Goal: Information Seeking & Learning: Check status

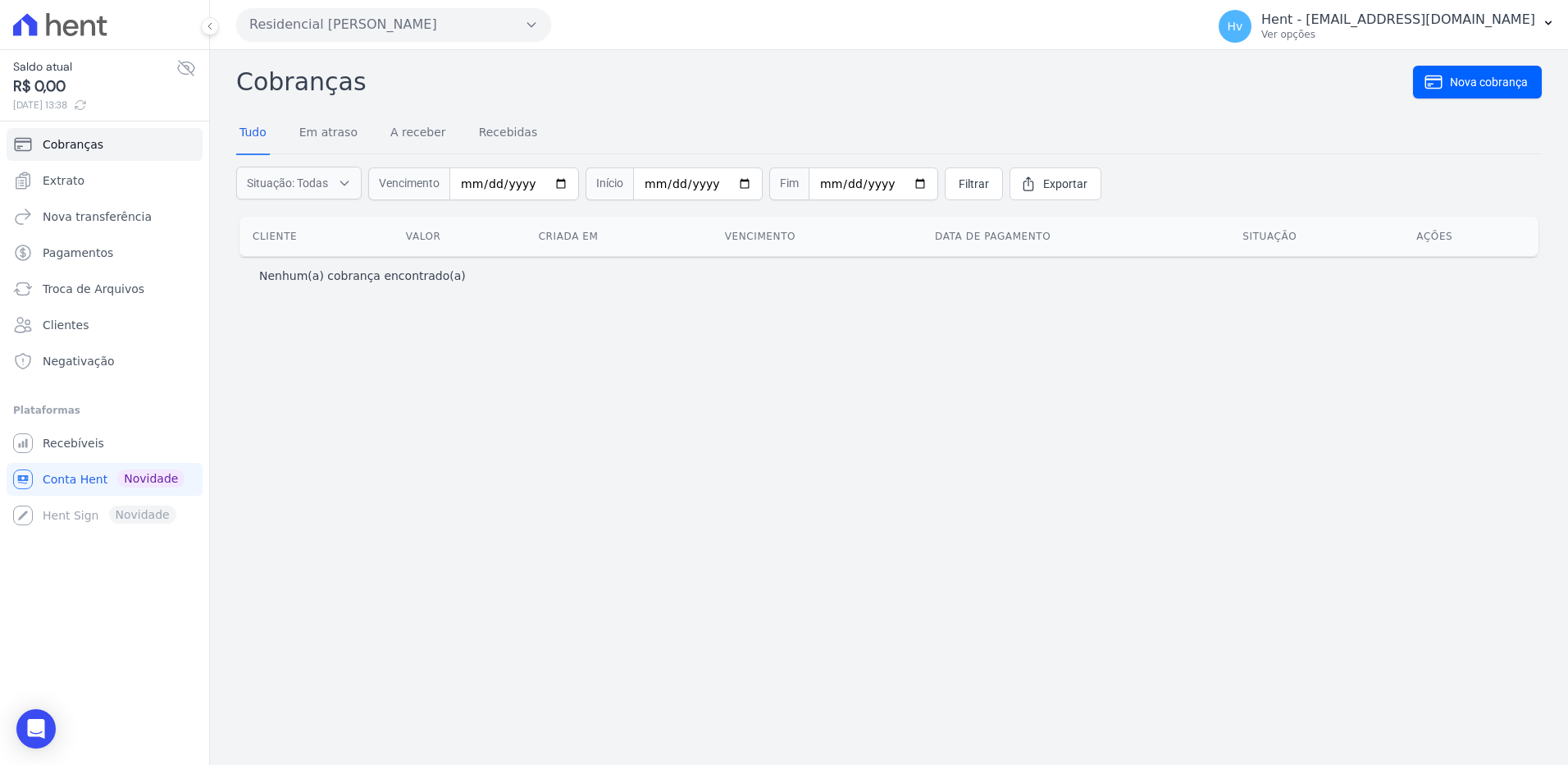
click at [415, 29] on button "Residencial Ms Fernando Lins I" at bounding box center [393, 24] width 315 height 33
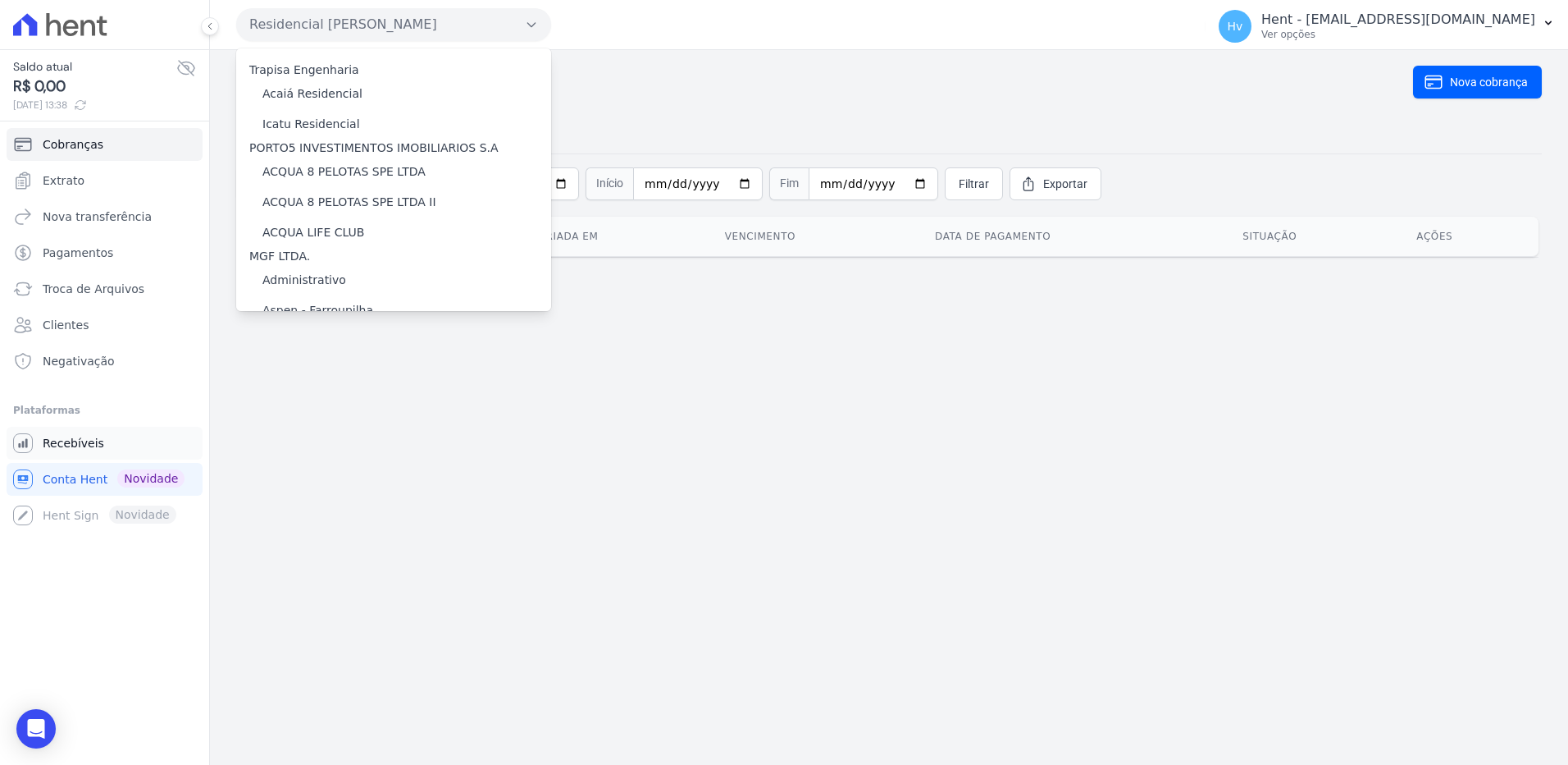
drag, startPoint x: 78, startPoint y: 444, endPoint x: 159, endPoint y: 448, distance: 81.1
click at [78, 444] on span "Recebíveis" at bounding box center [73, 443] width 62 height 17
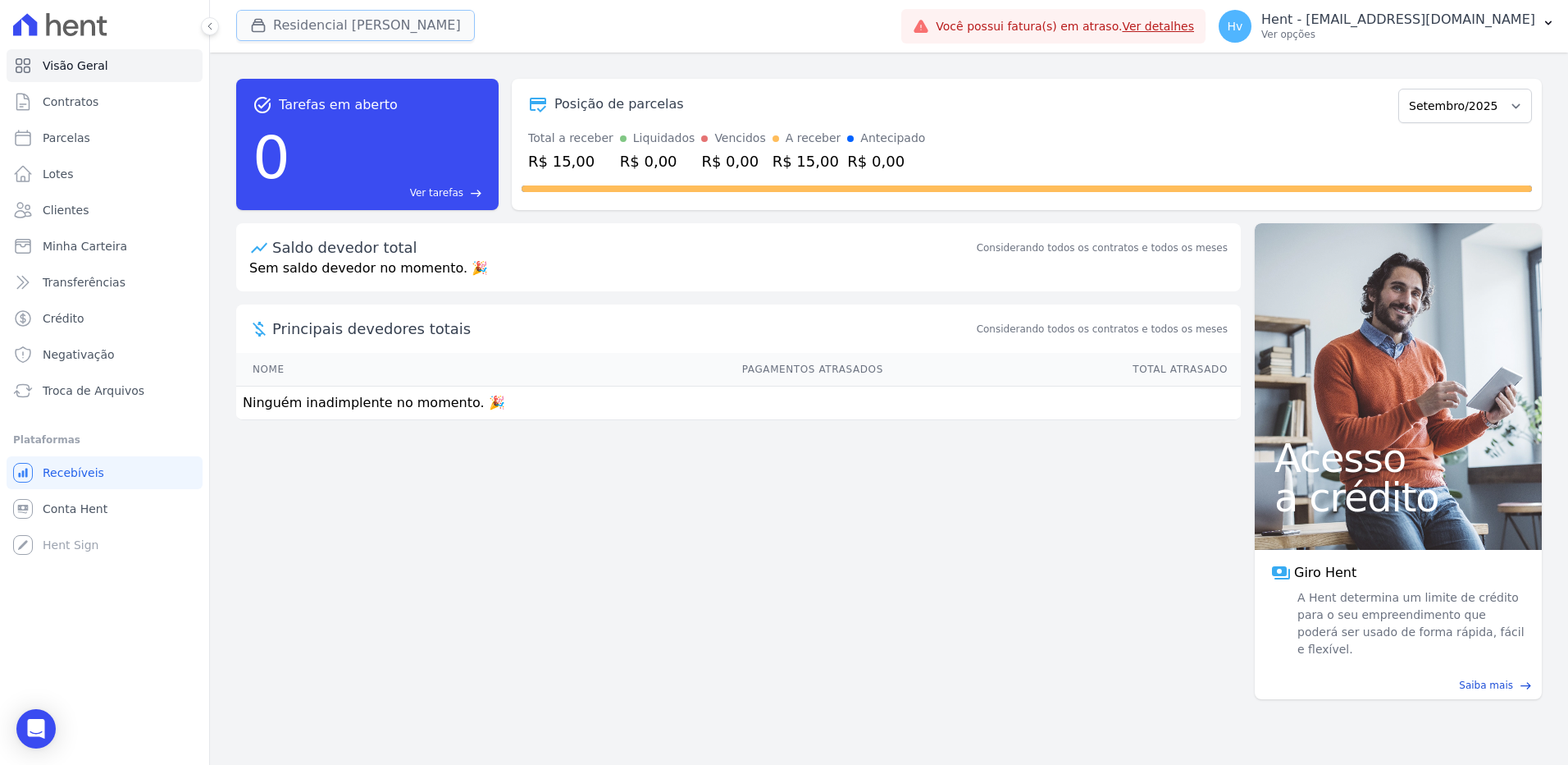
click at [369, 21] on button "Residencial Ms Fernando Lins I" at bounding box center [355, 25] width 239 height 31
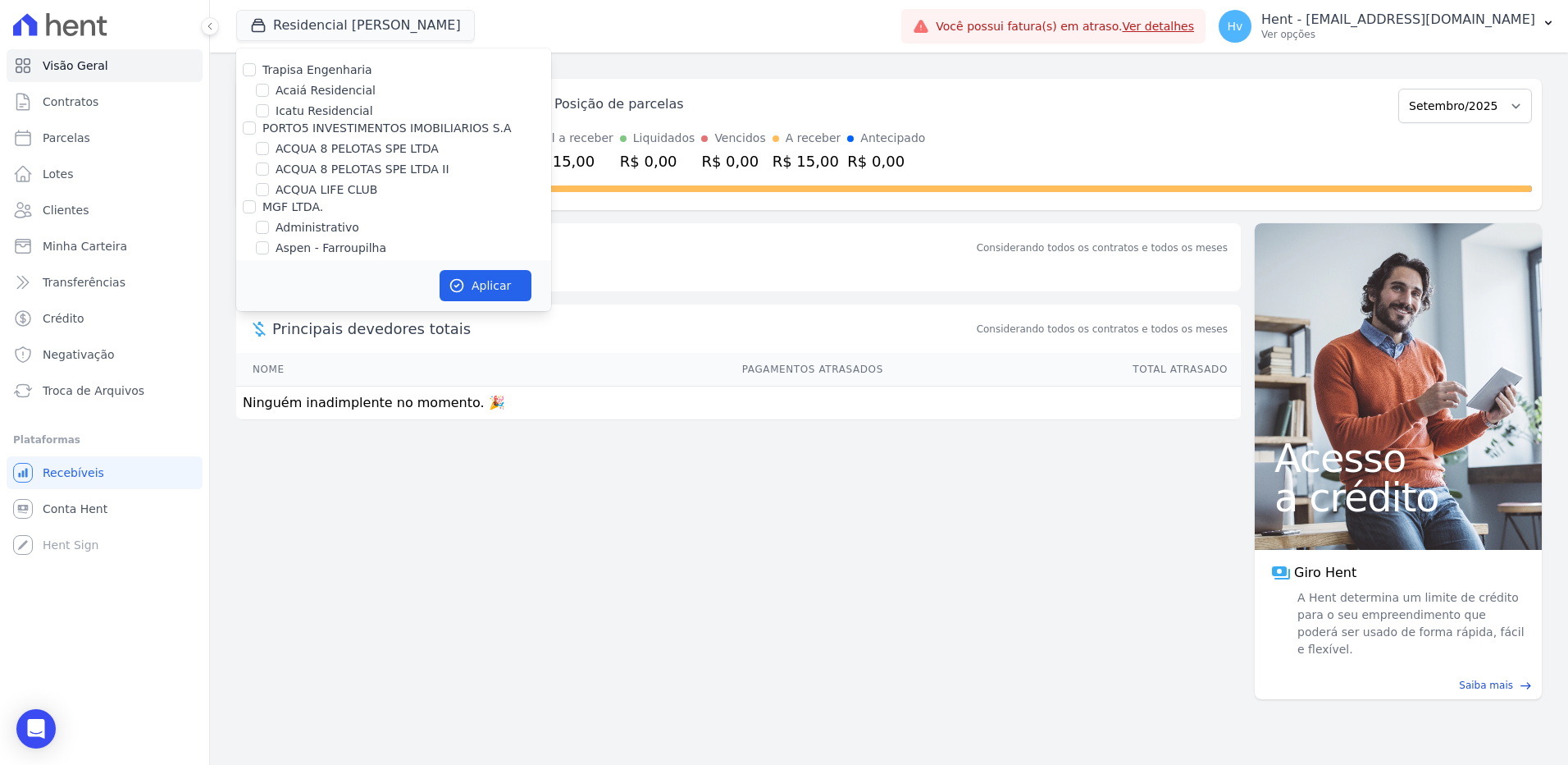
scroll to position [10363, 0]
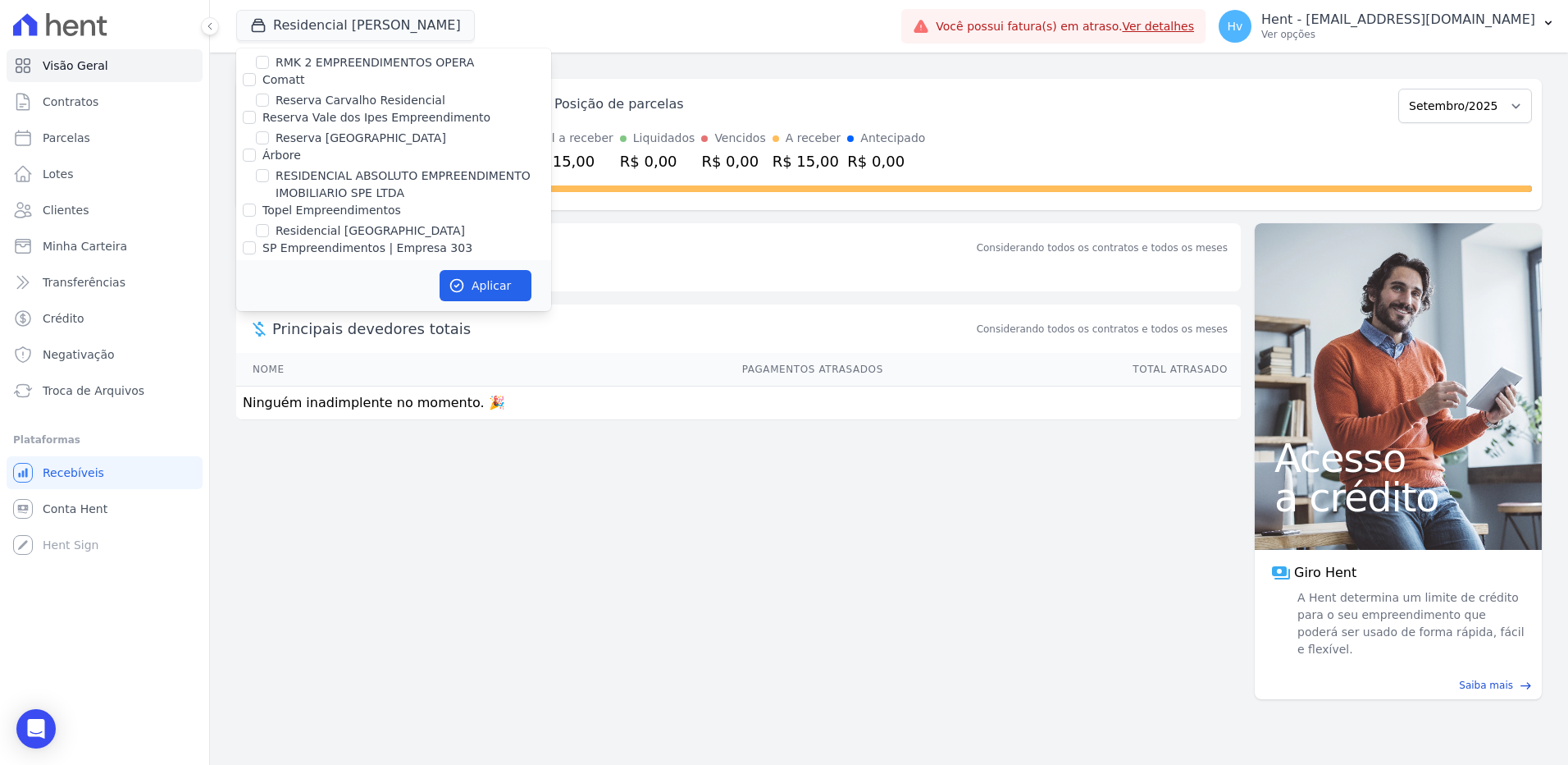
click at [378, 545] on div "Santuzzo" at bounding box center [393, 553] width 315 height 17
click at [247, 509] on input "MS [PERSON_NAME]" at bounding box center [249, 515] width 13 height 13
checkbox input "false"
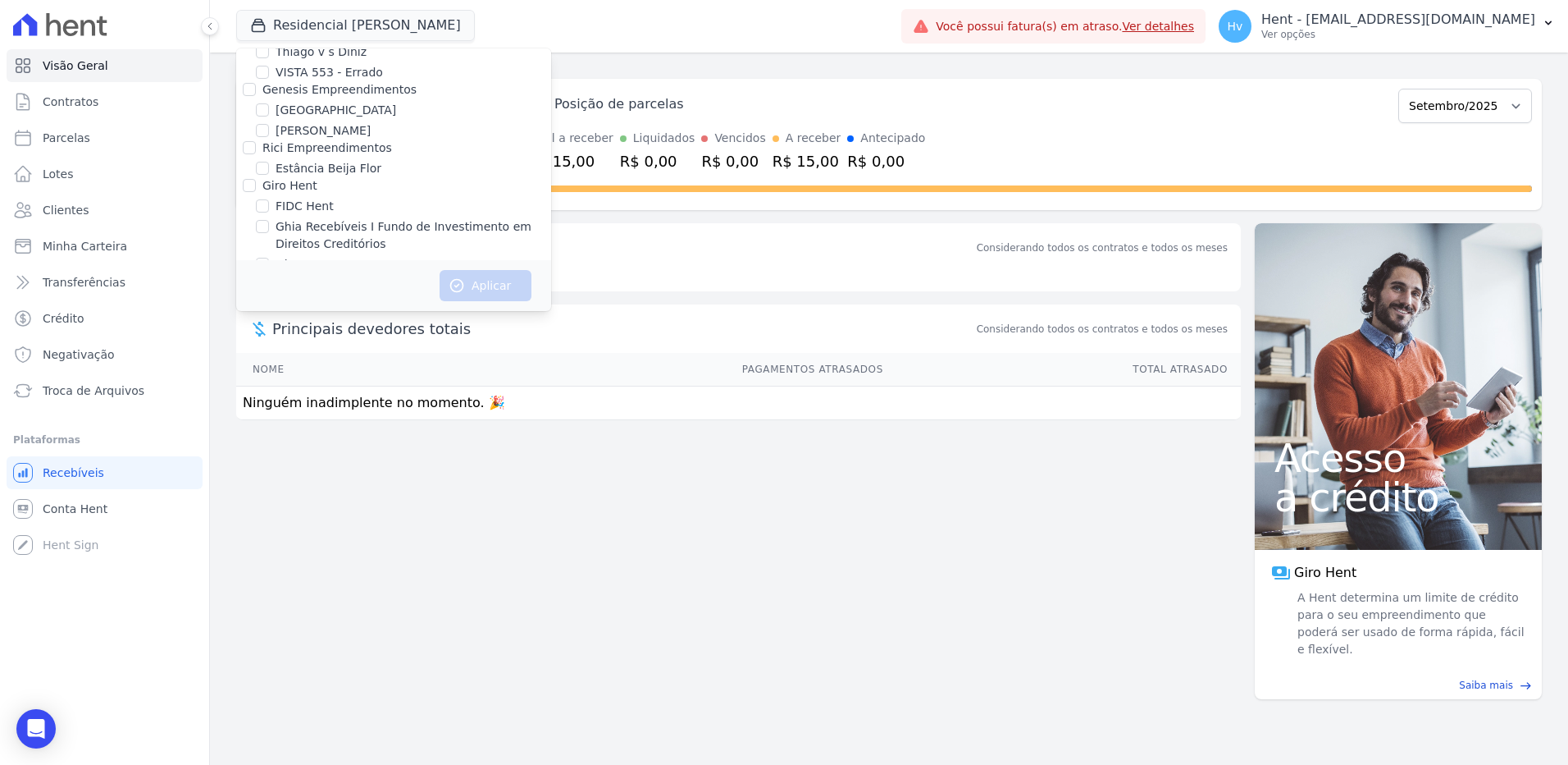
scroll to position [9965, 0]
click at [296, 528] on label "Reserva [GEOGRAPHIC_DATA]" at bounding box center [361, 536] width 171 height 17
click at [269, 529] on input "Reserva [GEOGRAPHIC_DATA]" at bounding box center [262, 535] width 13 height 13
checkbox input "true"
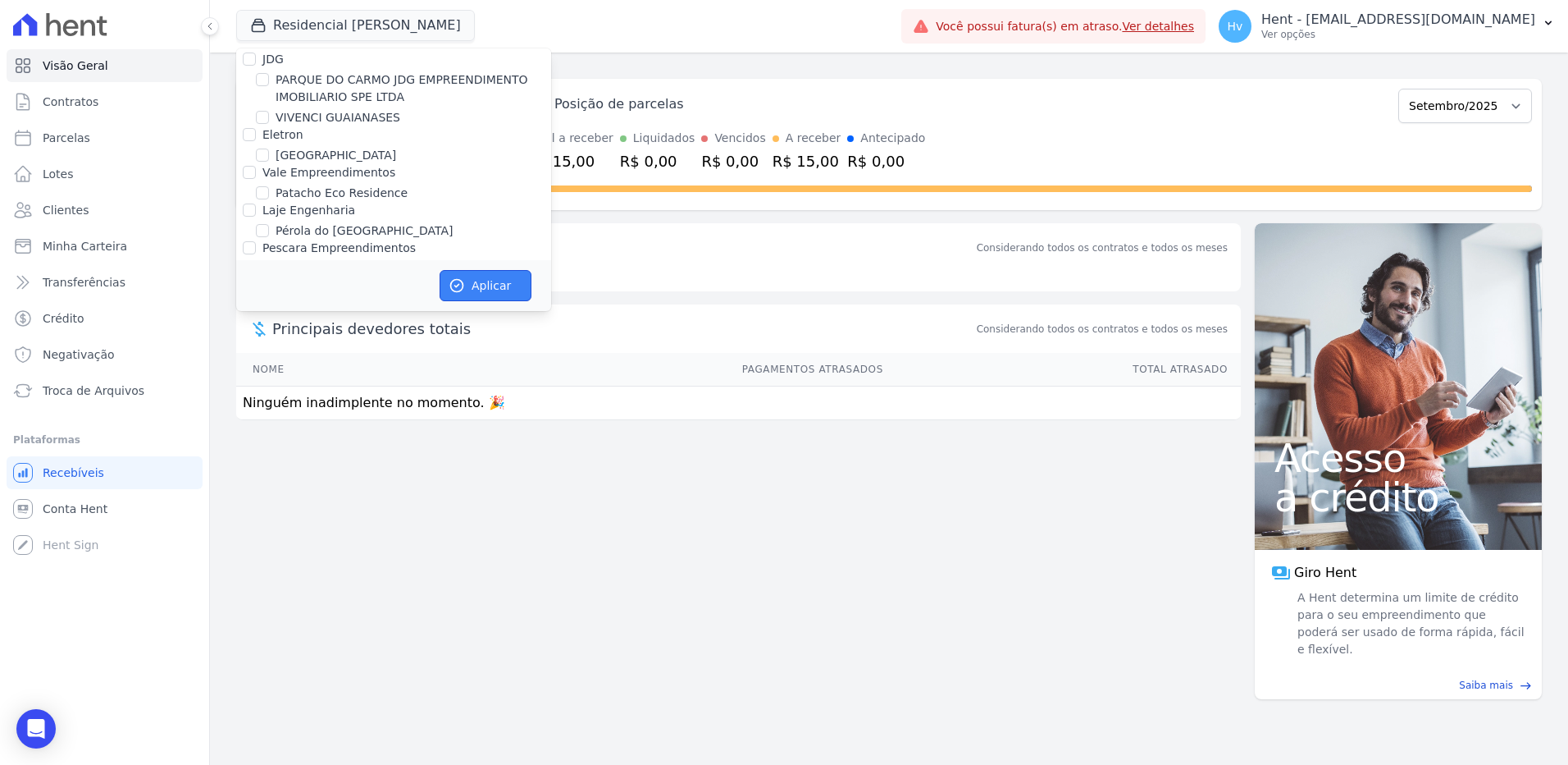
click at [514, 289] on button "Aplicar" at bounding box center [485, 285] width 92 height 31
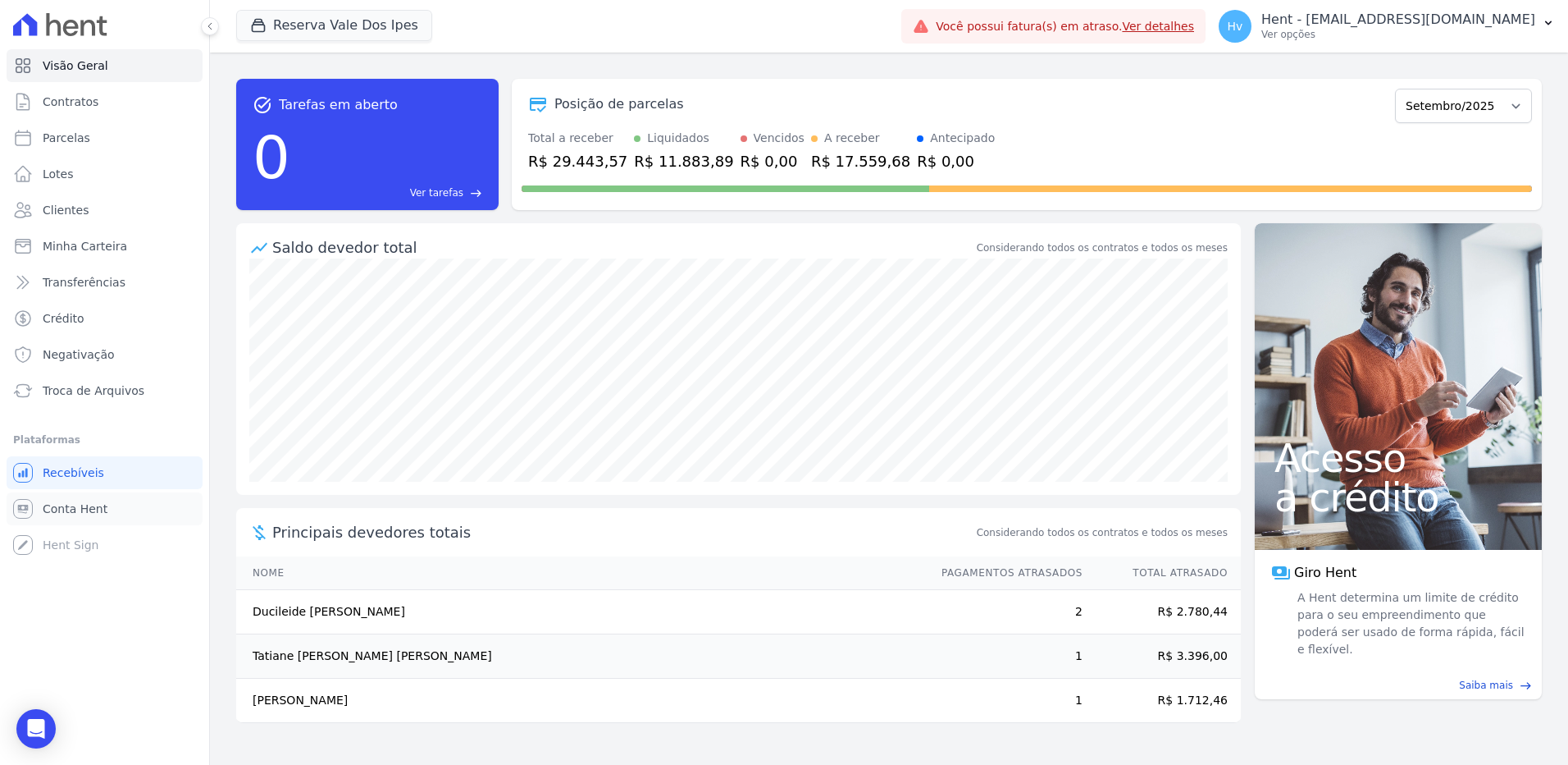
drag, startPoint x: 77, startPoint y: 514, endPoint x: 108, endPoint y: 530, distance: 34.9
click at [77, 514] on span "Conta Hent" at bounding box center [74, 509] width 65 height 17
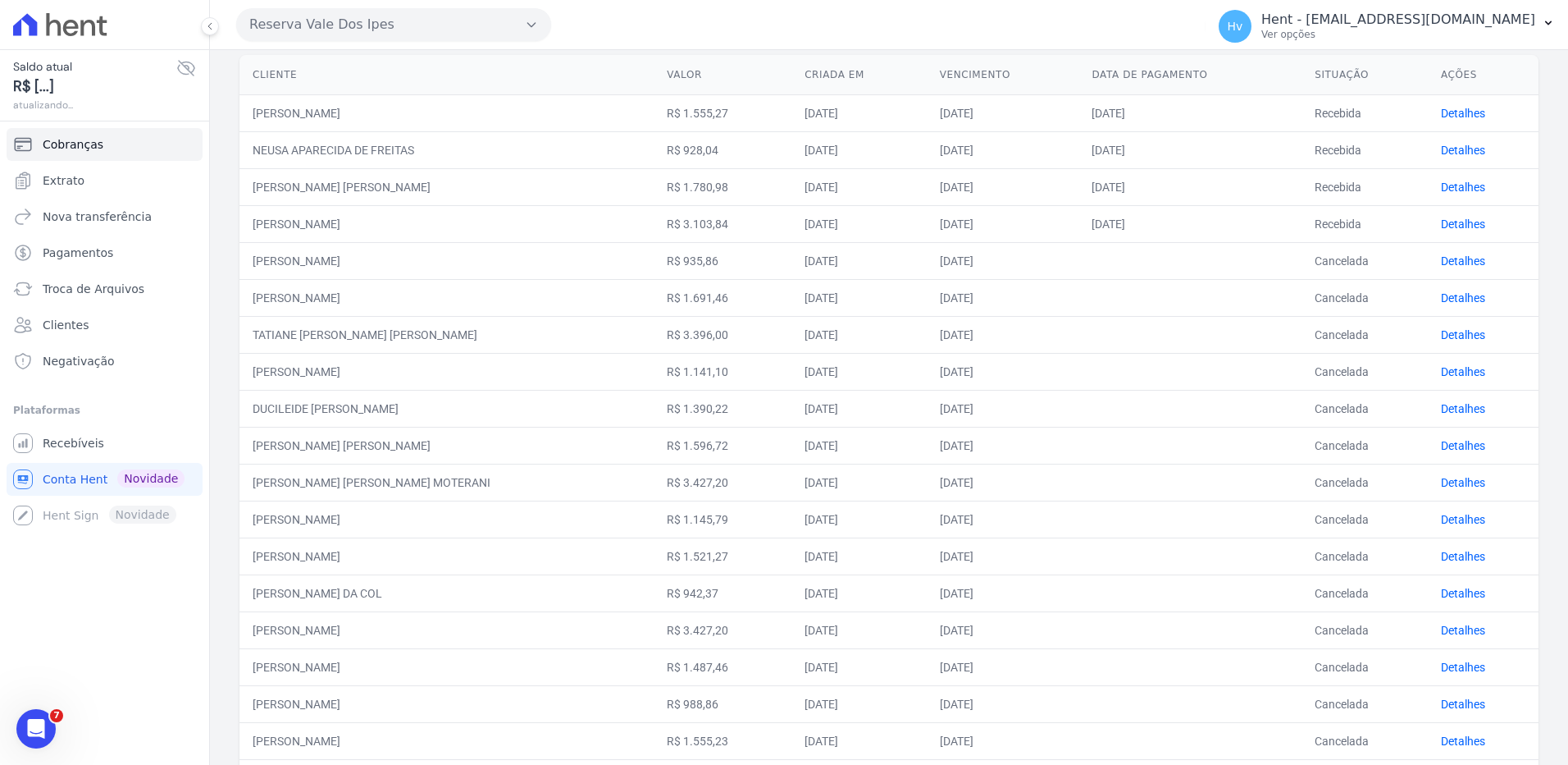
scroll to position [164, 0]
click at [57, 177] on span "Extrato" at bounding box center [63, 180] width 42 height 17
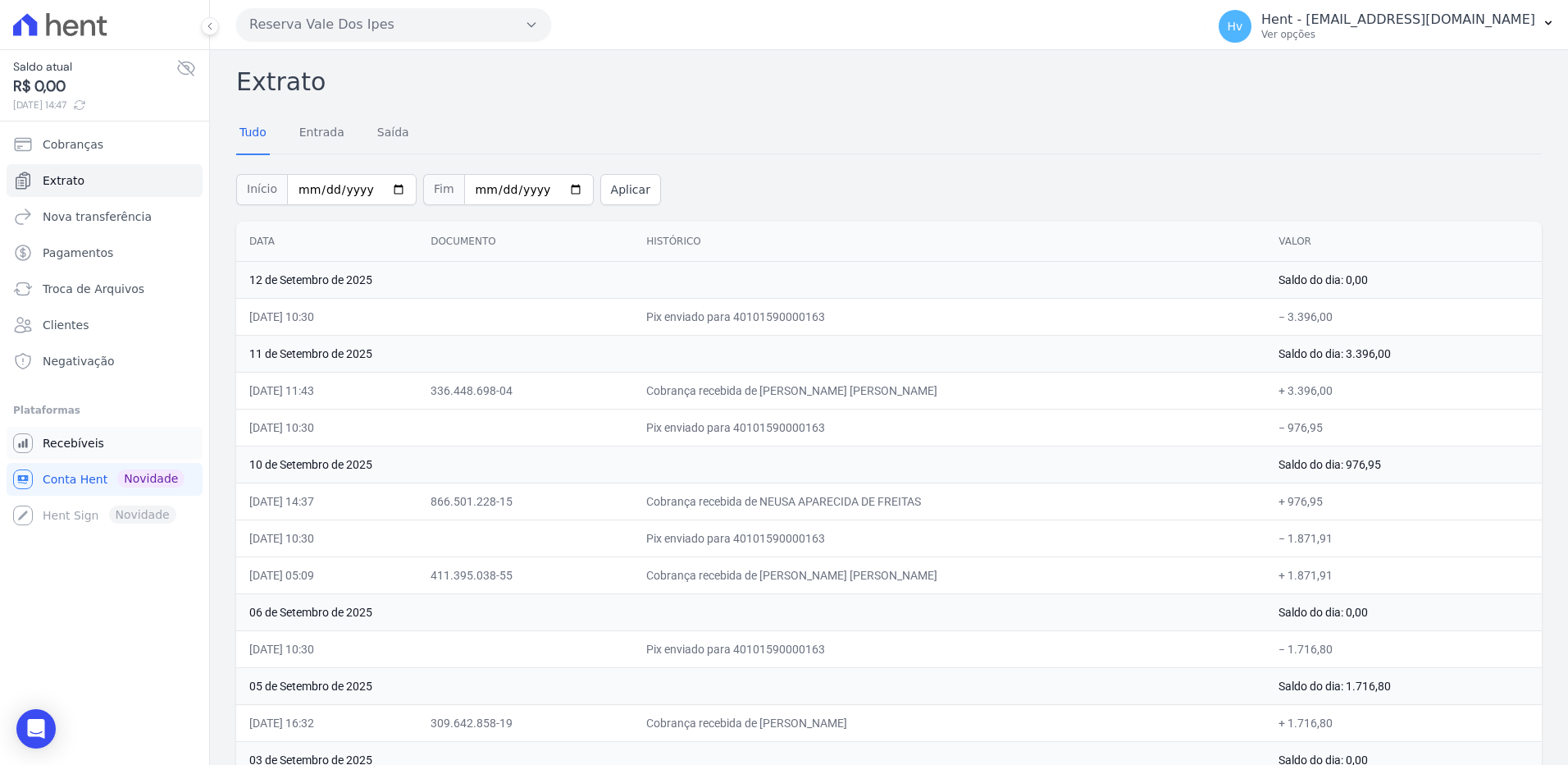
click at [88, 452] on link "Recebíveis" at bounding box center [104, 442] width 196 height 33
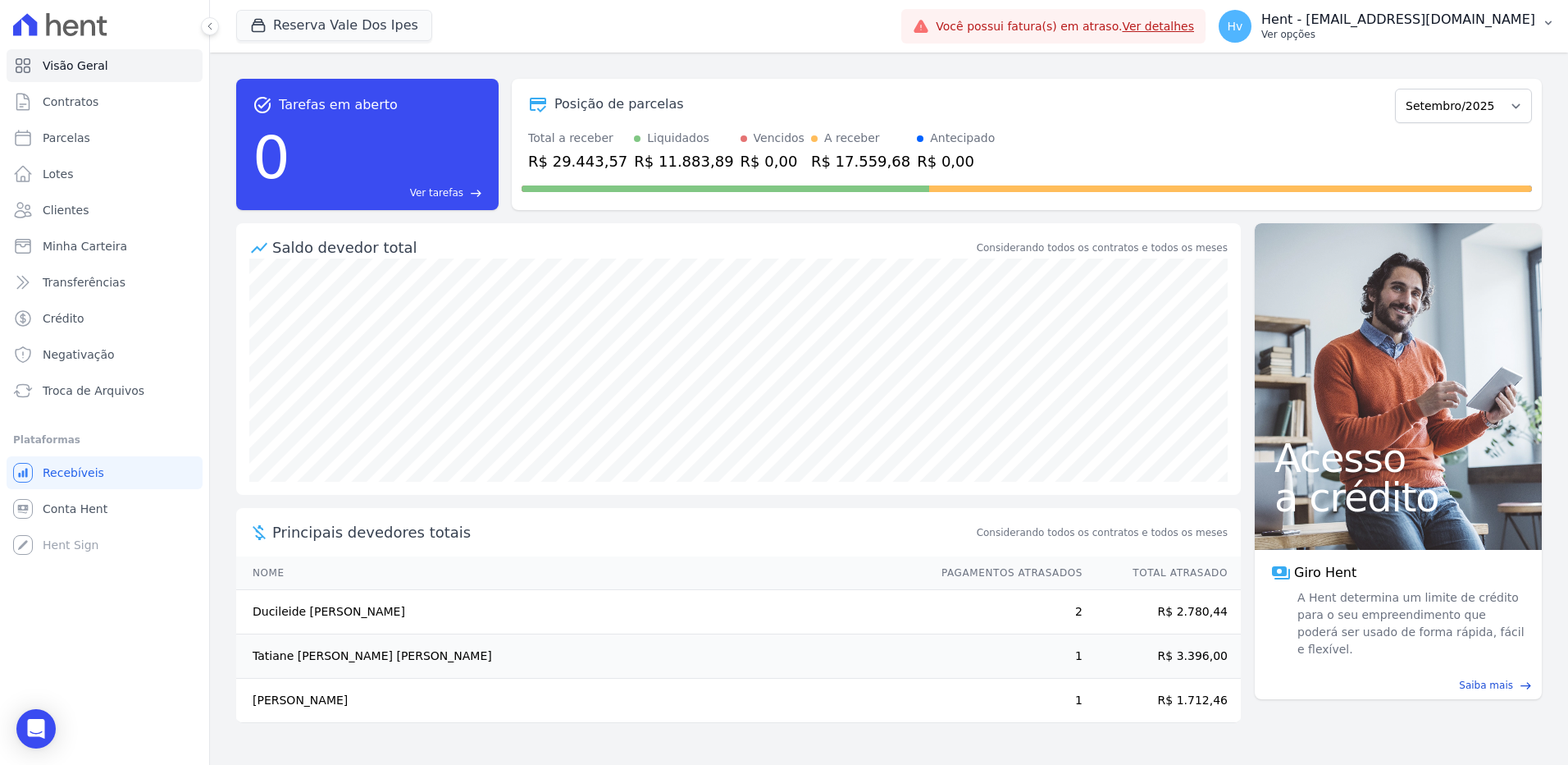
click at [1372, 16] on p "Hent - [EMAIL_ADDRESS][DOMAIN_NAME]" at bounding box center [1398, 19] width 274 height 17
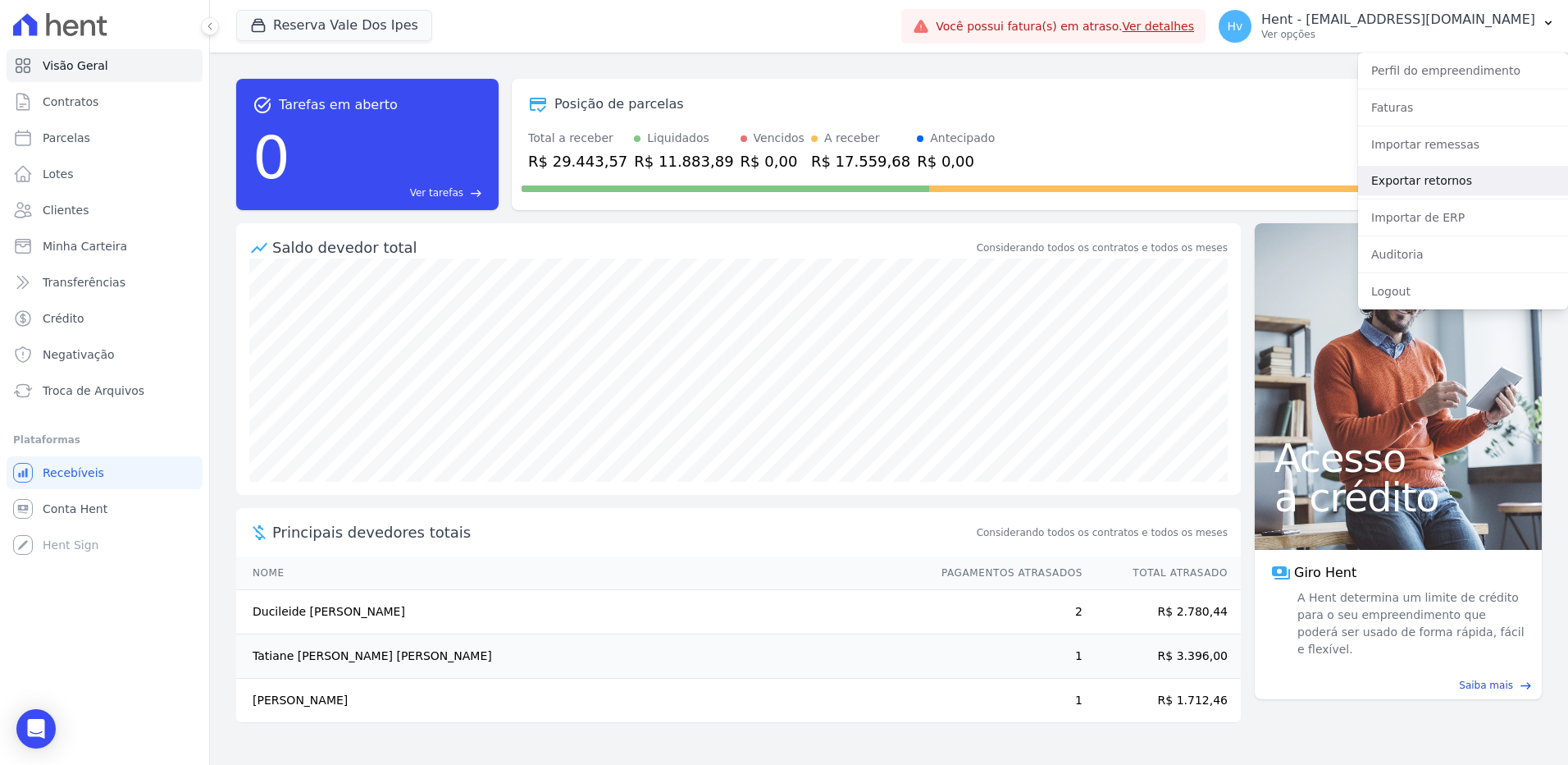
click at [1450, 182] on link "Exportar retornos" at bounding box center [1464, 180] width 210 height 29
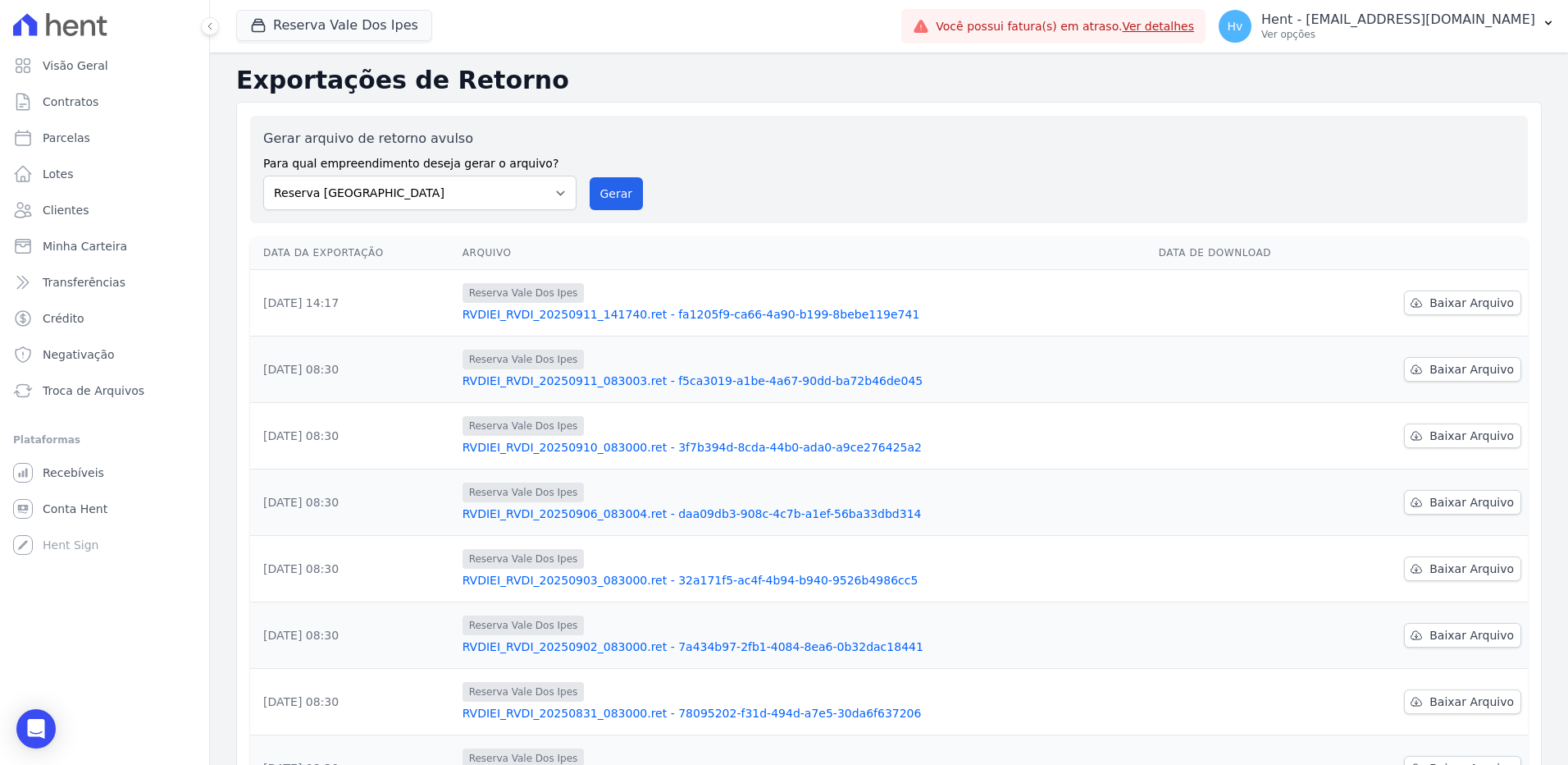
click at [793, 166] on div "Gerar arquivo de retorno avulso Para qual empreendimento deseja gerar o arquivo…" at bounding box center [889, 170] width 1252 height 81
click at [628, 202] on button "Gerar" at bounding box center [616, 193] width 54 height 33
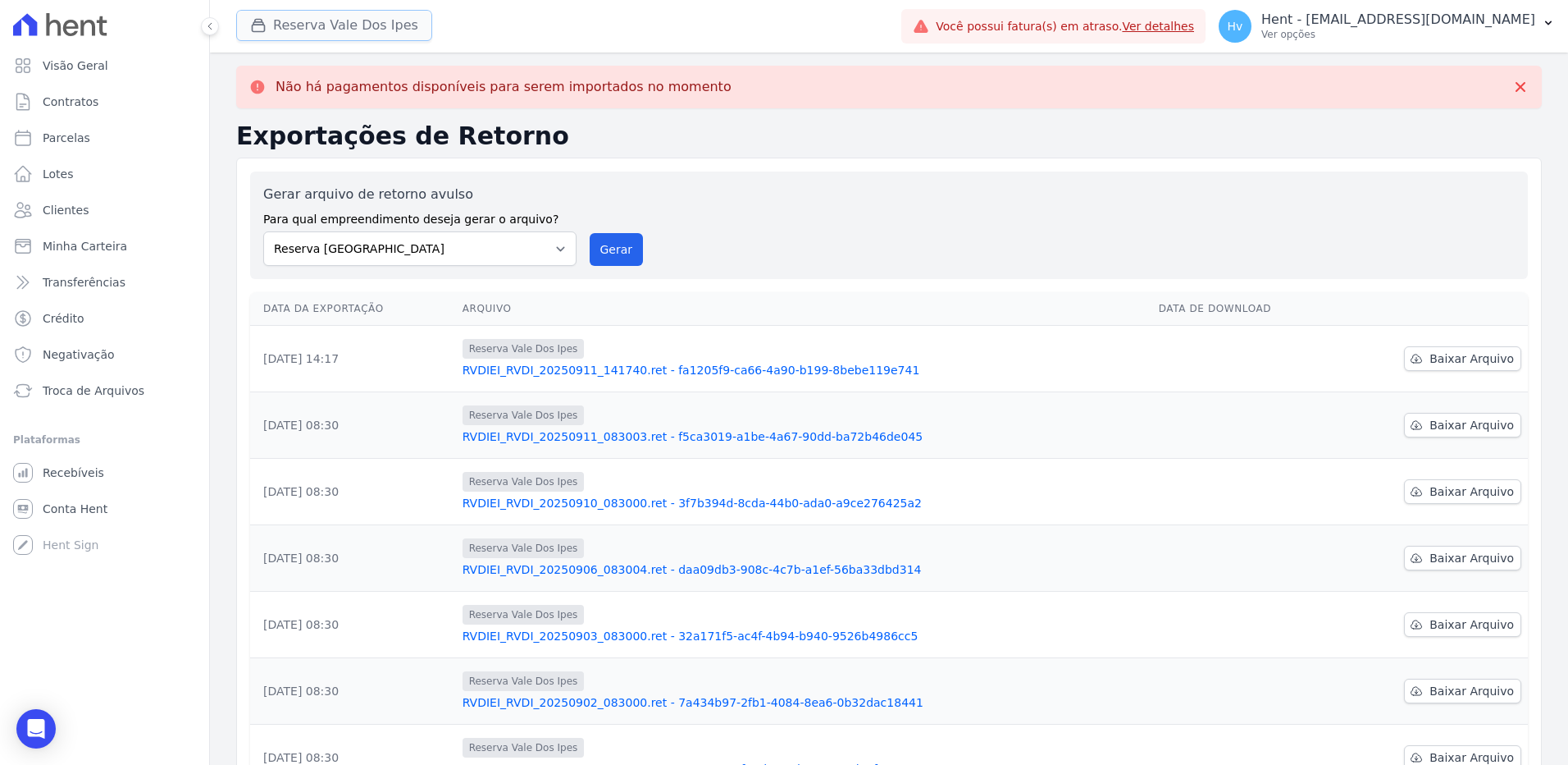
click at [323, 27] on button "Reserva Vale Dos Ipes" at bounding box center [334, 25] width 196 height 31
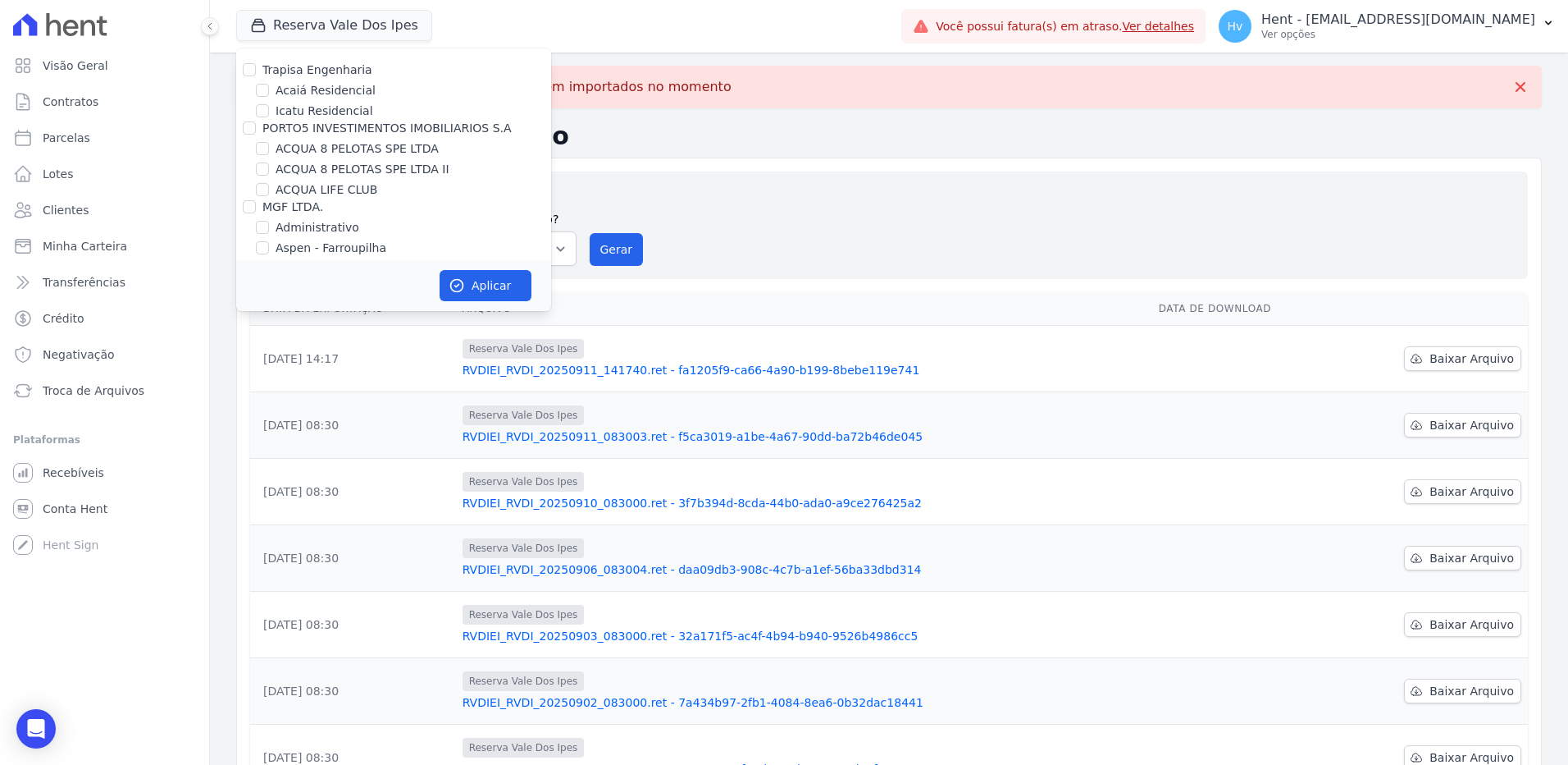
scroll to position [6189, 0]
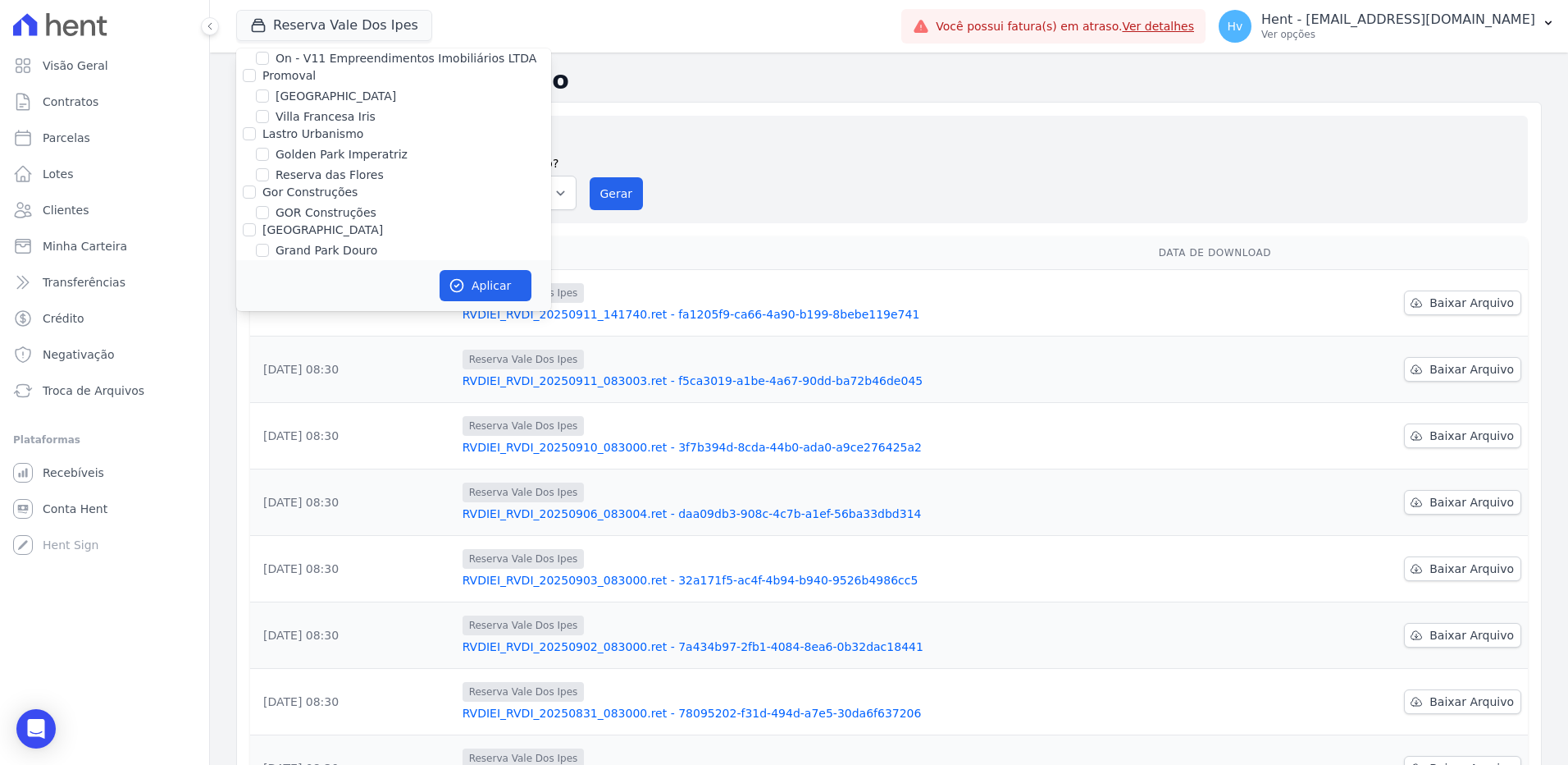
click at [390, 393] on label "HARAS ROYAL URBANISMO" at bounding box center [353, 401] width 154 height 17
click at [269, 394] on input "HARAS ROYAL URBANISMO" at bounding box center [262, 401] width 13 height 13
checkbox input "true"
click at [495, 287] on button "Aplicar" at bounding box center [485, 285] width 92 height 31
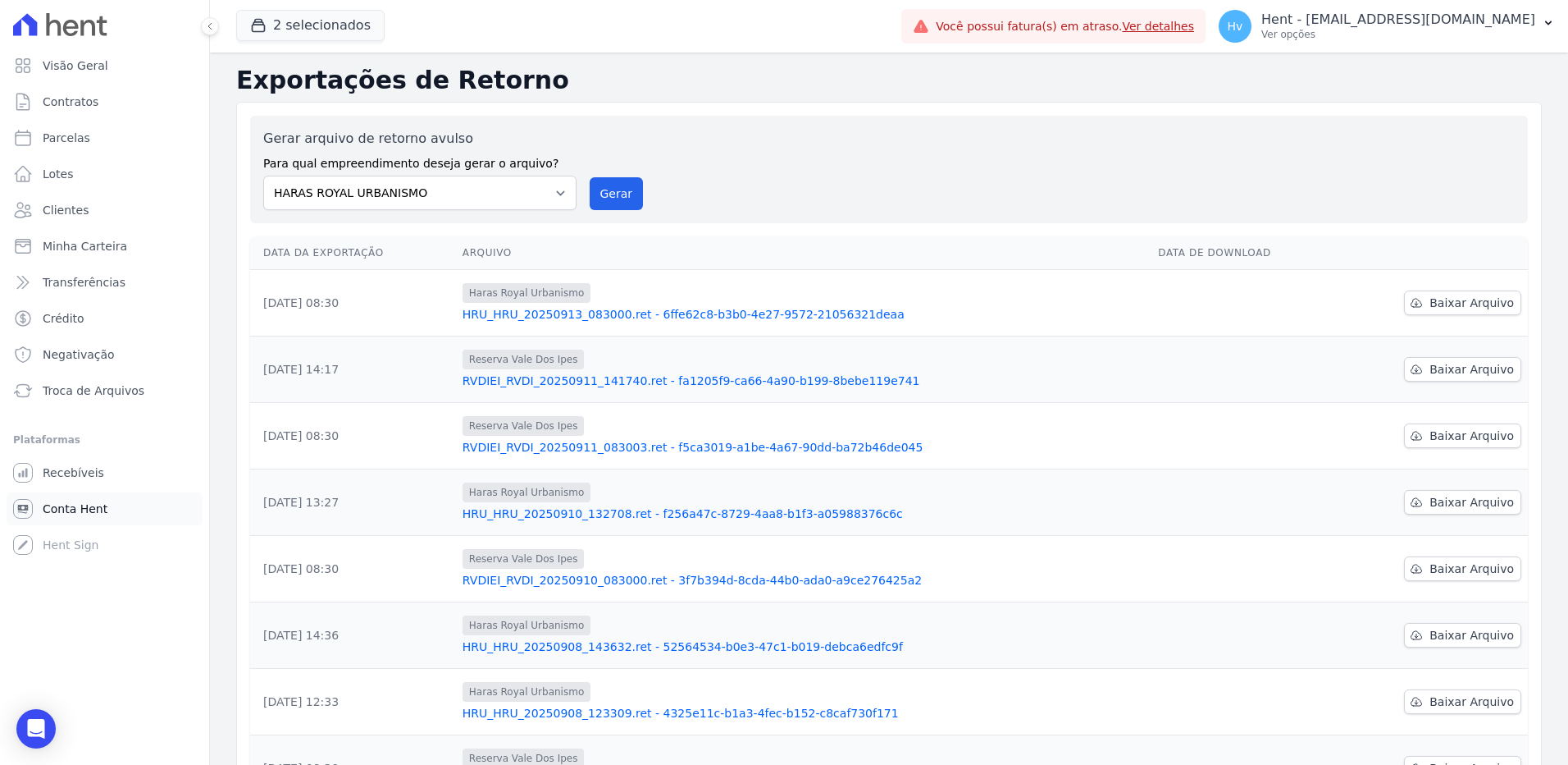
click at [64, 507] on span "Conta Hent" at bounding box center [74, 509] width 65 height 17
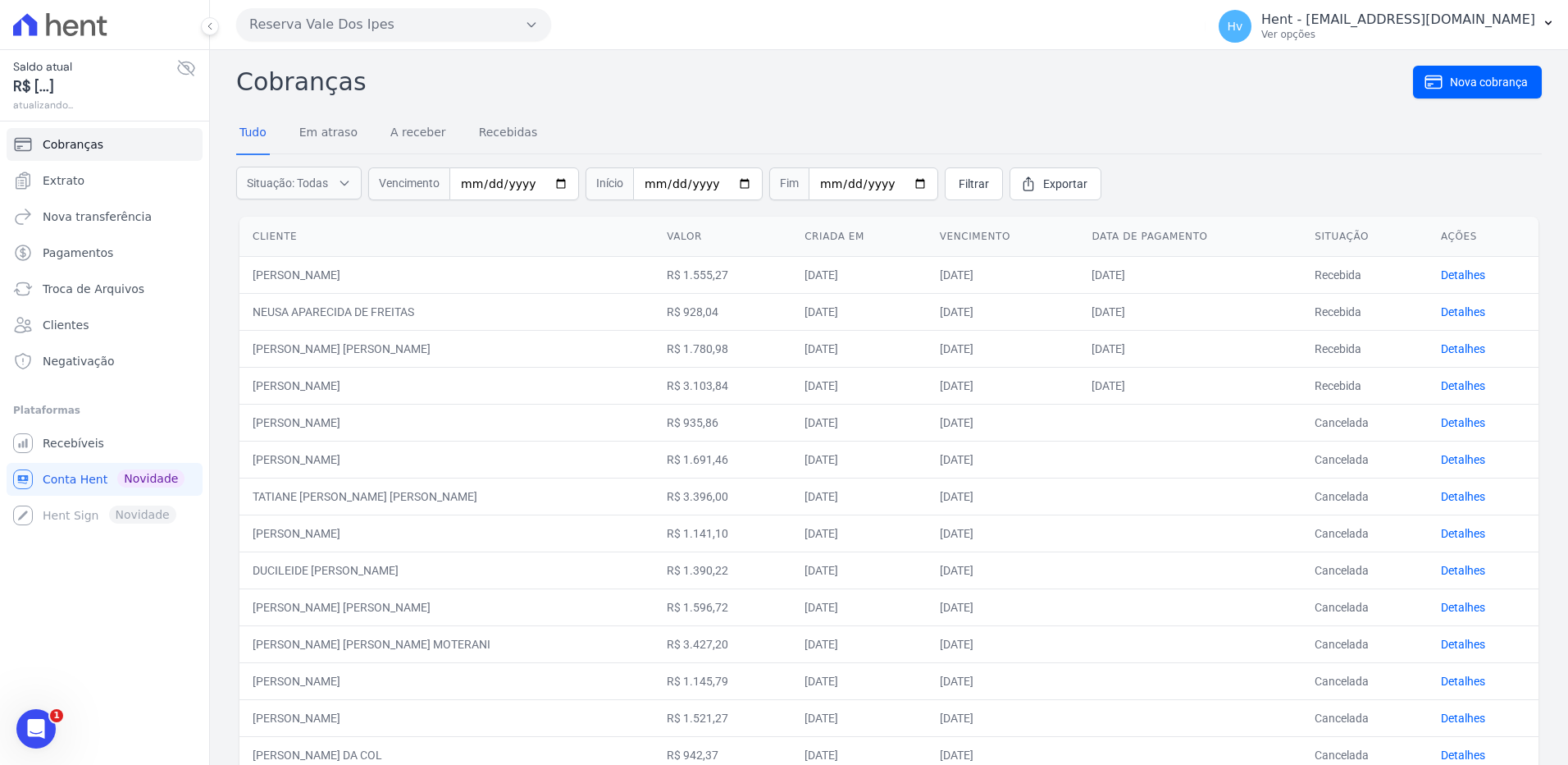
click at [407, 22] on button "Reserva Vale Dos Ipes" at bounding box center [393, 24] width 315 height 33
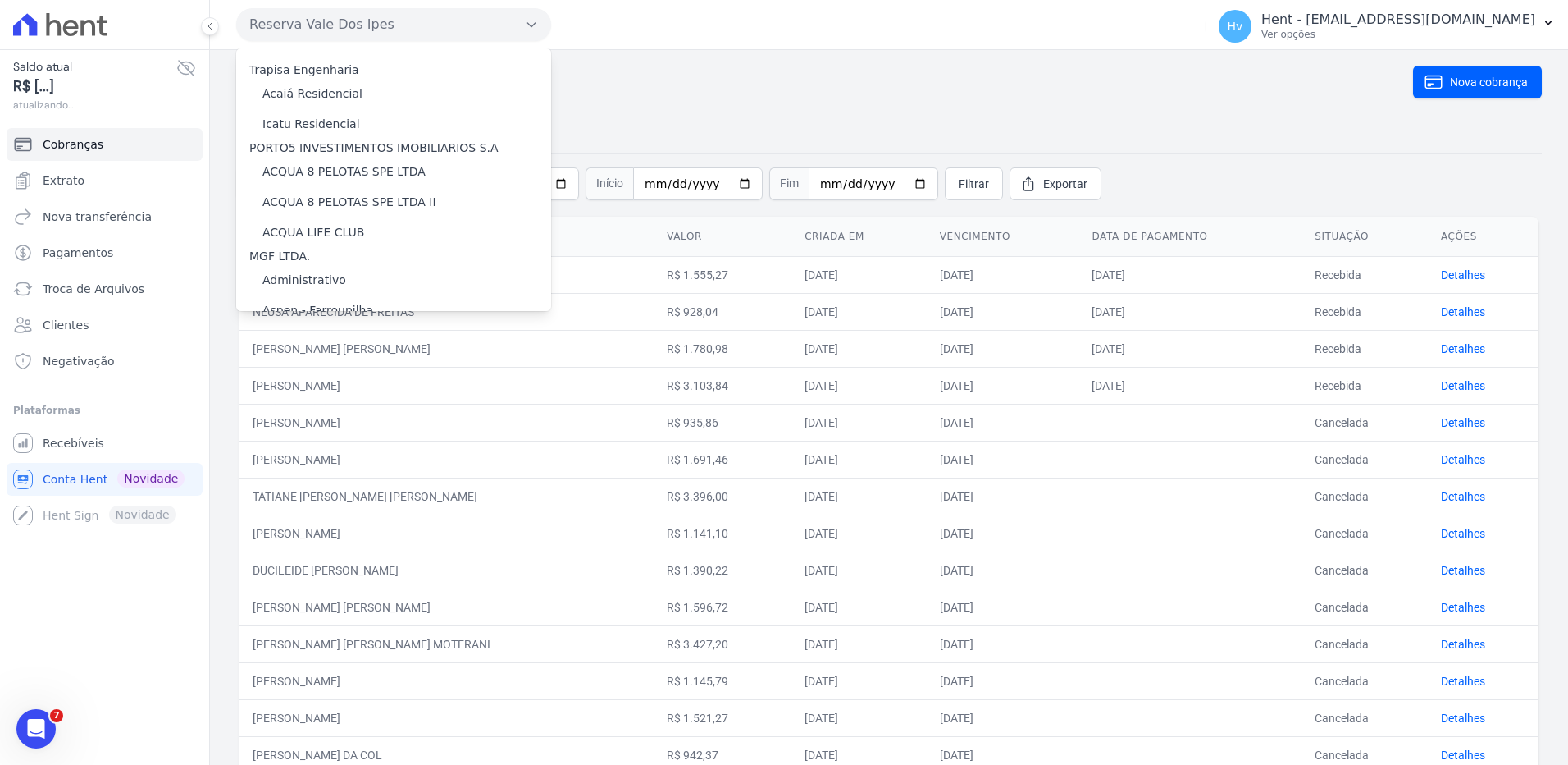
scroll to position [8318, 0]
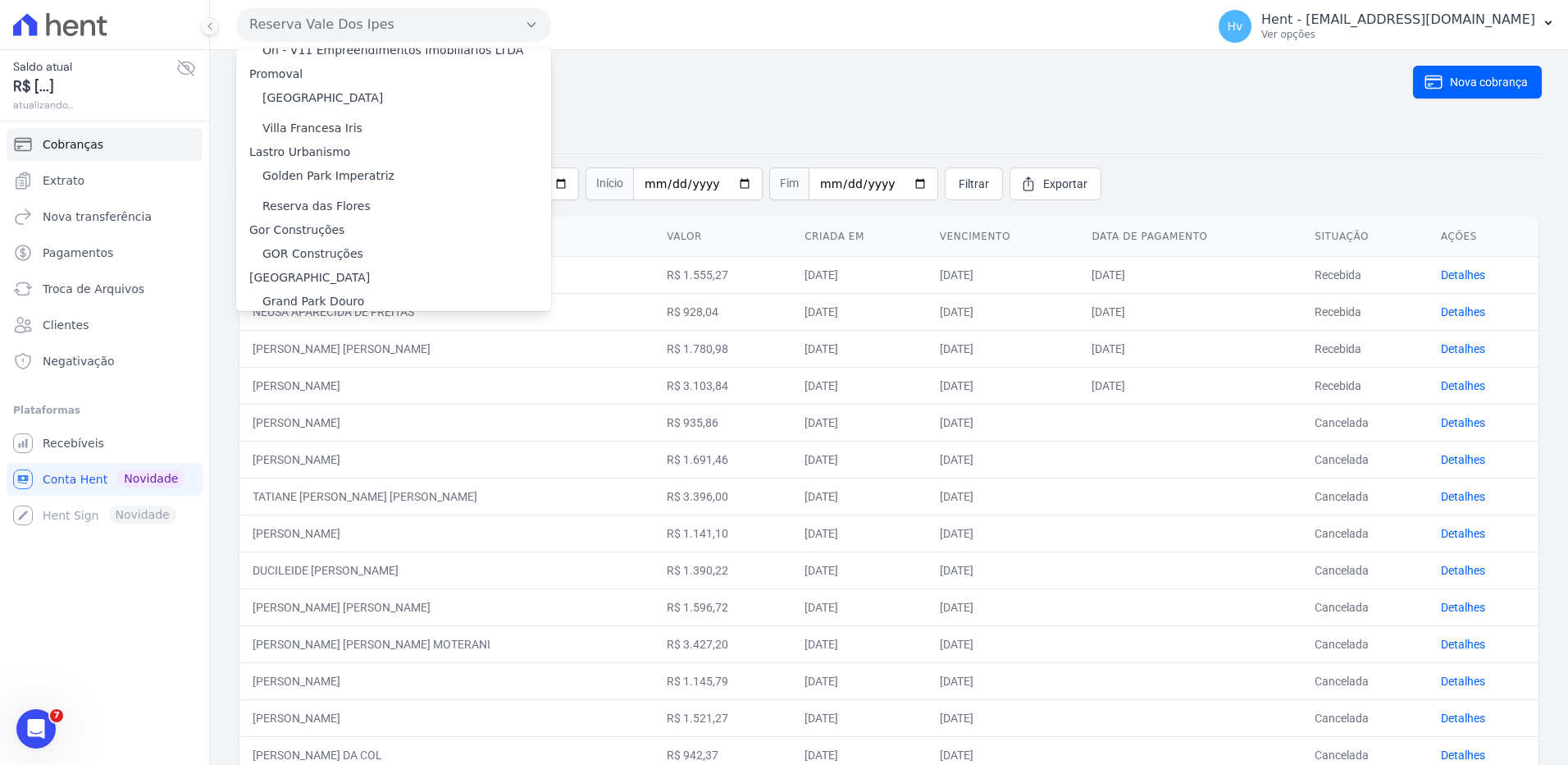
click at [391, 466] on label "HARAS ROYAL URBANISMO" at bounding box center [339, 474] width 154 height 17
click at [0, 0] on input "HARAS ROYAL URBANISMO" at bounding box center [0, 0] width 0 height 0
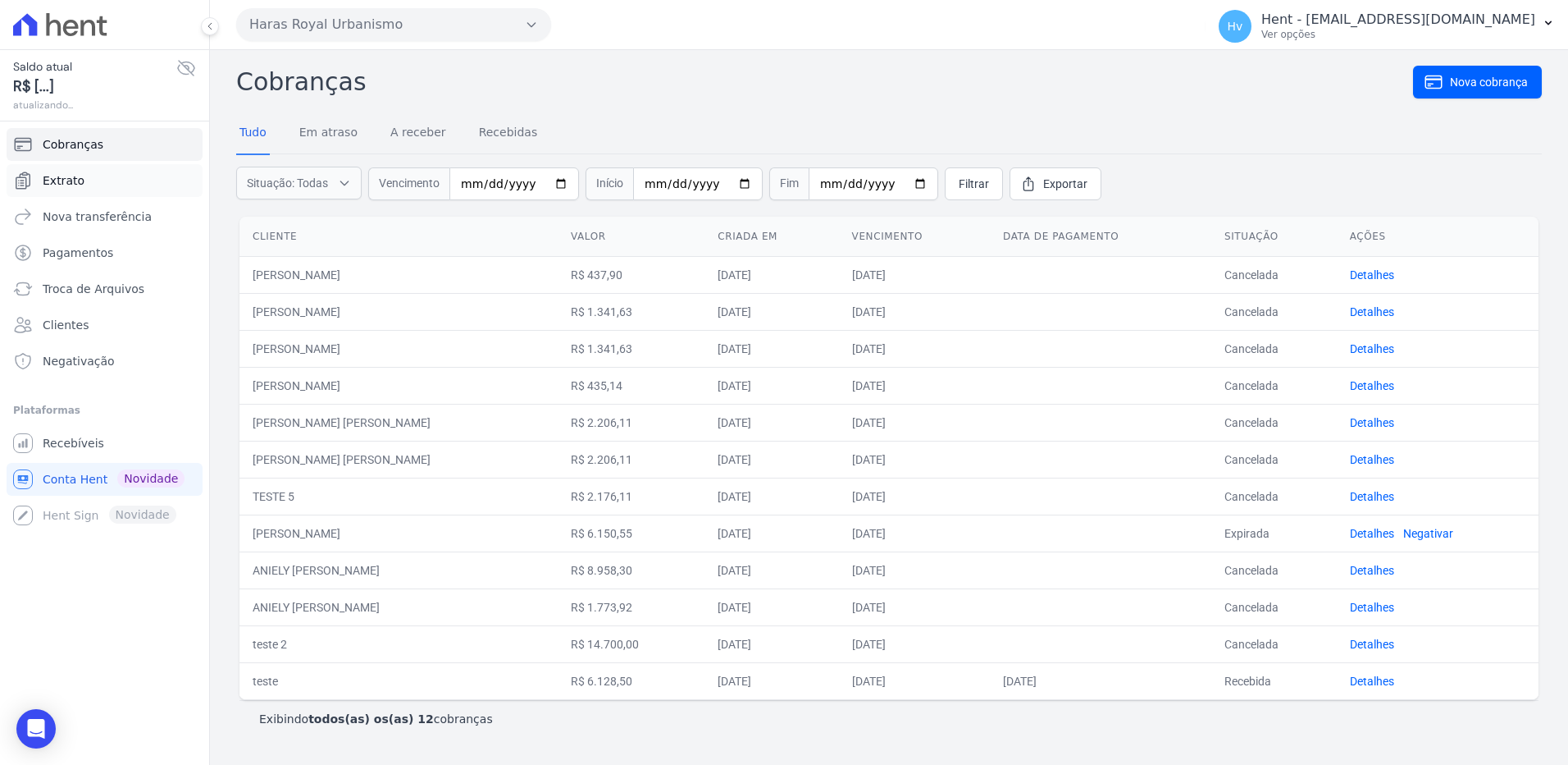
click at [80, 181] on link "Extrato" at bounding box center [104, 180] width 196 height 33
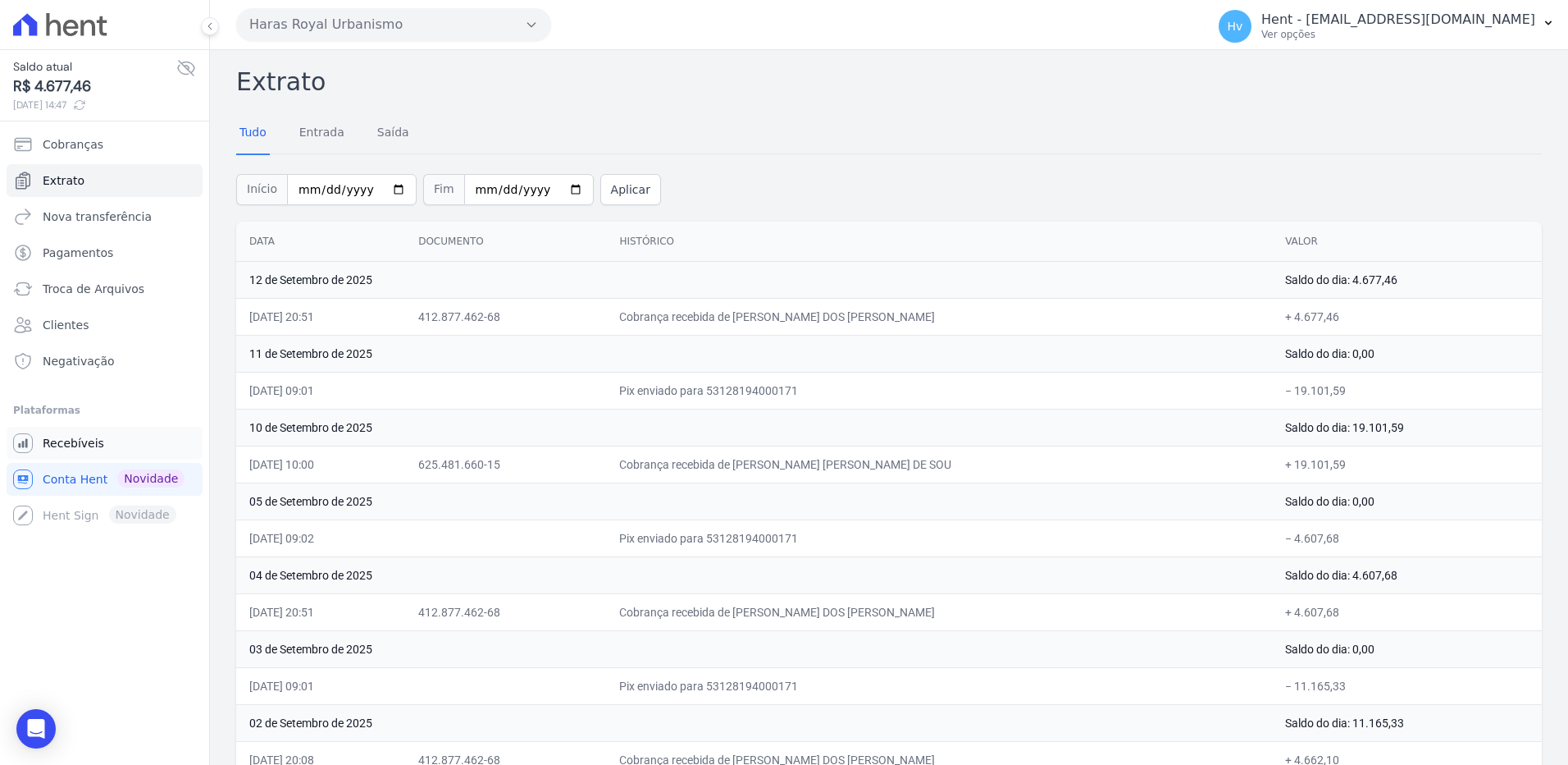
click at [73, 439] on span "Recebíveis" at bounding box center [73, 443] width 62 height 17
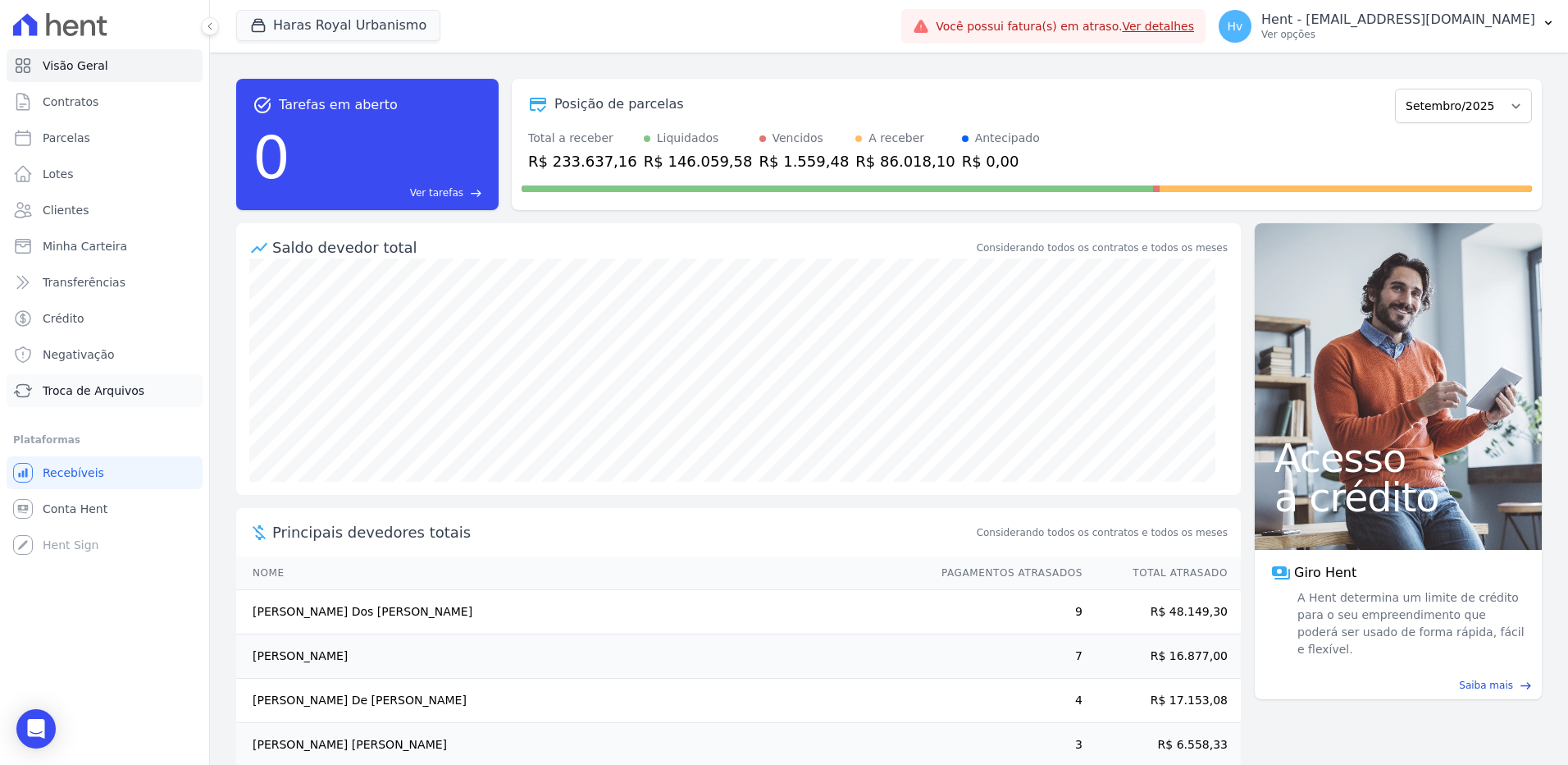
click at [116, 389] on span "Troca de Arquivos" at bounding box center [93, 390] width 102 height 17
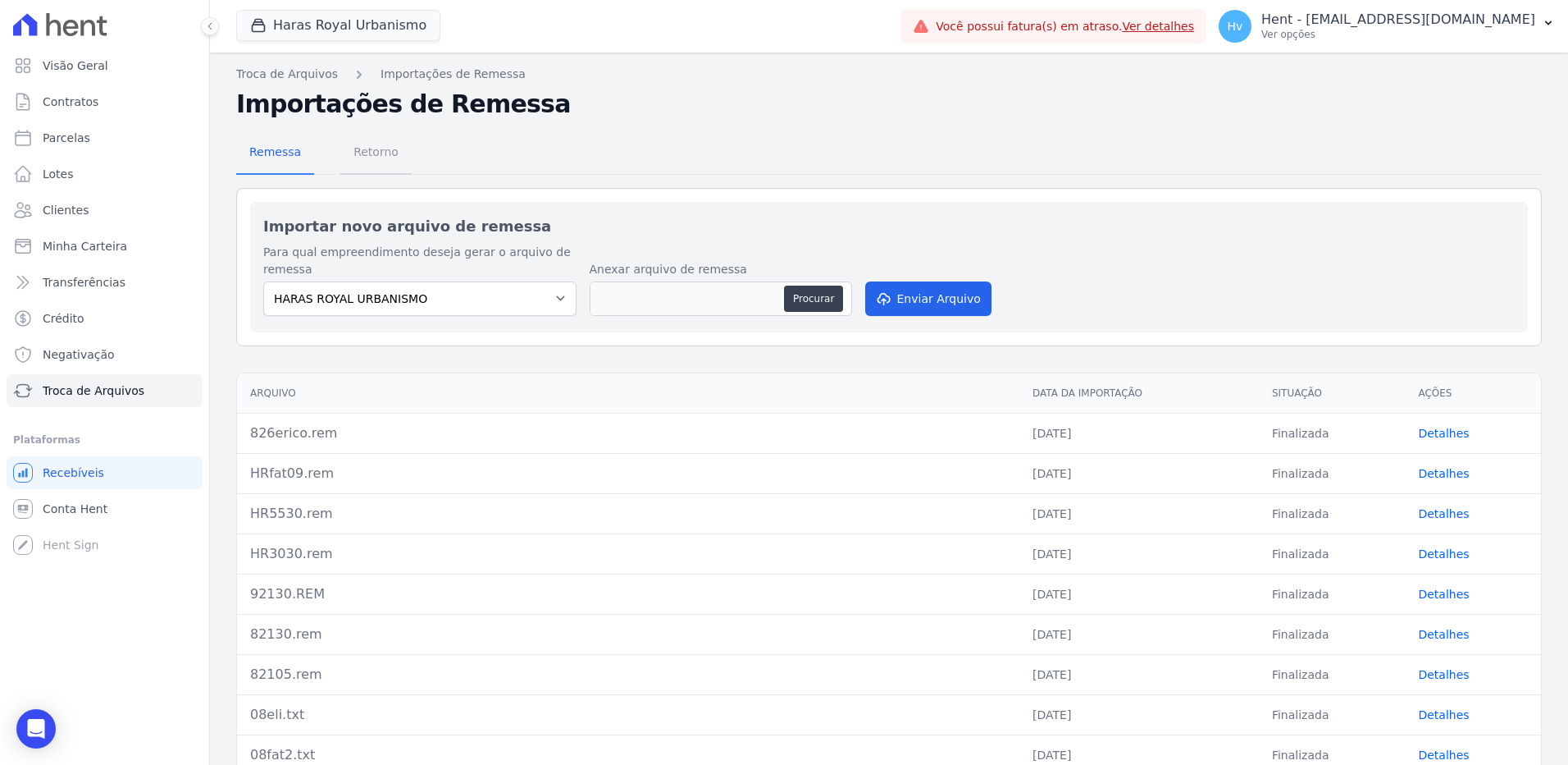
click at [383, 156] on span "Retorno" at bounding box center [376, 151] width 65 height 33
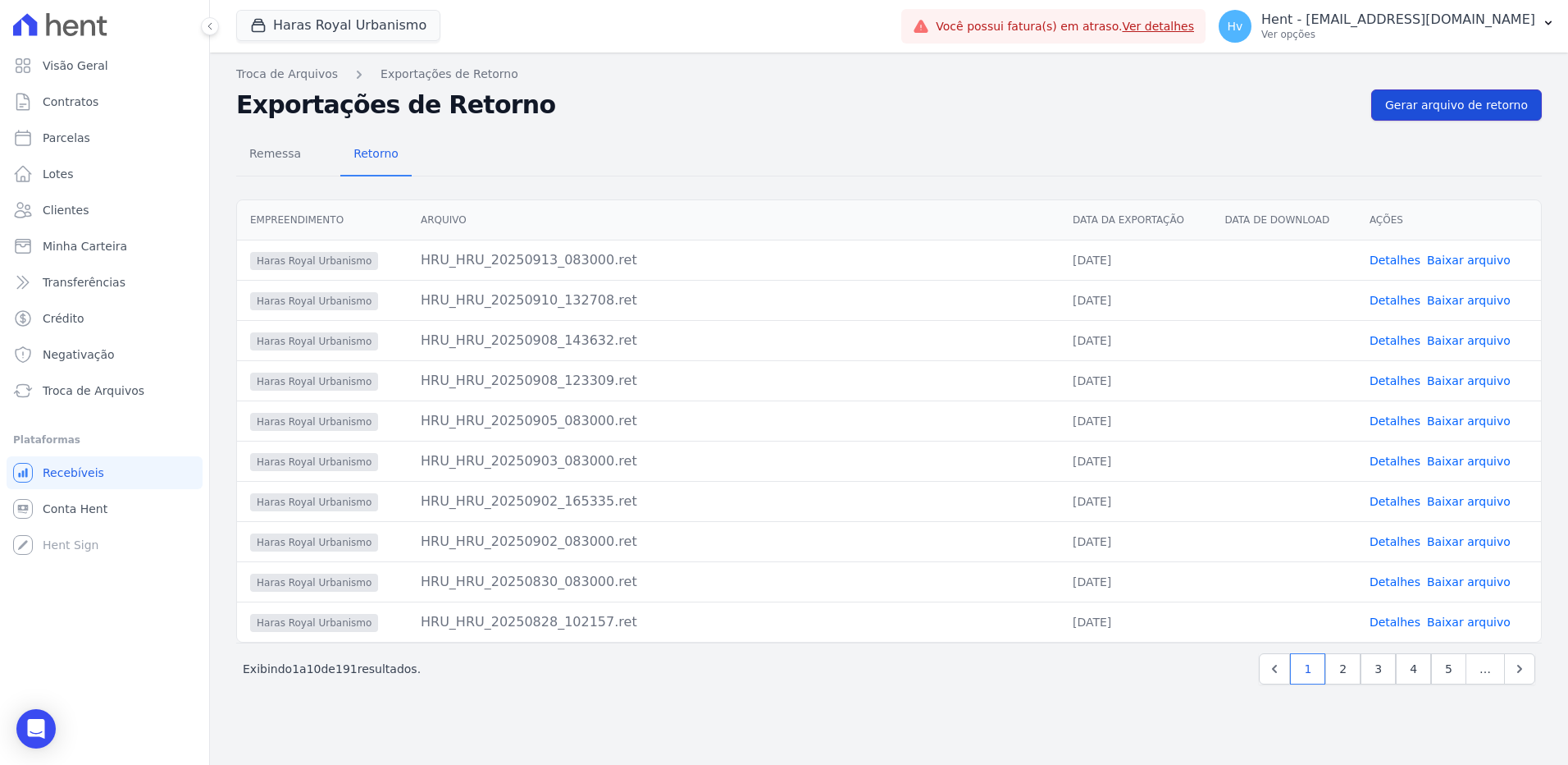
click at [1445, 112] on span "Gerar arquivo de retorno" at bounding box center [1456, 104] width 142 height 17
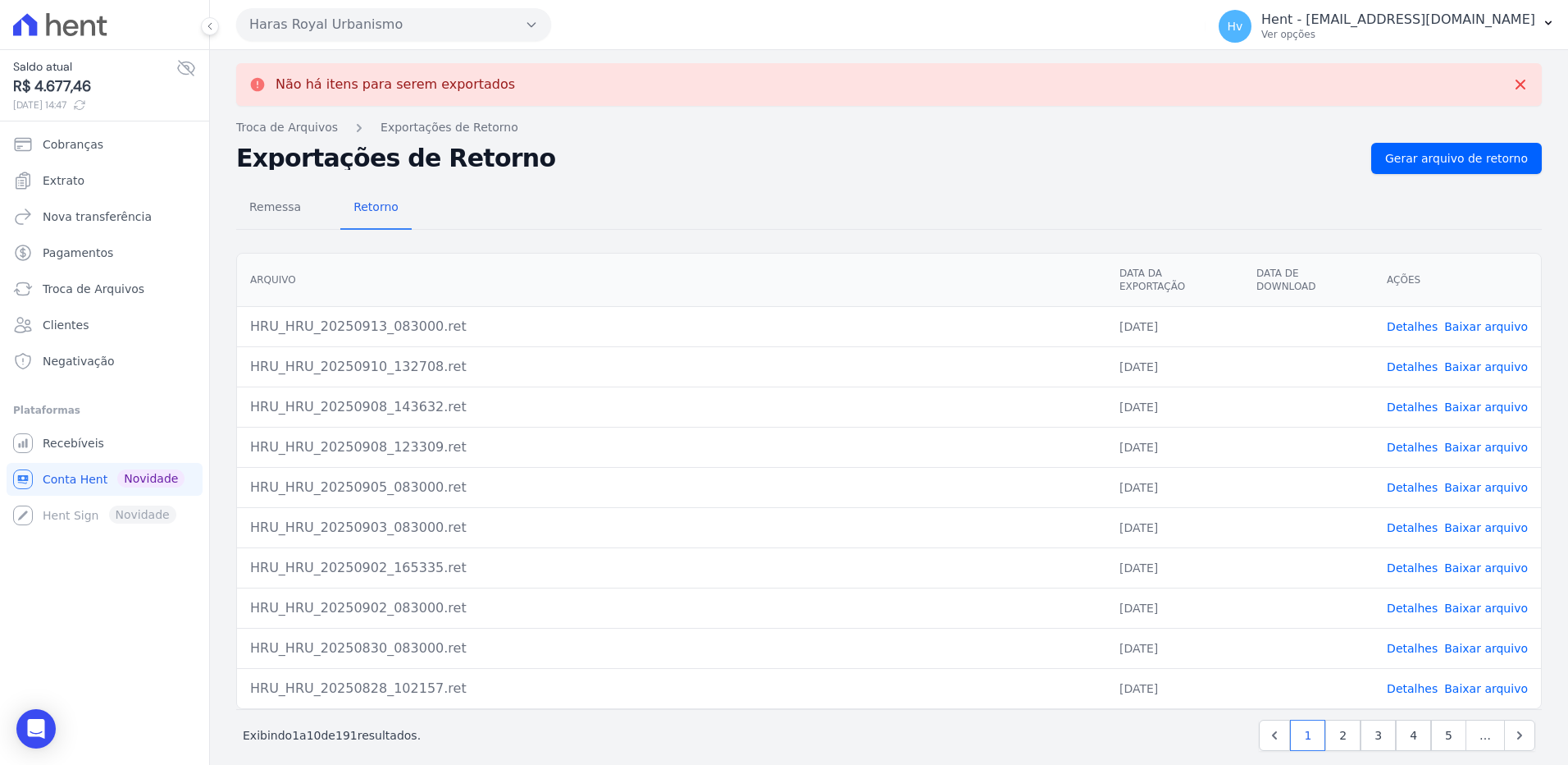
click at [380, 30] on button "Haras Royal Urbanismo" at bounding box center [393, 24] width 315 height 33
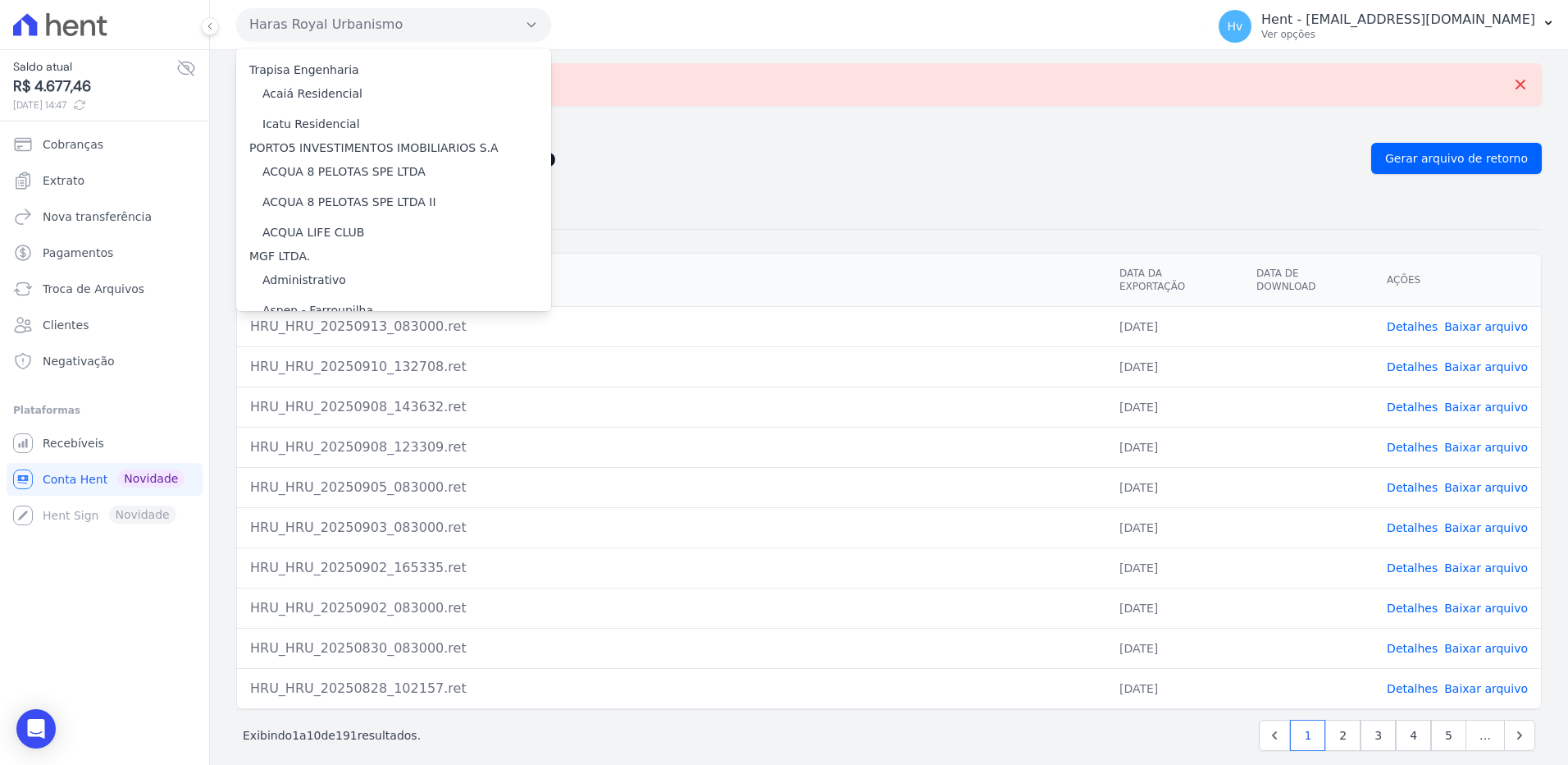
click at [719, 143] on div "Exportações de Retorno Gerar arquivo de retorno" at bounding box center [888, 157] width 1305 height 31
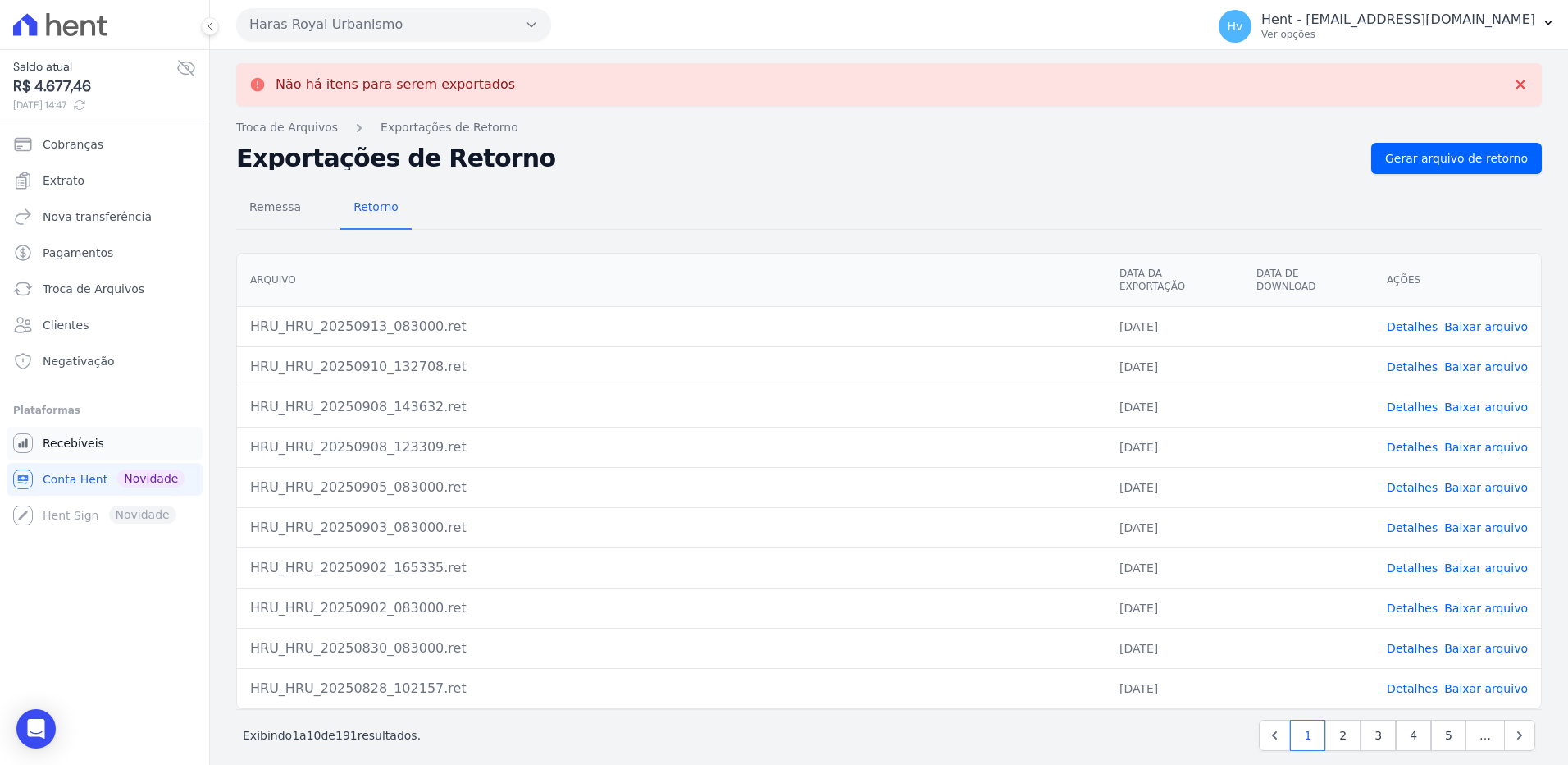
click at [95, 441] on span "Recebíveis" at bounding box center [73, 443] width 62 height 17
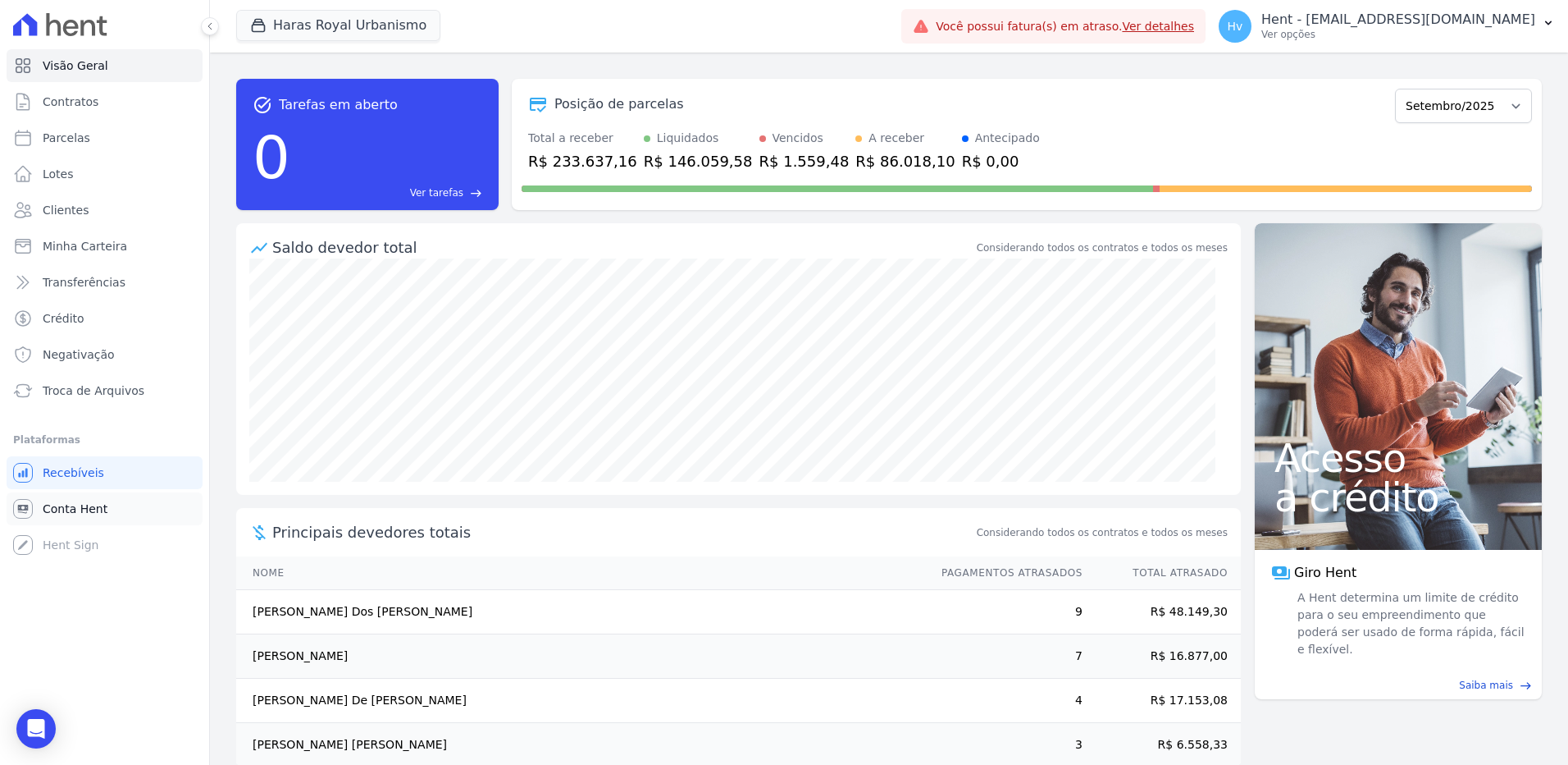
click at [81, 509] on span "Conta Hent" at bounding box center [74, 509] width 65 height 17
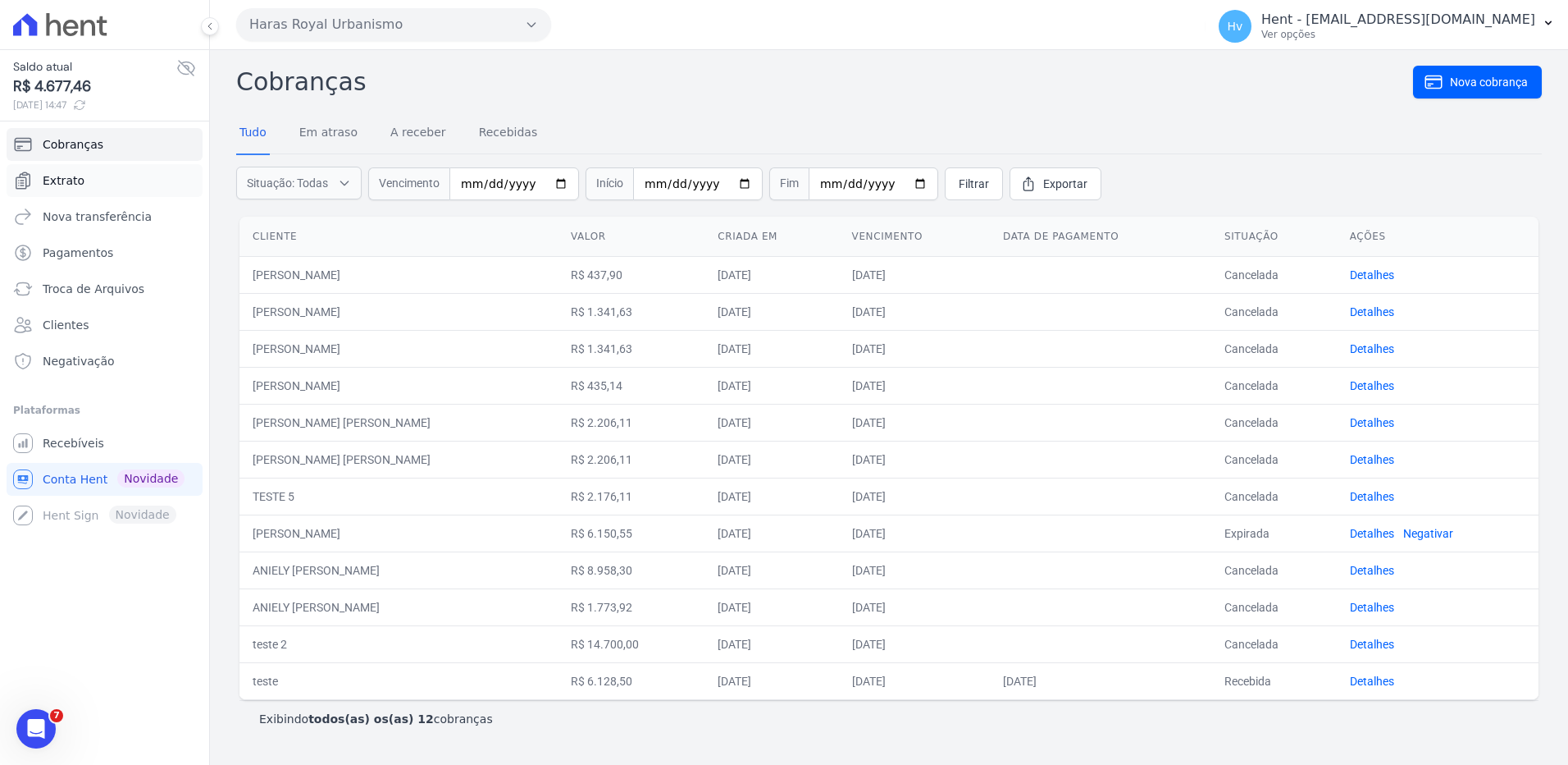
click at [65, 187] on span "Extrato" at bounding box center [63, 180] width 42 height 17
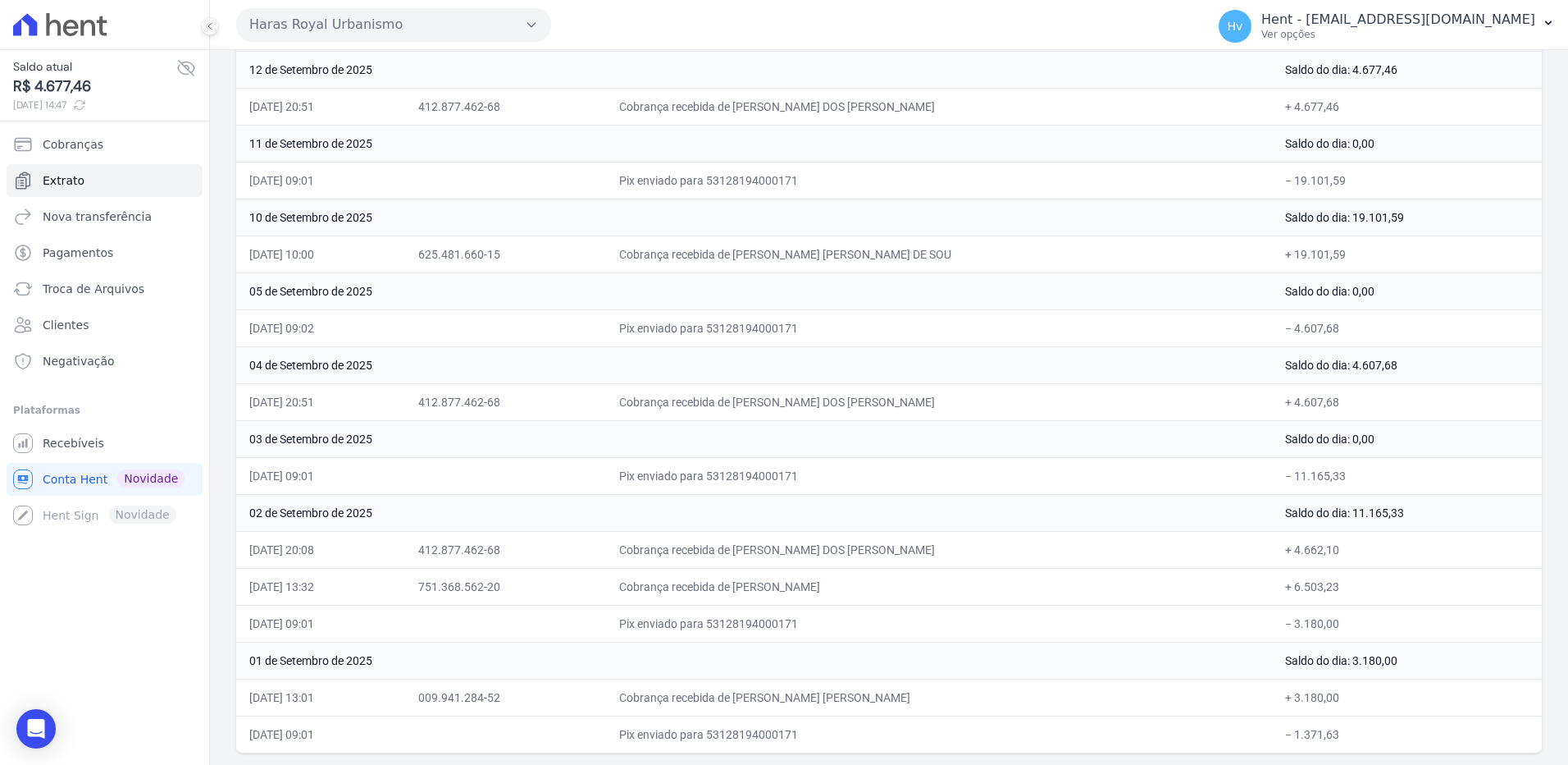
scroll to position [211, 0]
drag, startPoint x: 1345, startPoint y: 259, endPoint x: 1302, endPoint y: 256, distance: 43.1
click at [1302, 256] on td "+ 19.101,59" at bounding box center [1406, 252] width 270 height 37
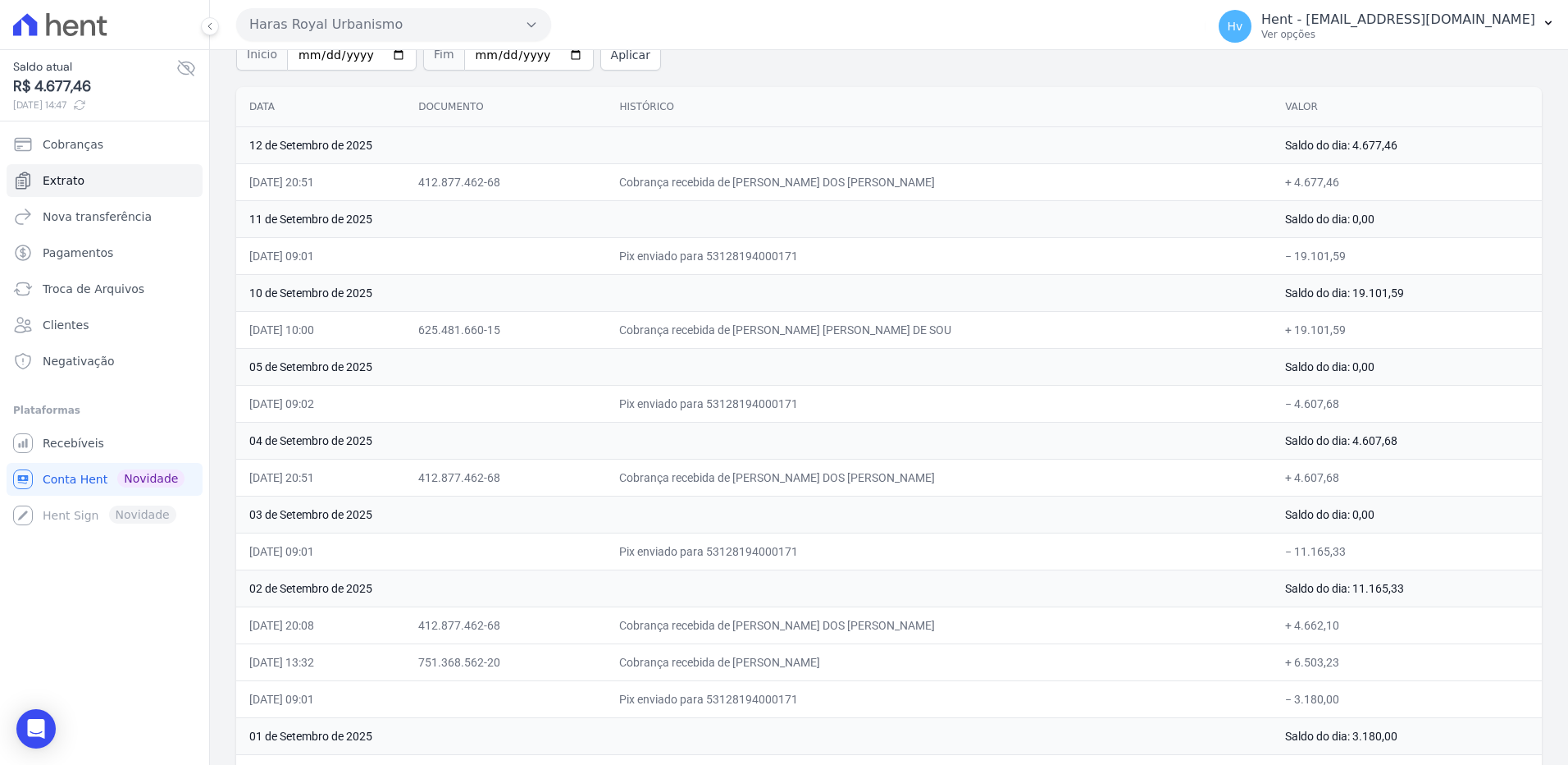
scroll to position [48, 0]
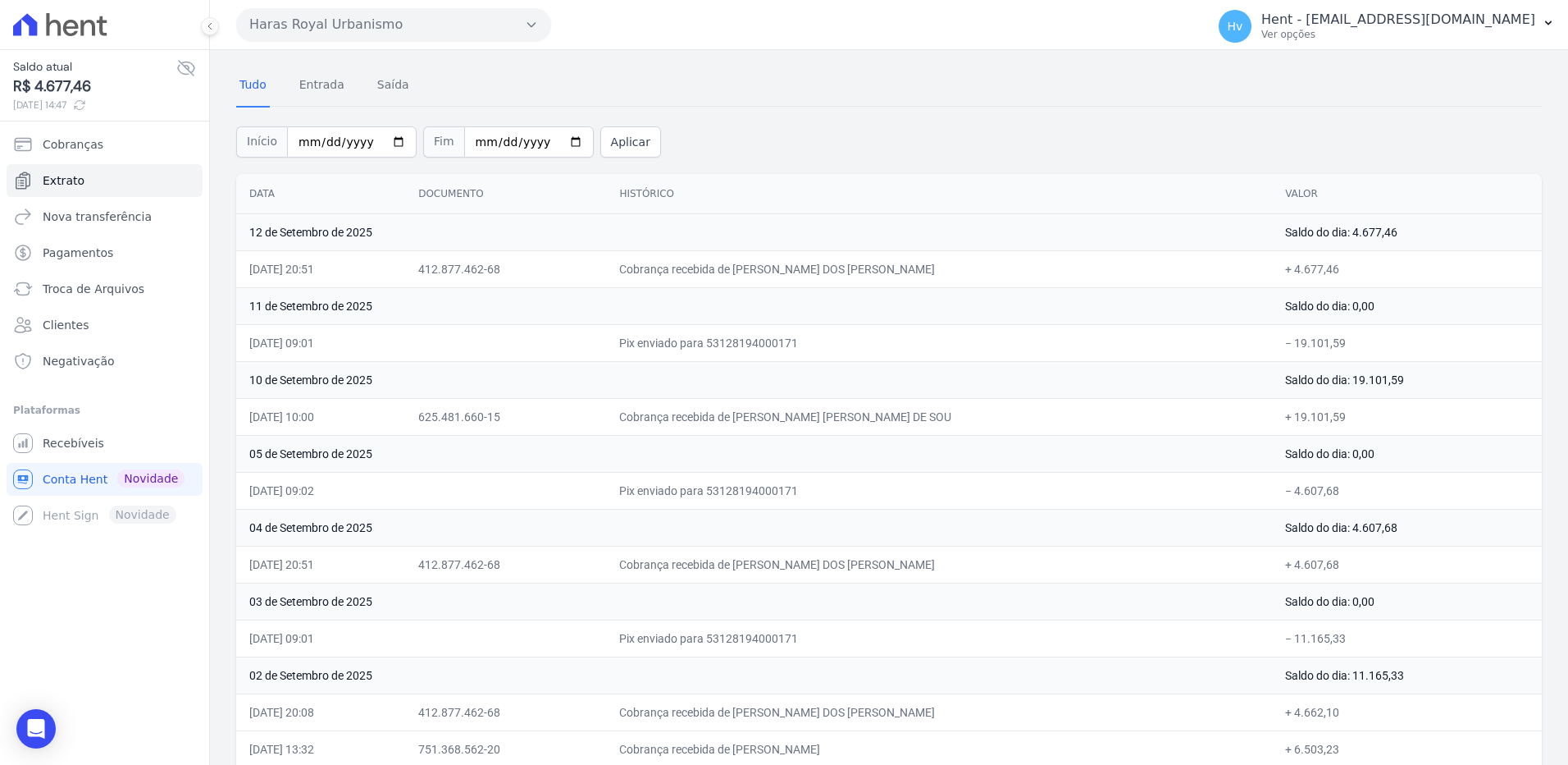
drag, startPoint x: 1333, startPoint y: 267, endPoint x: 1287, endPoint y: 267, distance: 46.0
click at [1287, 267] on td "+ 4.677,46" at bounding box center [1406, 269] width 270 height 37
click at [90, 444] on span "Recebíveis" at bounding box center [73, 443] width 62 height 17
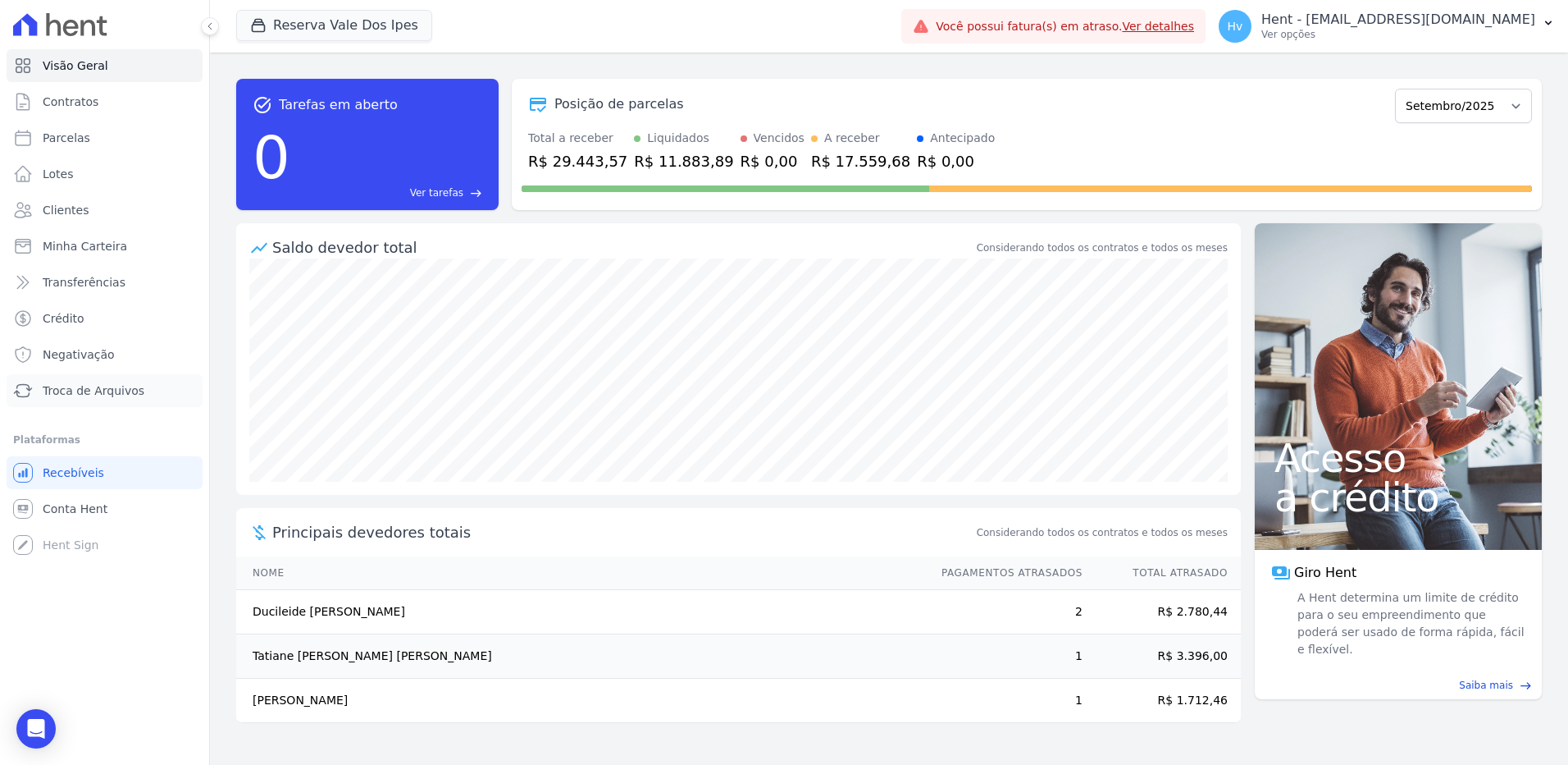
click at [102, 383] on span "Troca de Arquivos" at bounding box center [93, 390] width 102 height 17
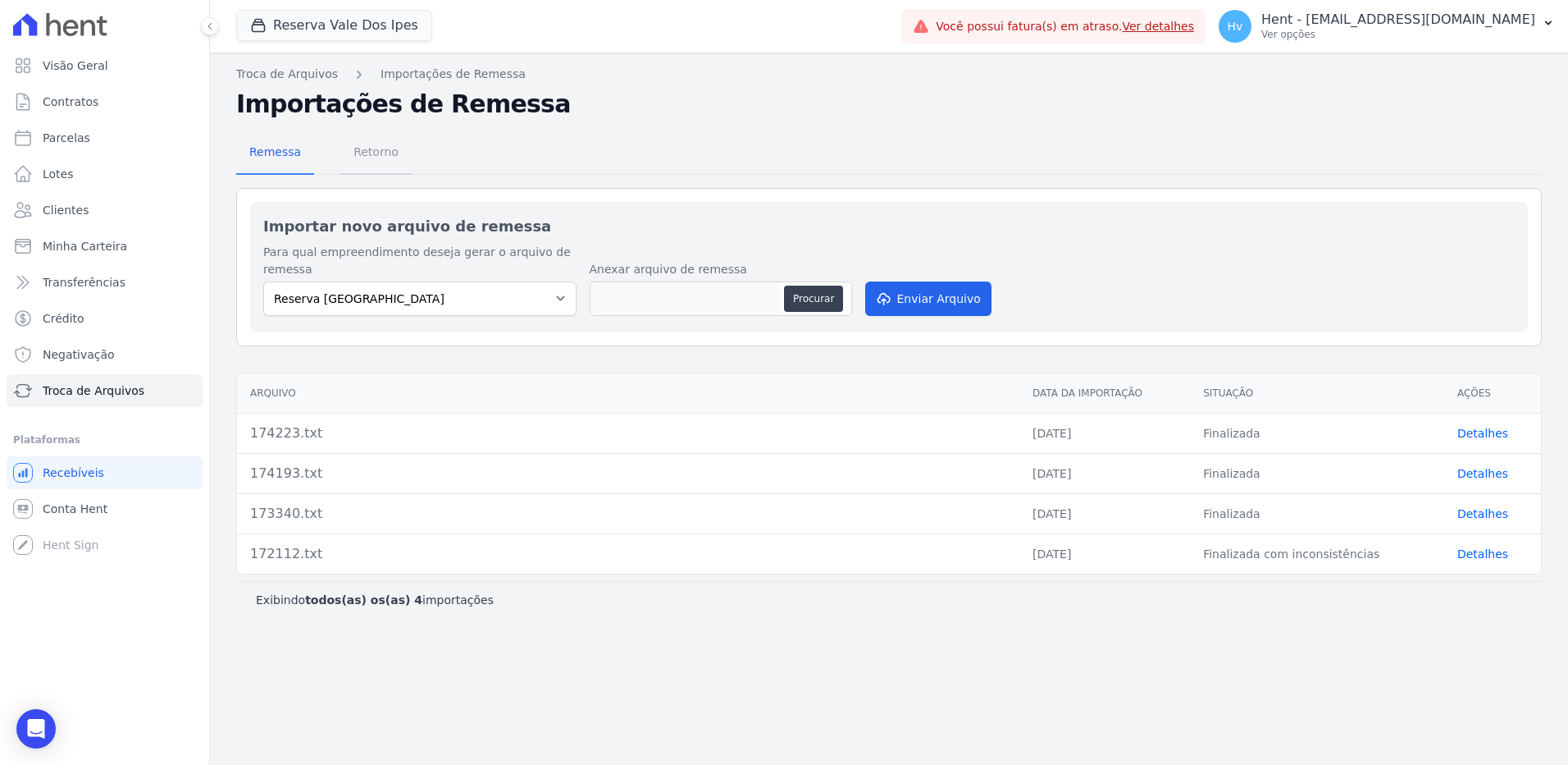
click at [367, 156] on span "Retorno" at bounding box center [376, 151] width 65 height 33
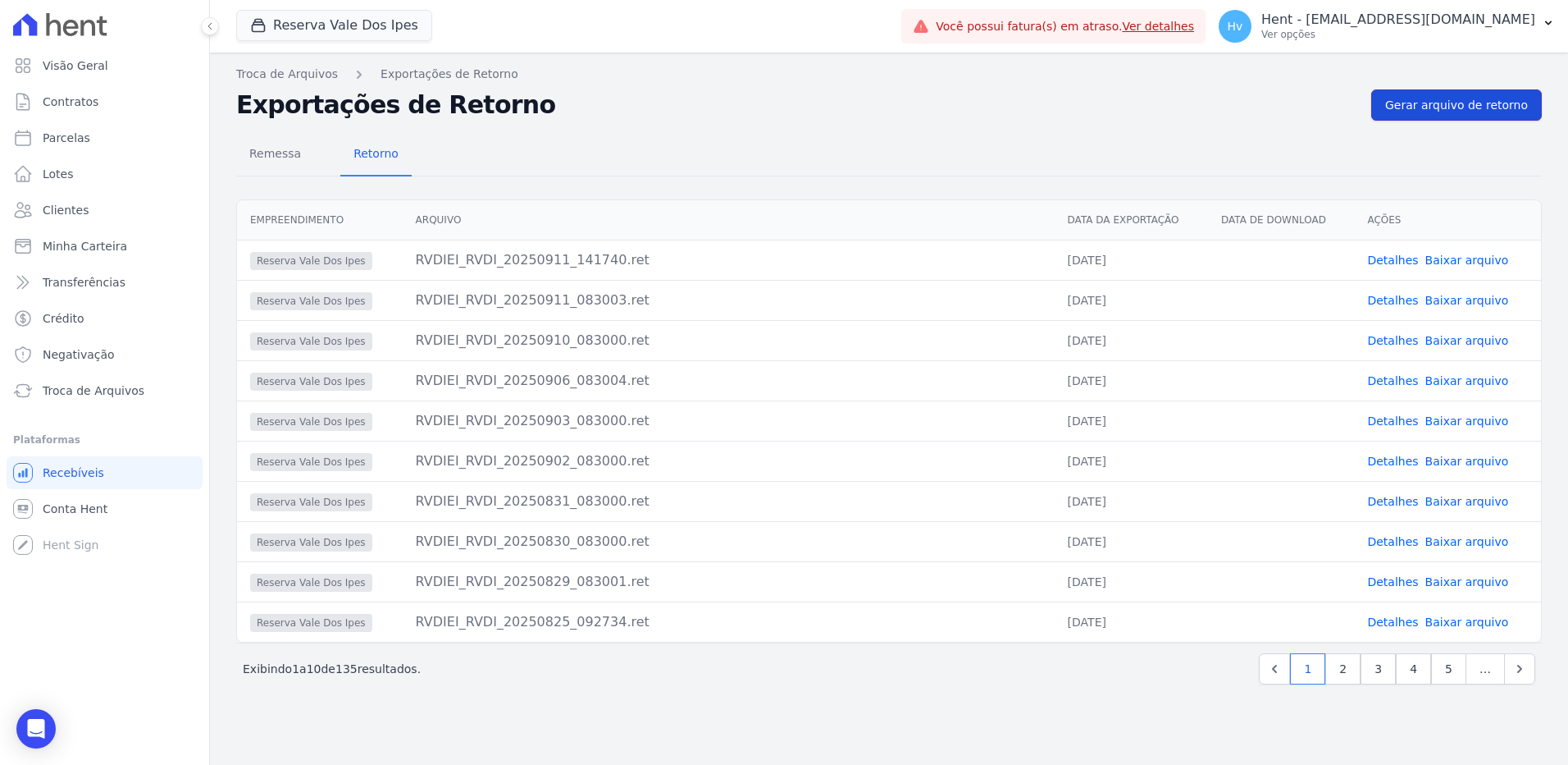
click at [1474, 91] on link "Gerar arquivo de retorno" at bounding box center [1456, 104] width 171 height 31
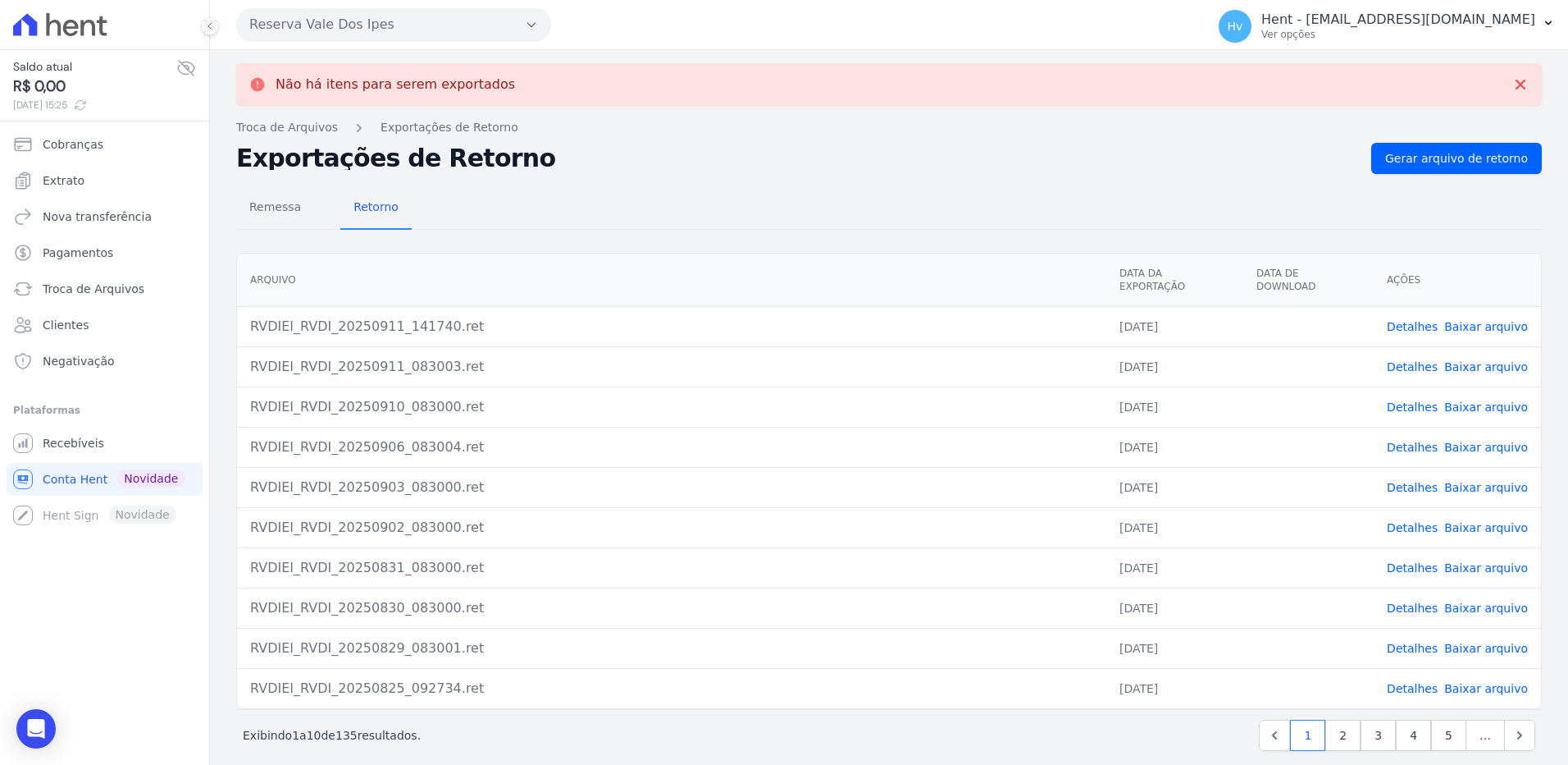
click at [1395, 320] on link "Detalhes" at bounding box center [1412, 326] width 51 height 13
click at [1411, 360] on link "Detalhes" at bounding box center [1412, 366] width 51 height 13
click at [95, 435] on span "Recebíveis" at bounding box center [73, 443] width 62 height 17
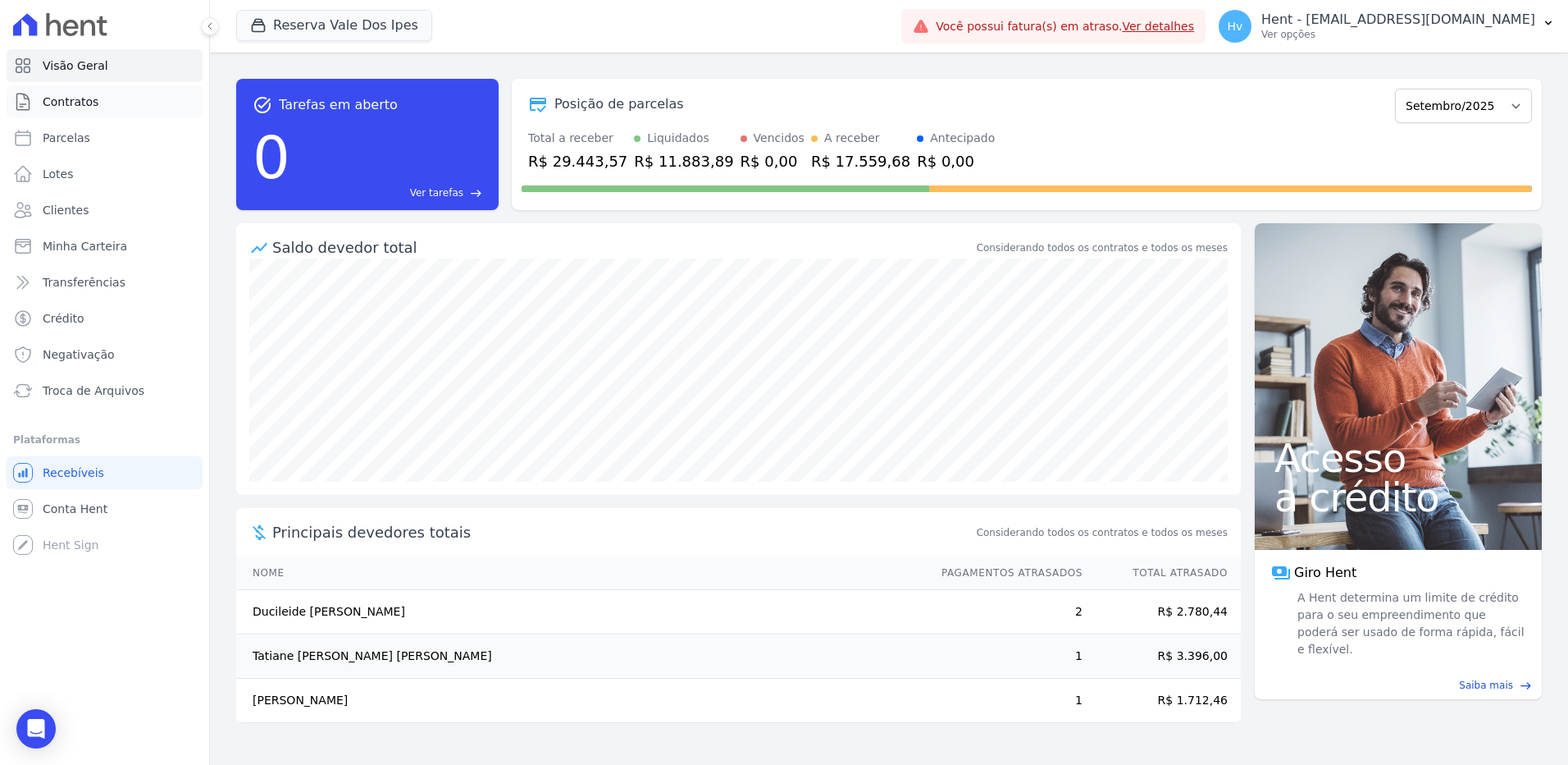
click at [75, 104] on span "Contratos" at bounding box center [70, 102] width 56 height 17
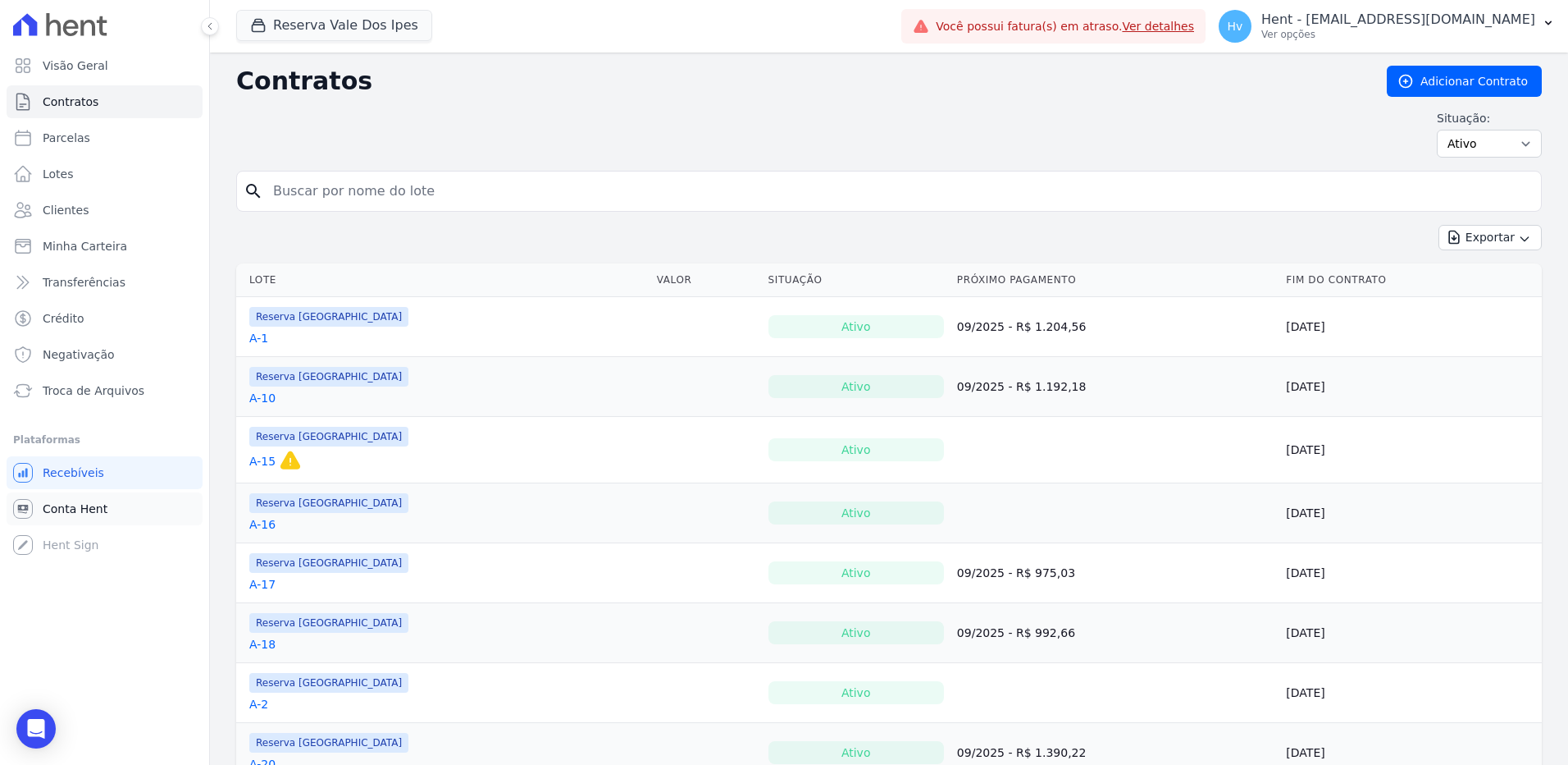
click at [76, 504] on span "Conta Hent" at bounding box center [74, 509] width 65 height 17
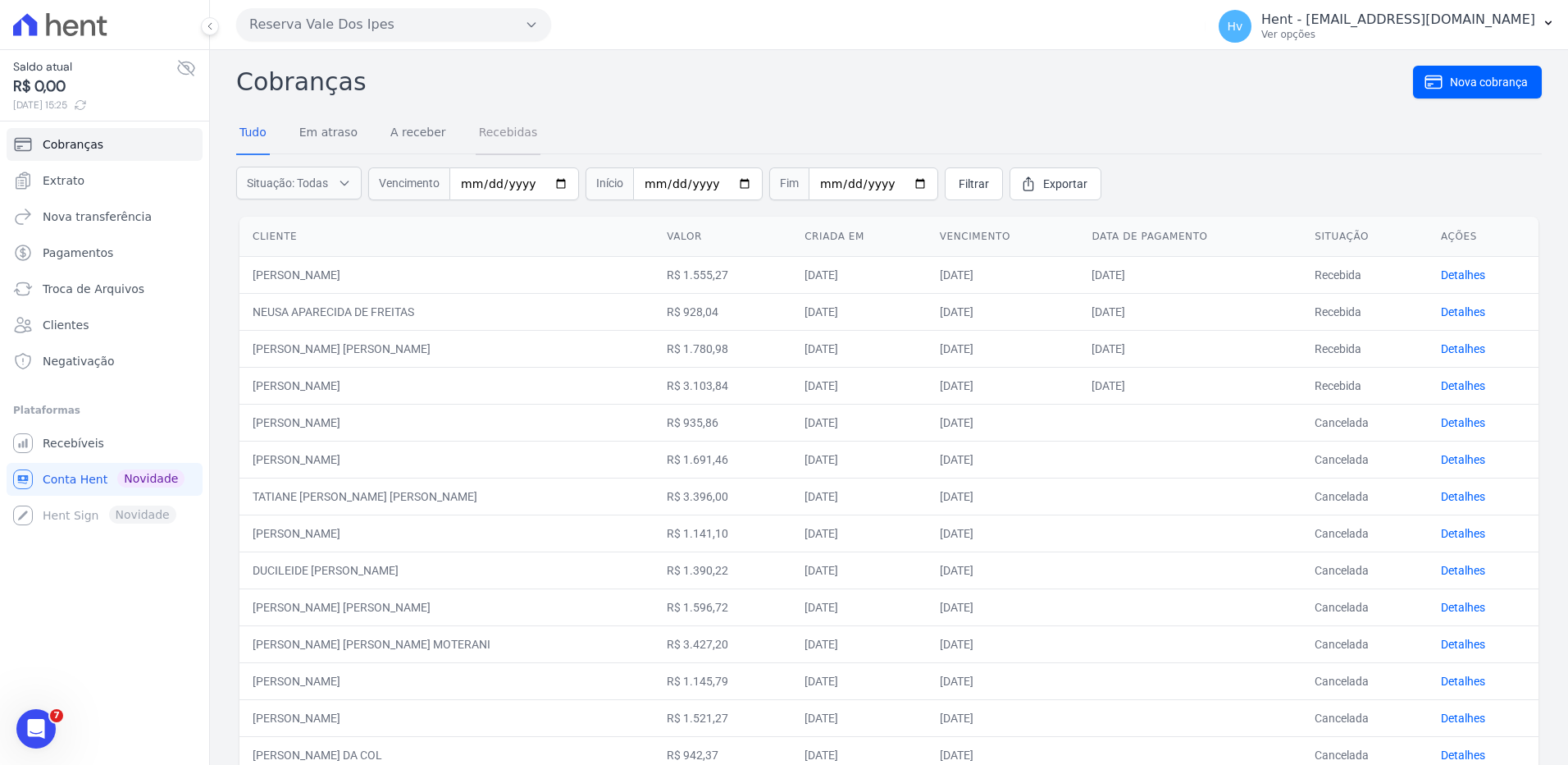
click at [483, 134] on link "Recebidas" at bounding box center [508, 134] width 65 height 42
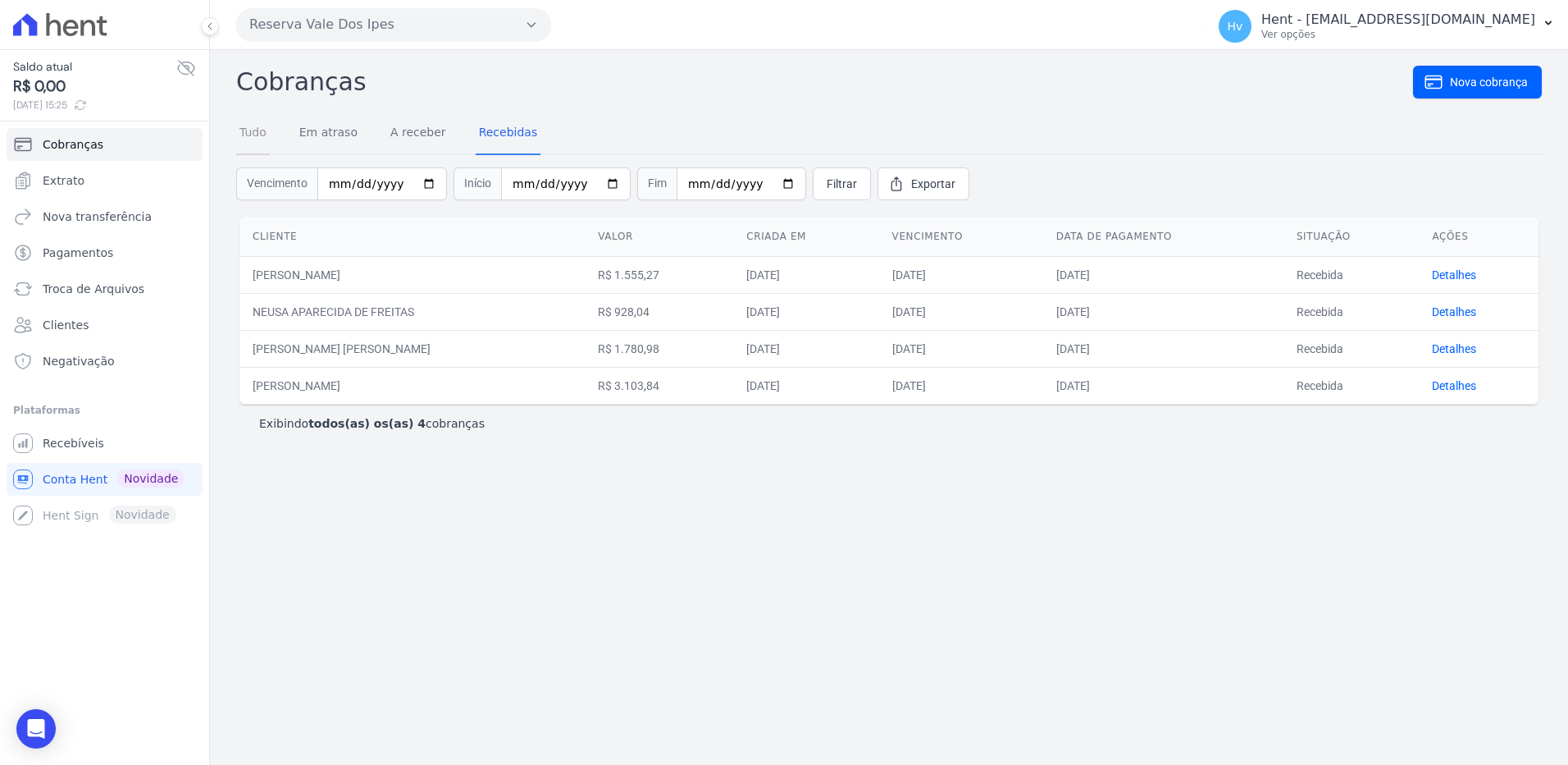
click at [253, 137] on link "Tudo" at bounding box center [253, 134] width 34 height 42
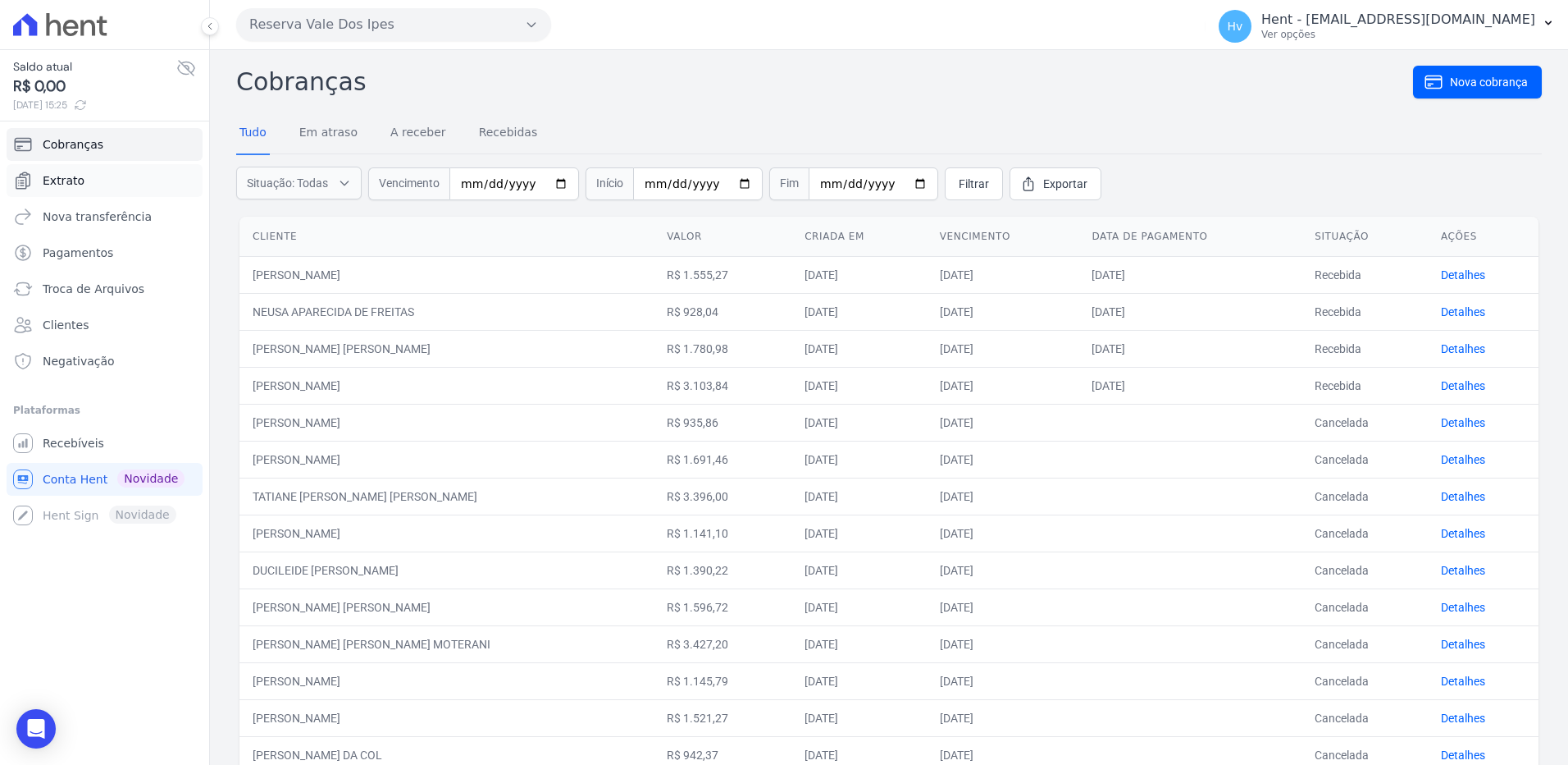
click at [89, 187] on link "Extrato" at bounding box center [104, 180] width 196 height 33
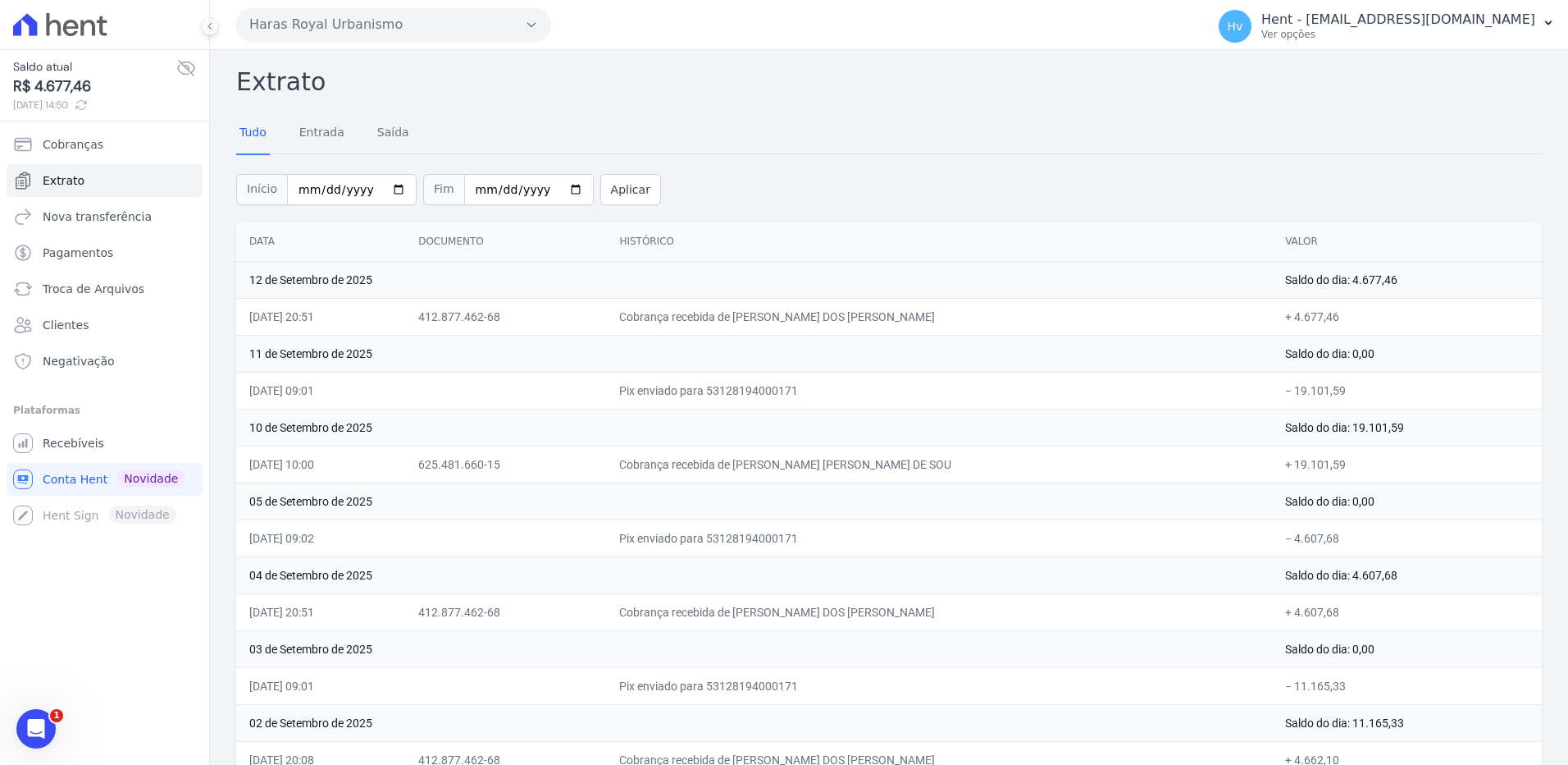
click at [439, 34] on button "Haras Royal Urbanismo" at bounding box center [393, 24] width 315 height 33
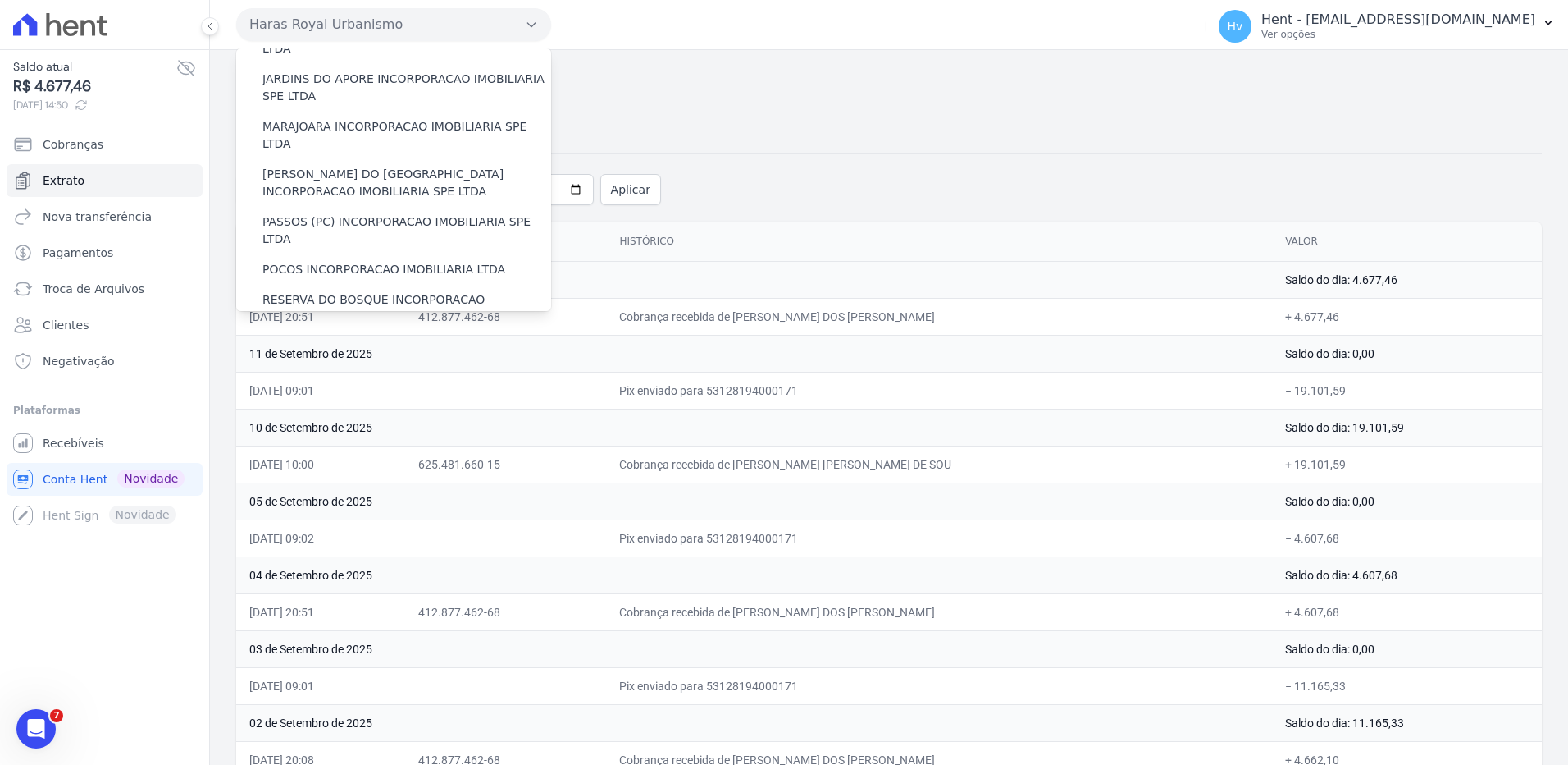
scroll to position [13394, 0]
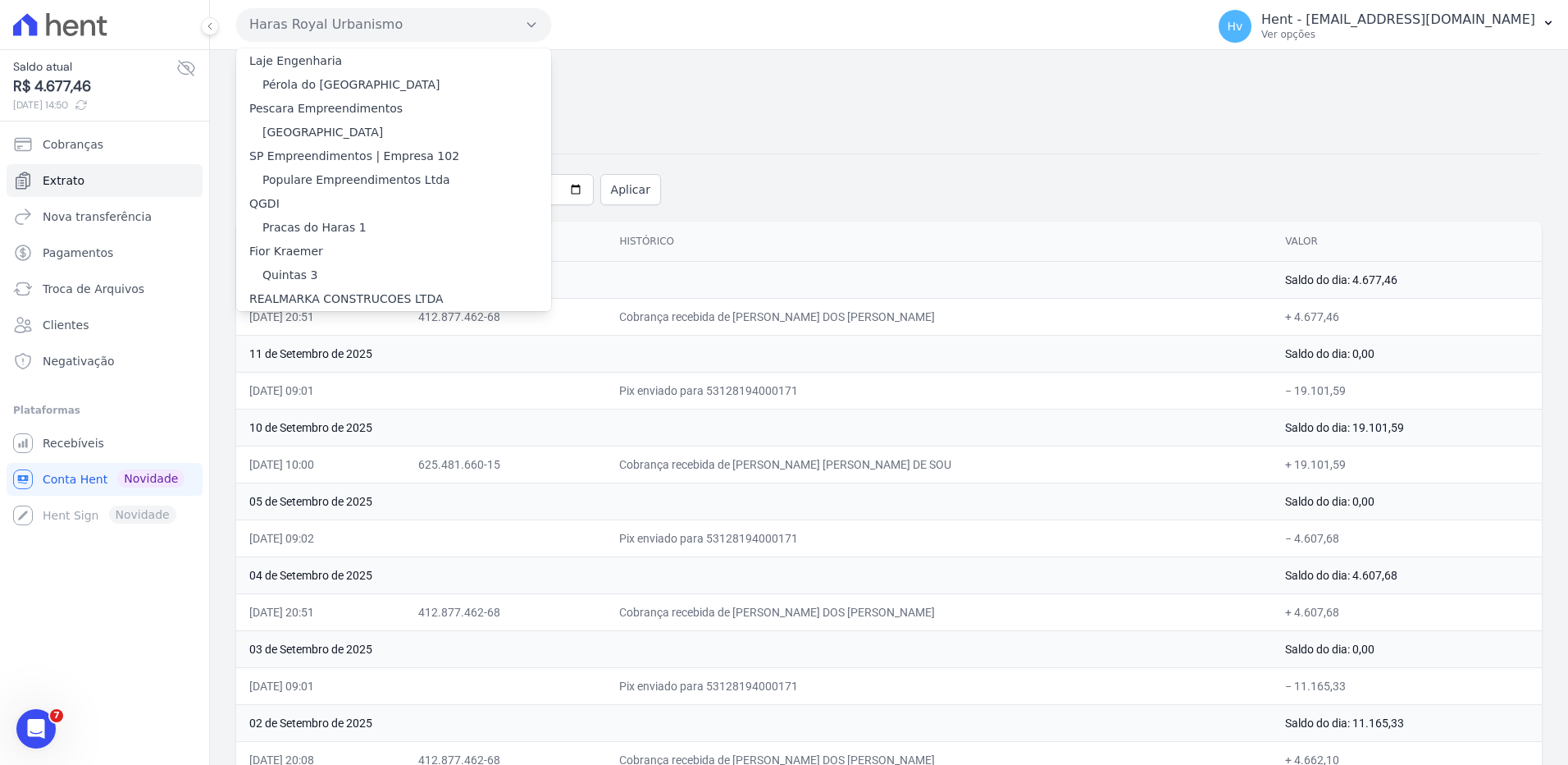
click at [347, 470] on label "Reserva [GEOGRAPHIC_DATA]" at bounding box center [347, 478] width 171 height 17
click at [0, 0] on input "Reserva [GEOGRAPHIC_DATA]" at bounding box center [0, 0] width 0 height 0
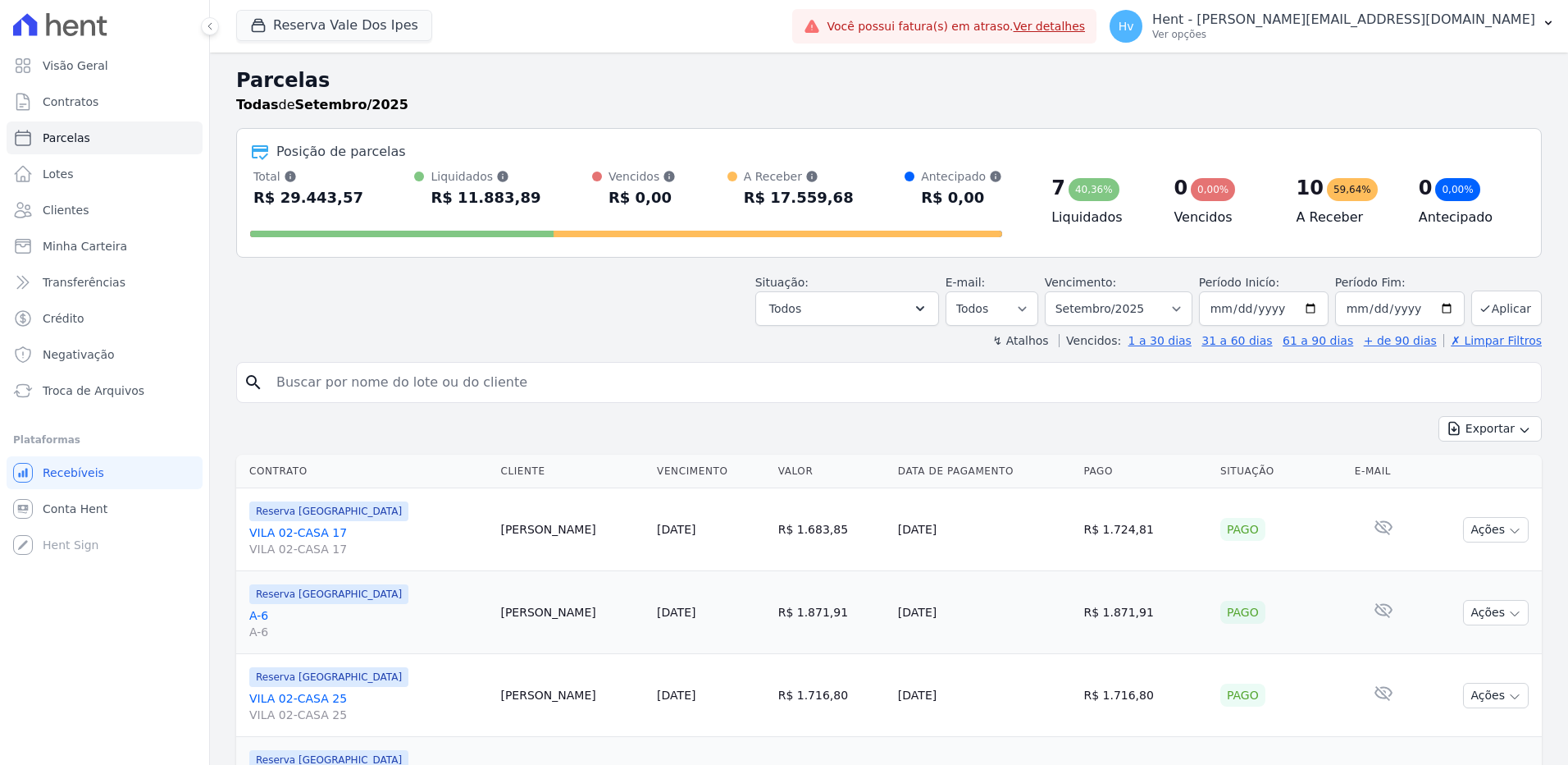
select select
click at [393, 26] on button "Reserva Vale Dos Ipes" at bounding box center [334, 25] width 196 height 31
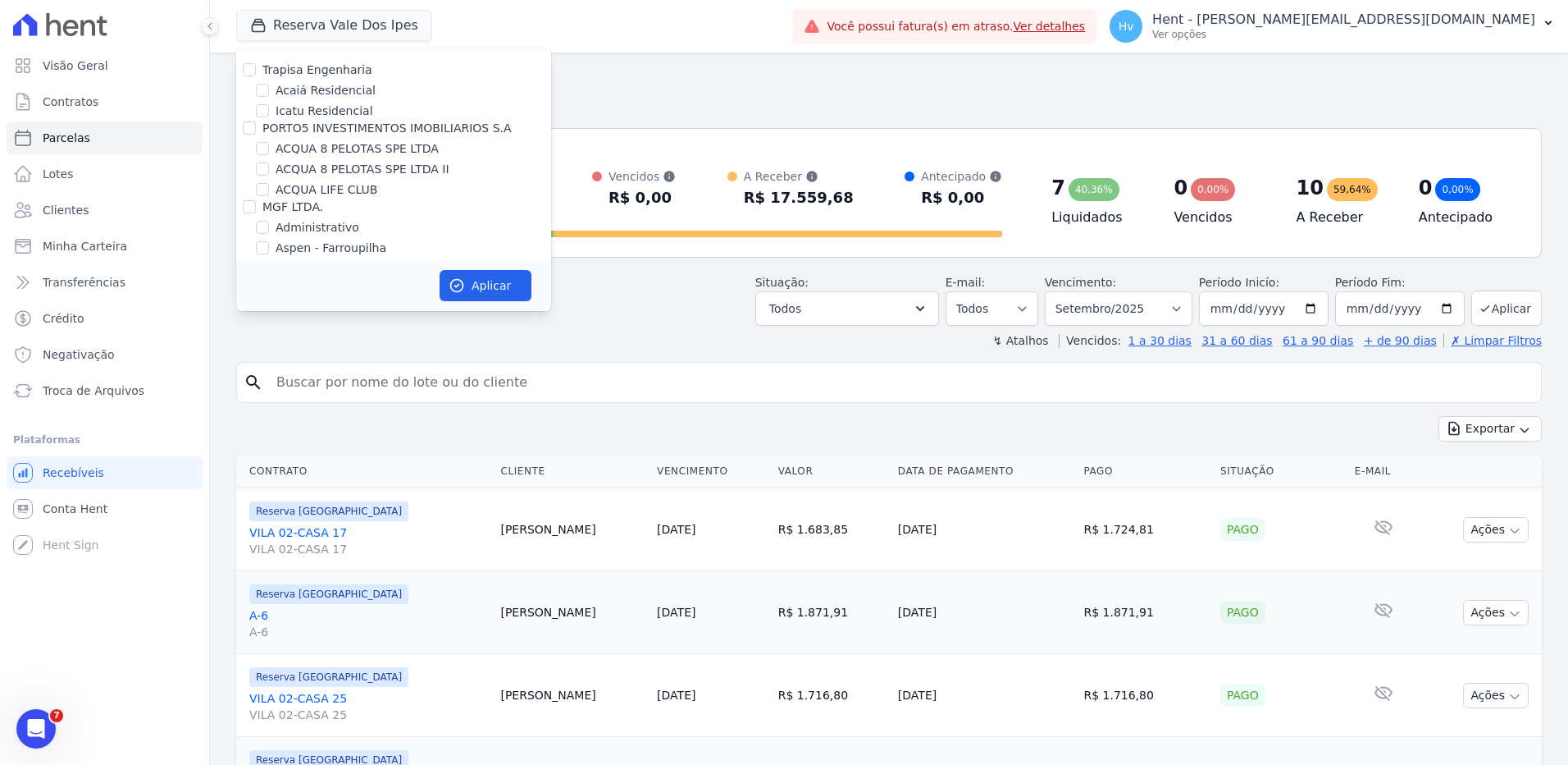
scroll to position [6189, 0]
click at [363, 341] on label "HARAS ROYAL URBANISMO" at bounding box center [353, 349] width 154 height 17
click at [269, 343] on input "HARAS ROYAL URBANISMO" at bounding box center [262, 349] width 13 height 13
checkbox input "true"
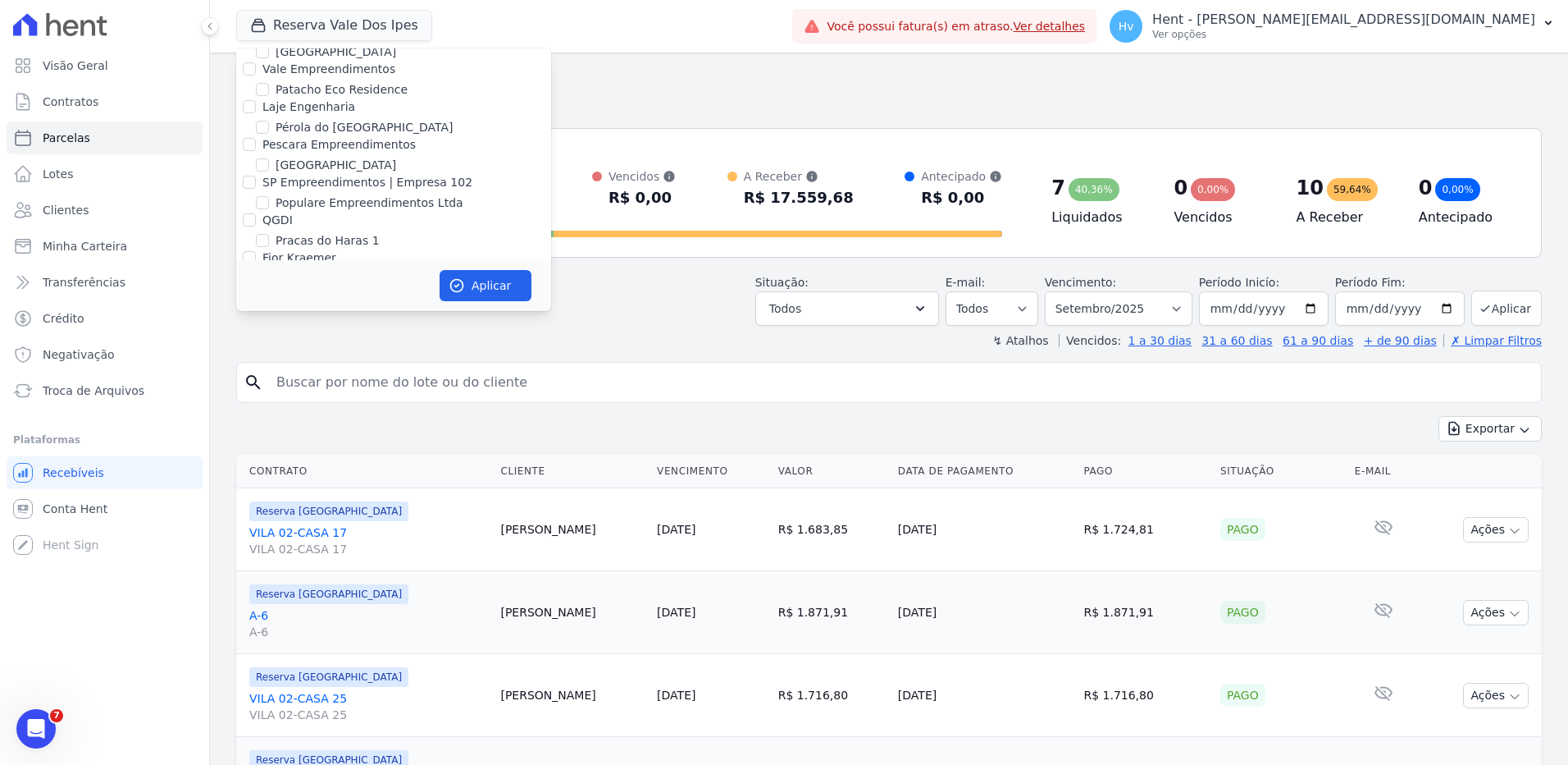
click at [331, 425] on label "Reserva [GEOGRAPHIC_DATA]" at bounding box center [361, 432] width 171 height 17
click at [269, 426] on input "Reserva [GEOGRAPHIC_DATA]" at bounding box center [262, 432] width 13 height 13
checkbox input "false"
click at [471, 284] on button "Aplicar" at bounding box center [485, 285] width 92 height 31
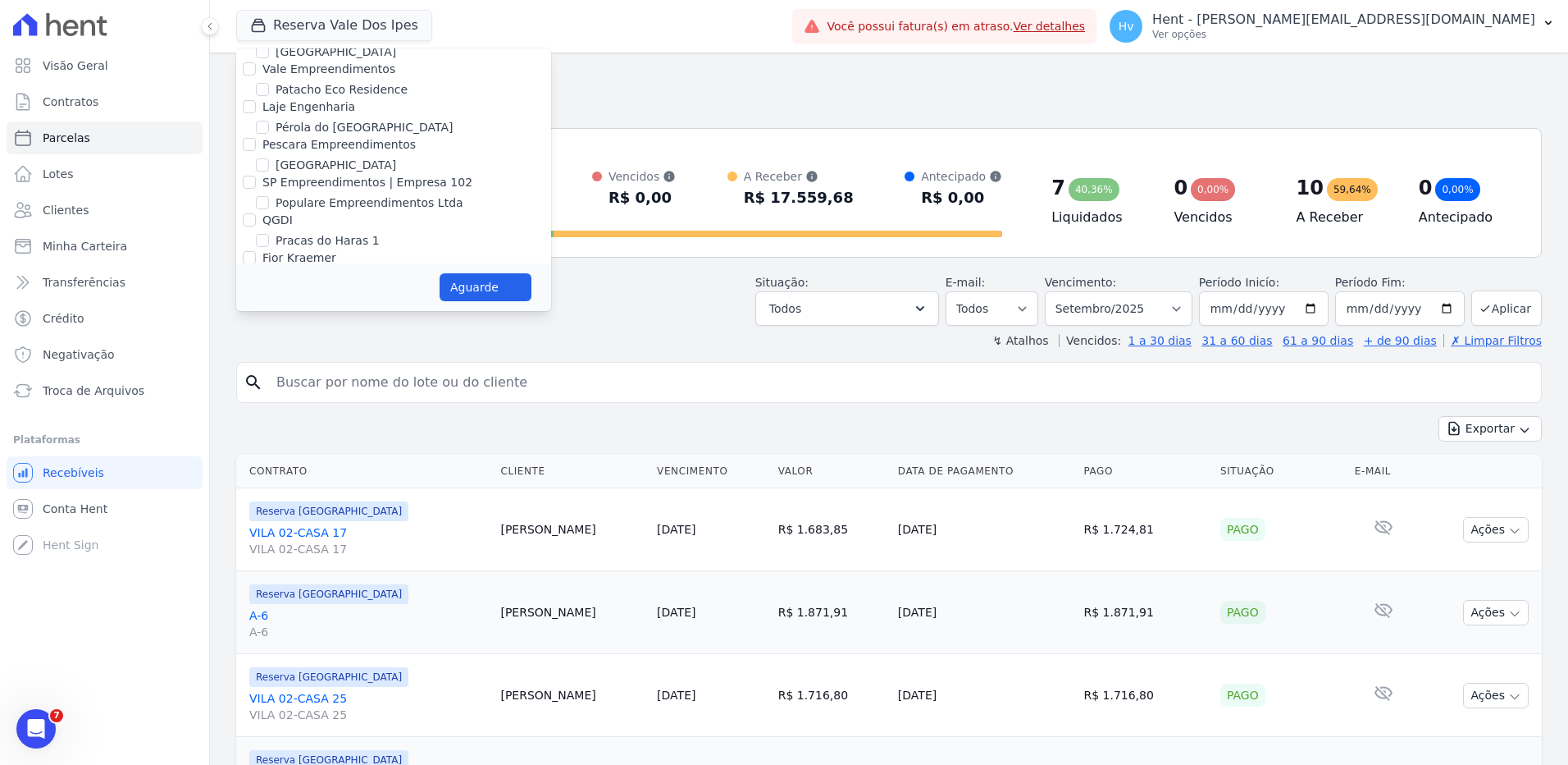
select select
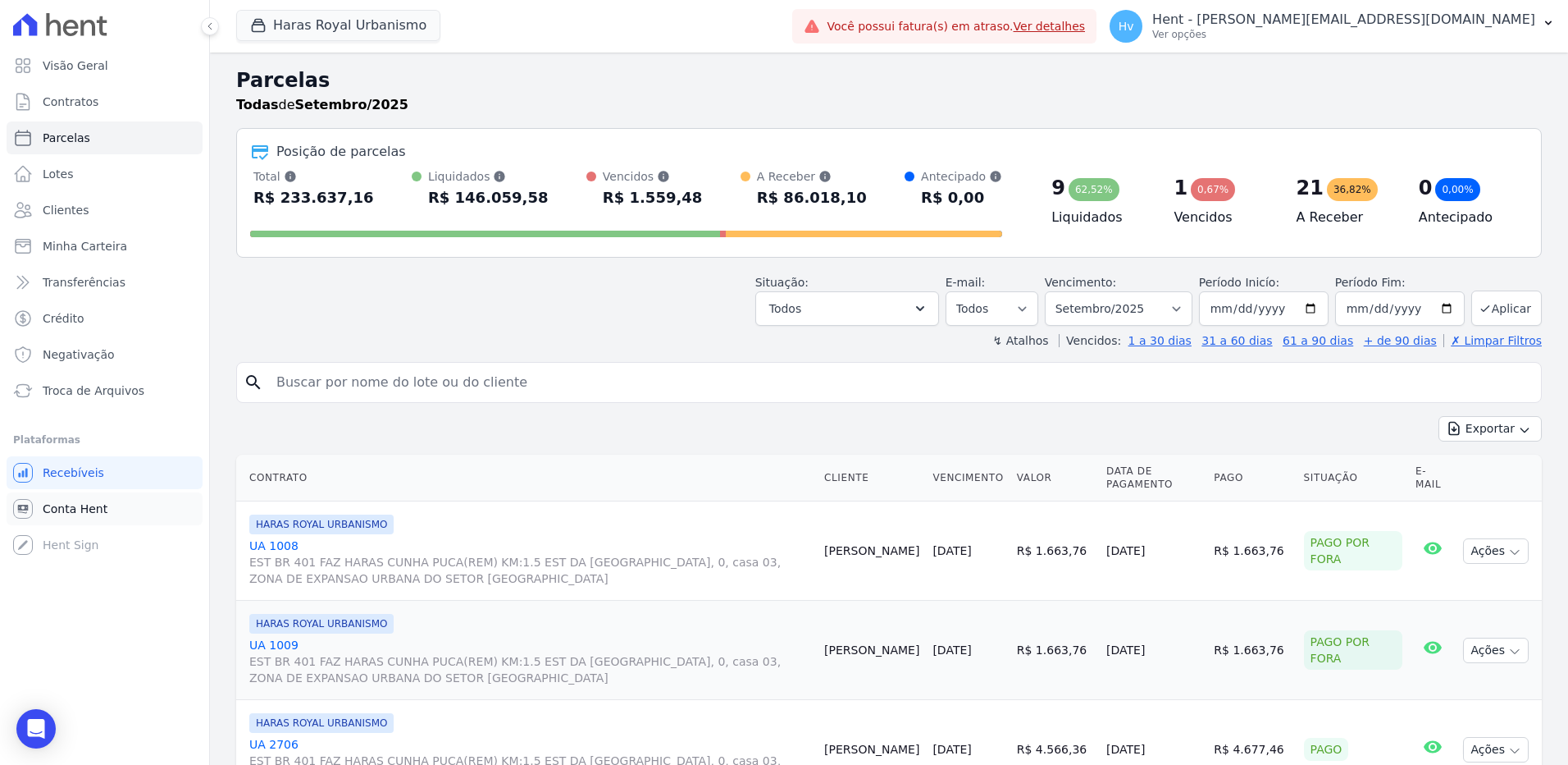
click at [76, 517] on link "Conta Hent" at bounding box center [104, 509] width 196 height 33
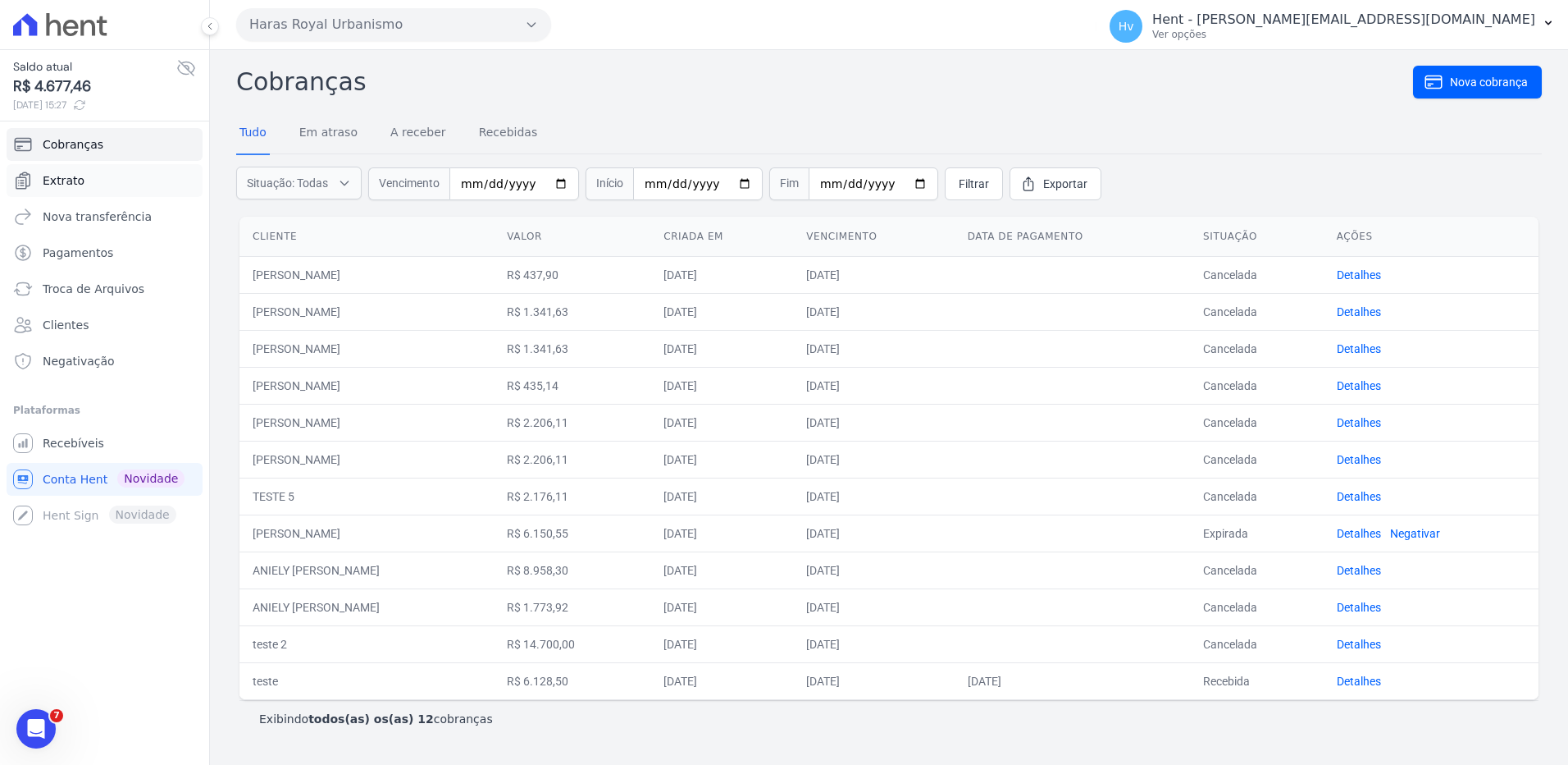
click at [74, 180] on span "Extrato" at bounding box center [63, 180] width 42 height 17
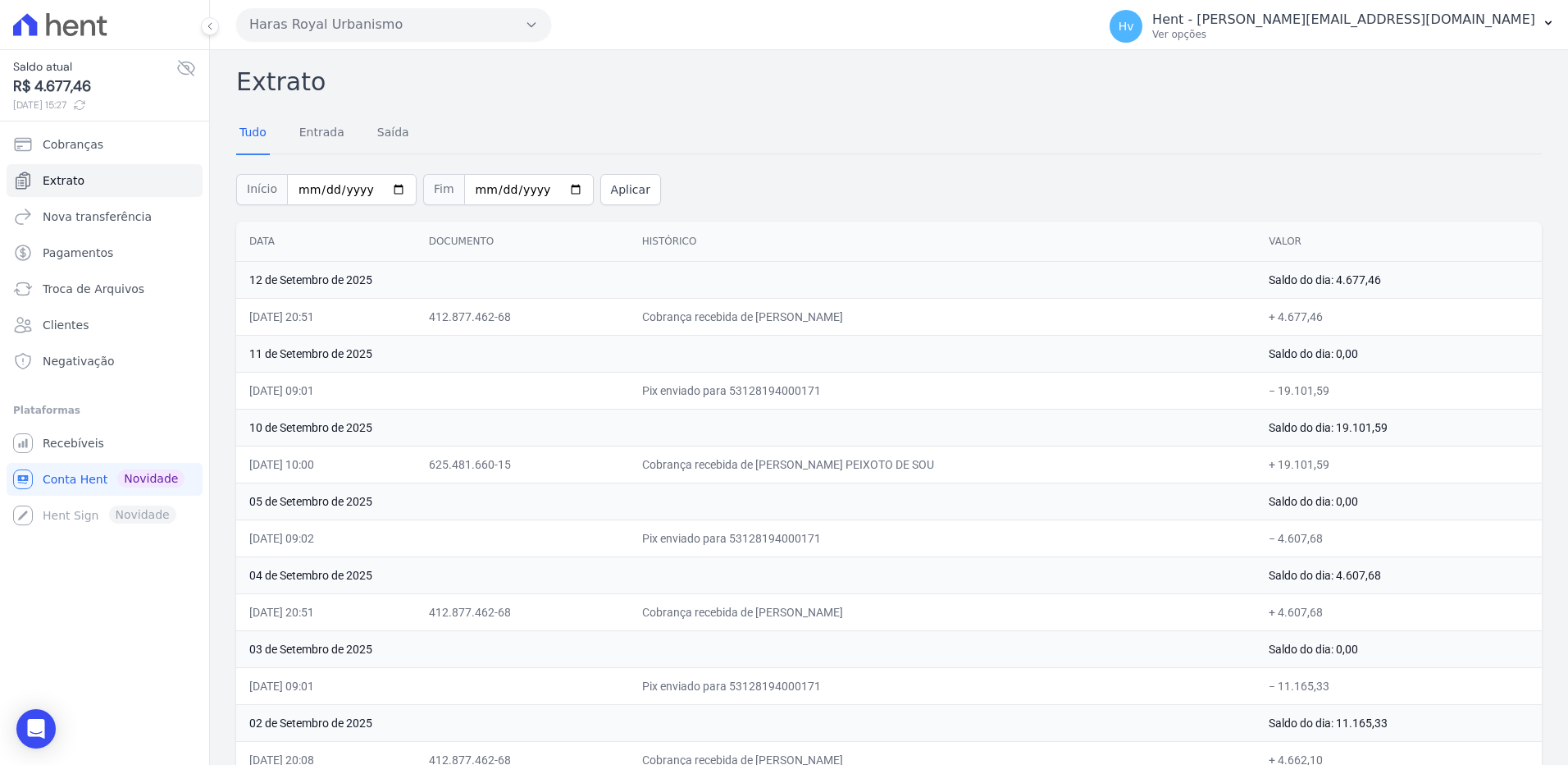
drag, startPoint x: 311, startPoint y: 319, endPoint x: 1179, endPoint y: 311, distance: 868.0
click at [1179, 311] on tr "12/09/2025, 20:51 412.877.462-68 Cobrança recebida de ELIOMAR AZEVEDO DOS SANTO…" at bounding box center [888, 317] width 1305 height 37
drag, startPoint x: 69, startPoint y: 440, endPoint x: 193, endPoint y: 466, distance: 126.7
click at [69, 440] on span "Recebíveis" at bounding box center [73, 443] width 62 height 17
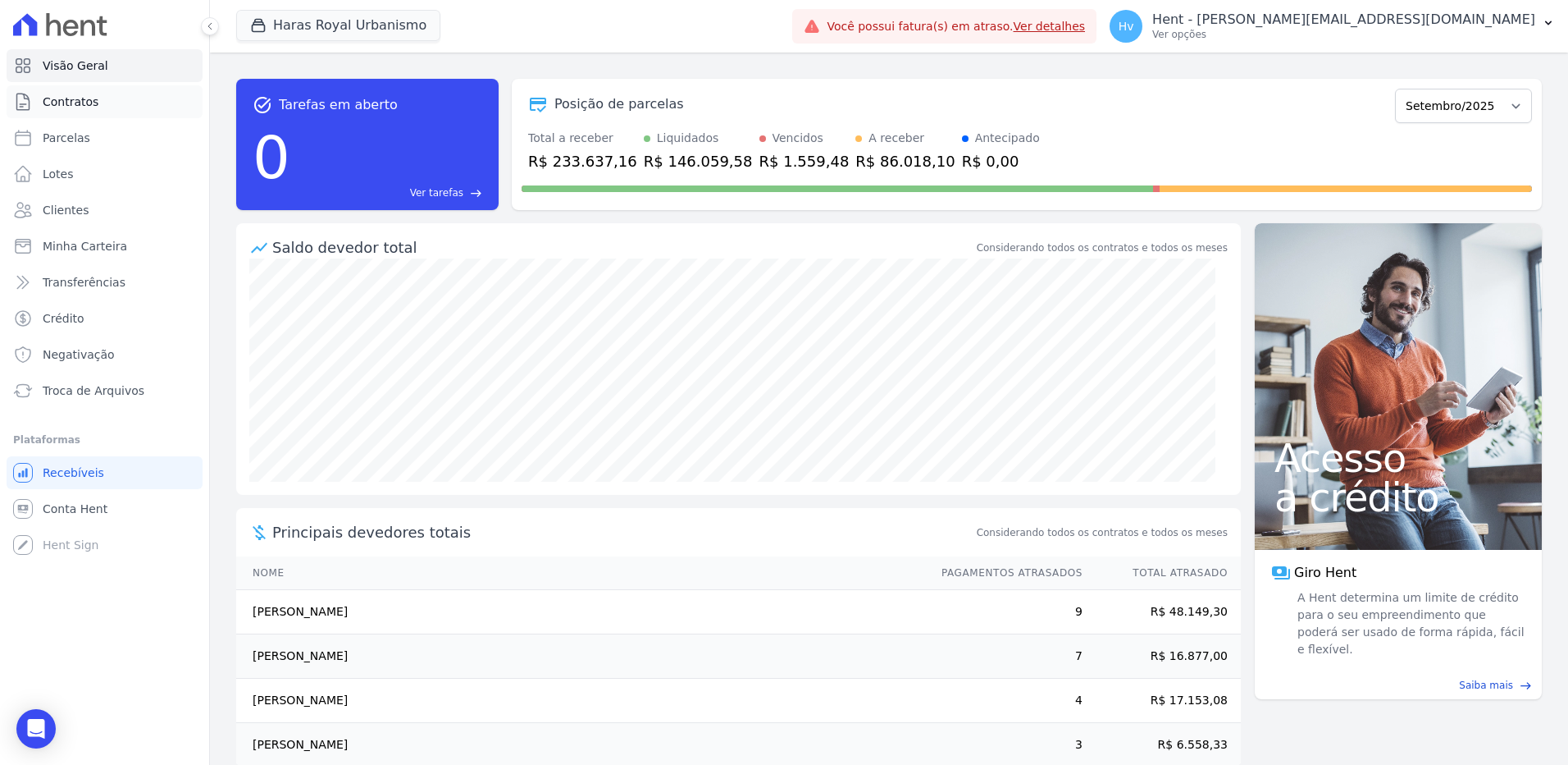
click at [78, 103] on span "Contratos" at bounding box center [70, 102] width 56 height 17
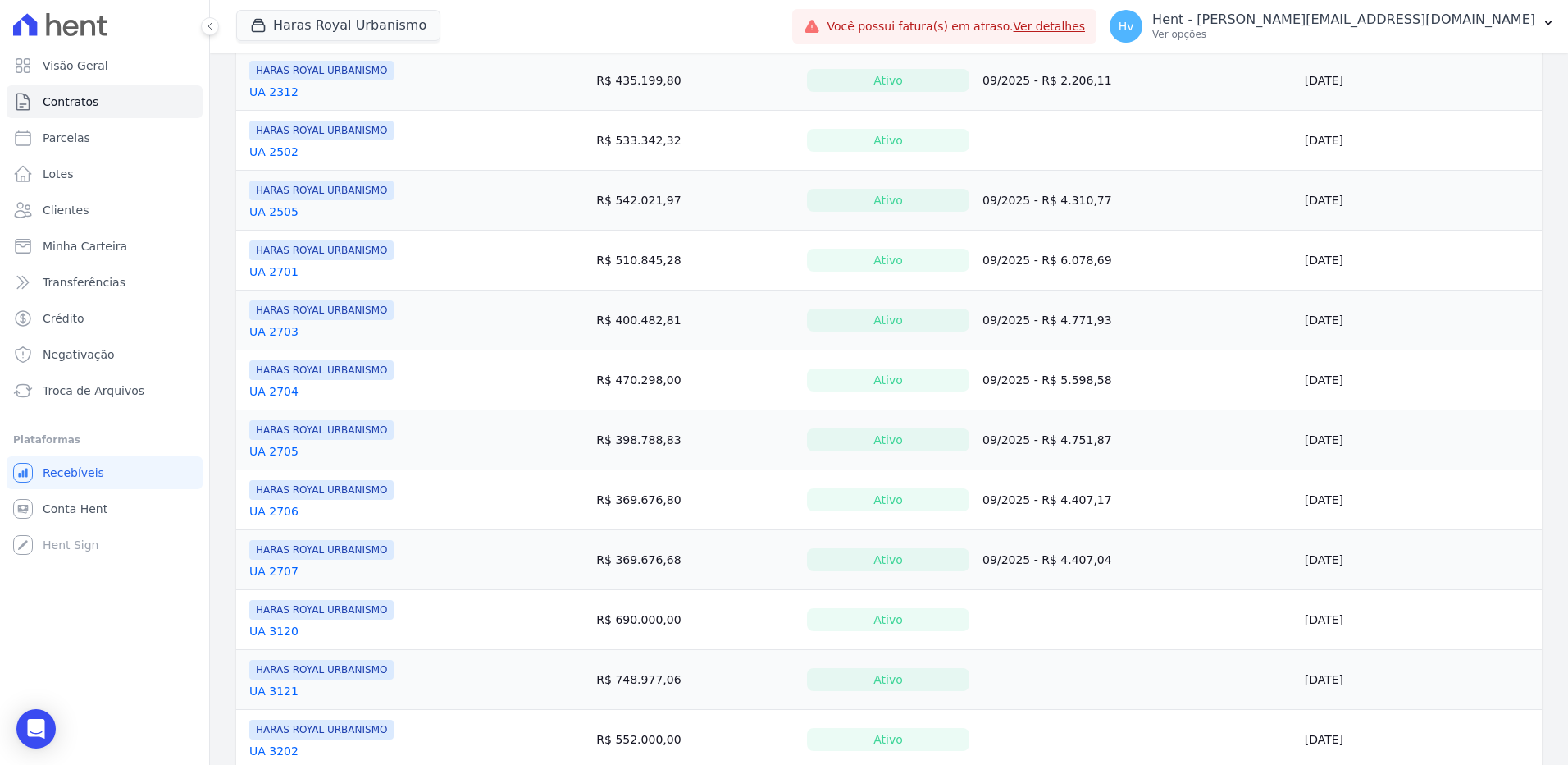
scroll to position [821, 0]
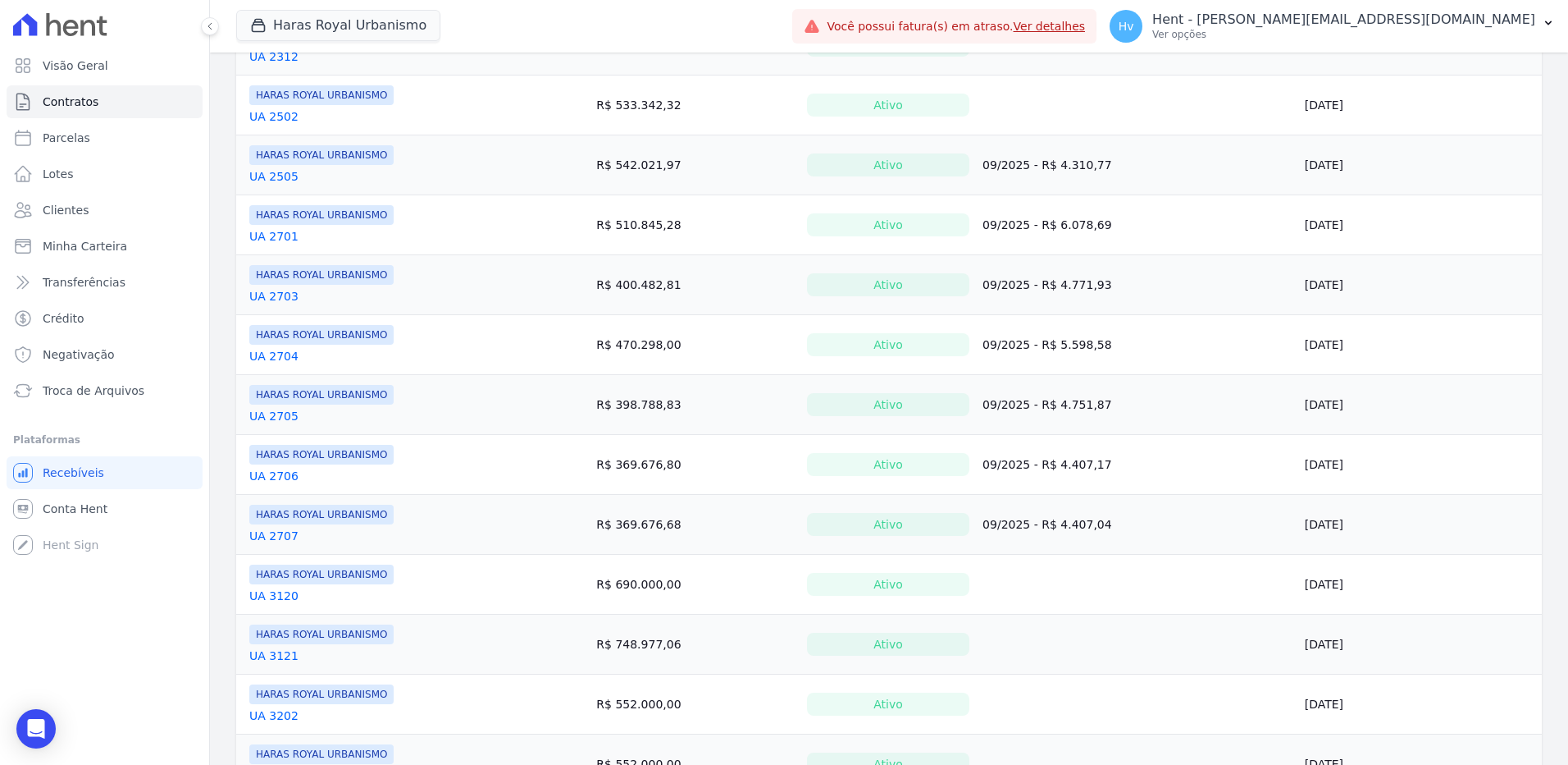
click at [290, 472] on link "UA 2706" at bounding box center [274, 476] width 49 height 17
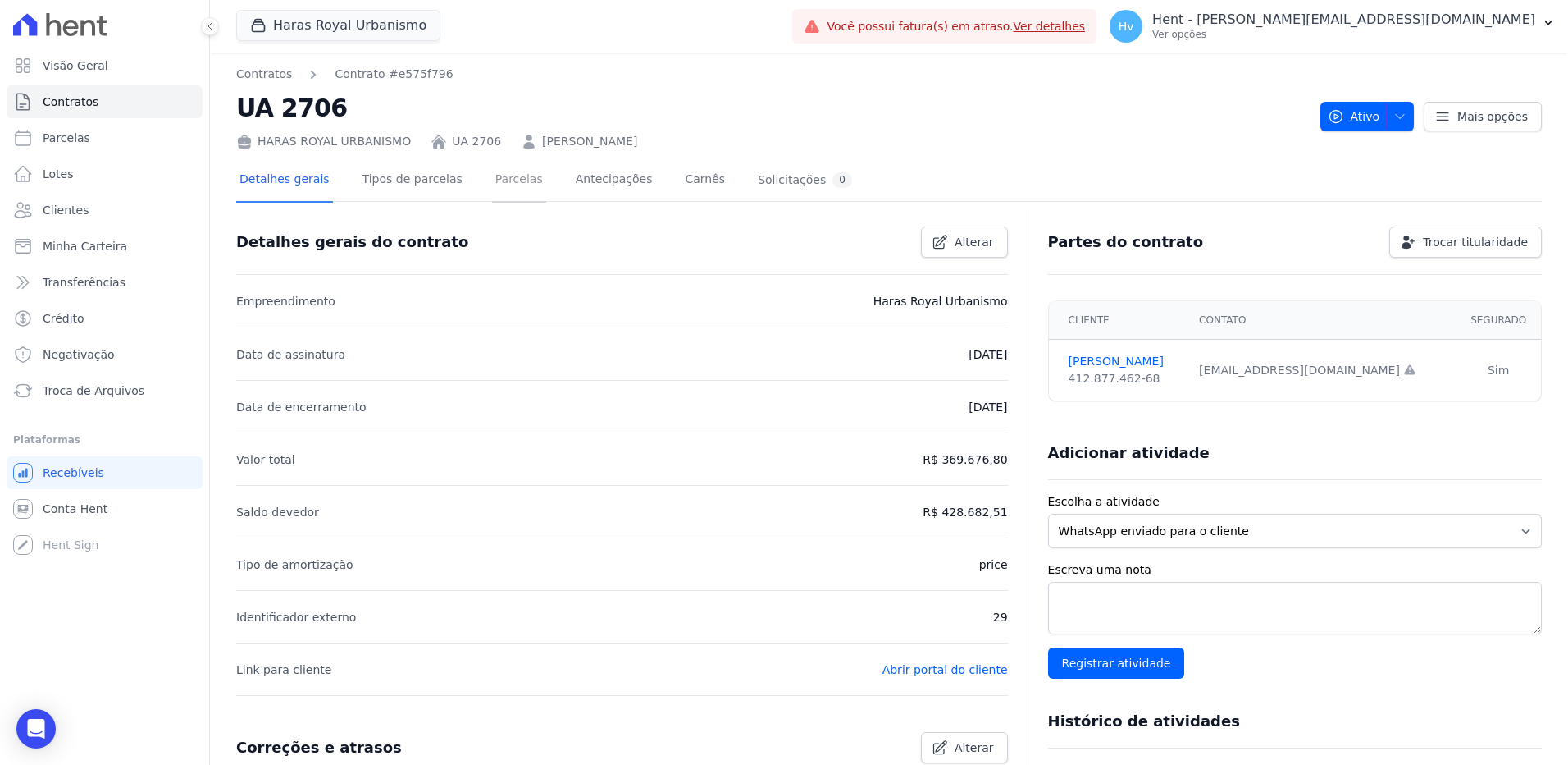
drag, startPoint x: 483, startPoint y: 175, endPoint x: 483, endPoint y: 188, distance: 13.0
click at [492, 175] on link "Parcelas" at bounding box center [519, 180] width 54 height 43
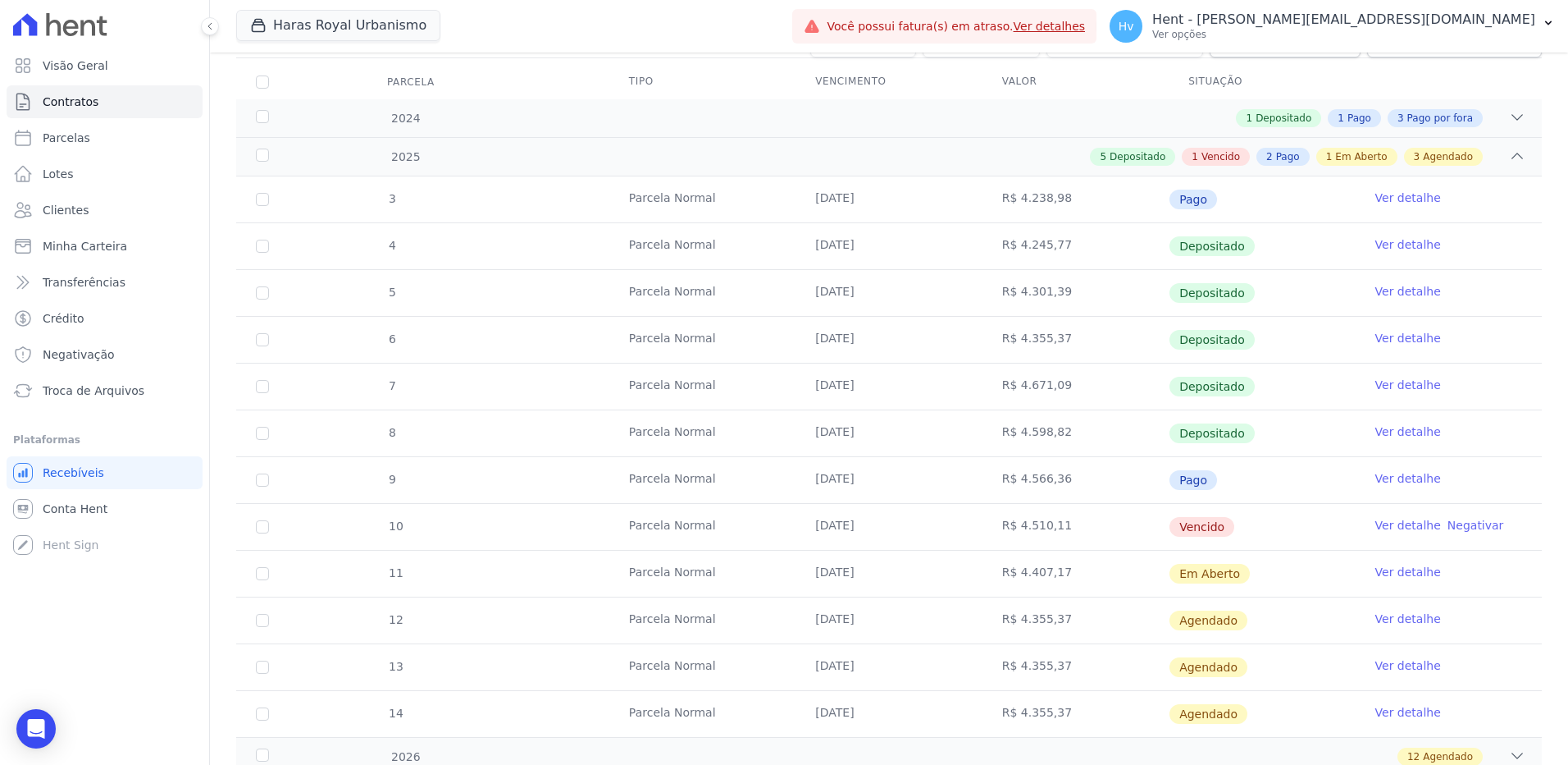
scroll to position [328, 0]
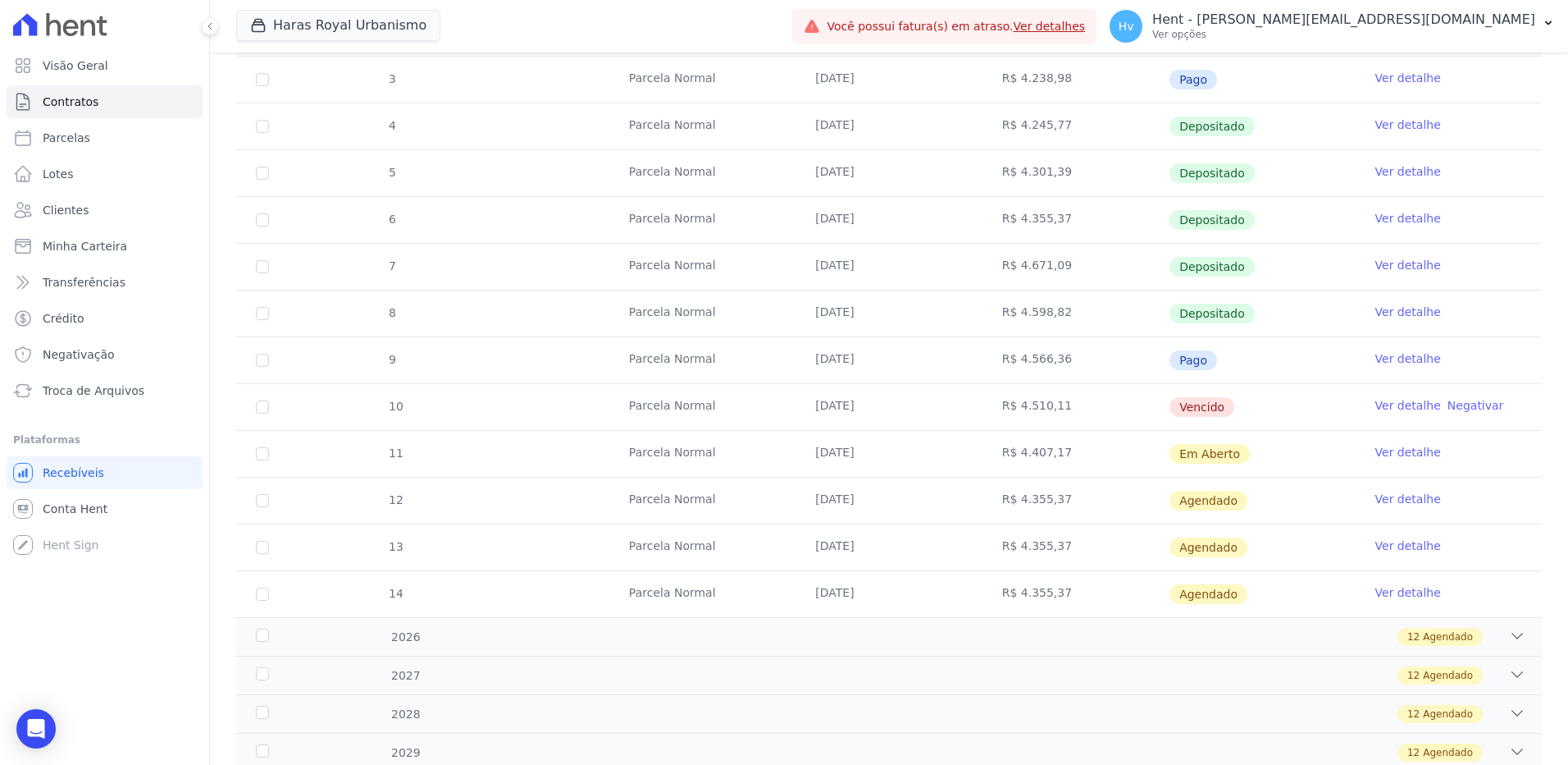
click at [1416, 406] on link "Ver detalhe" at bounding box center [1408, 405] width 65 height 17
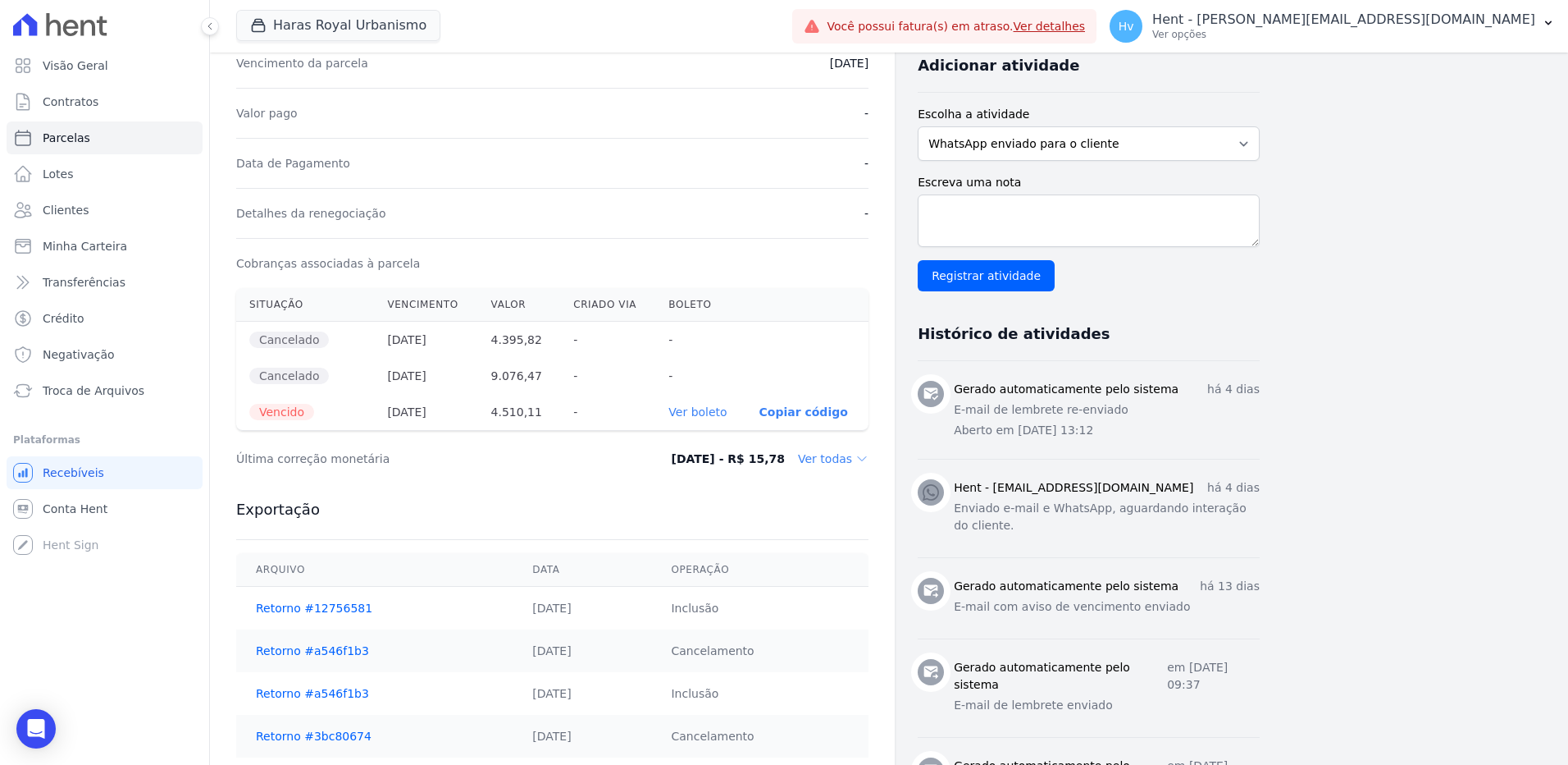
scroll to position [493, 0]
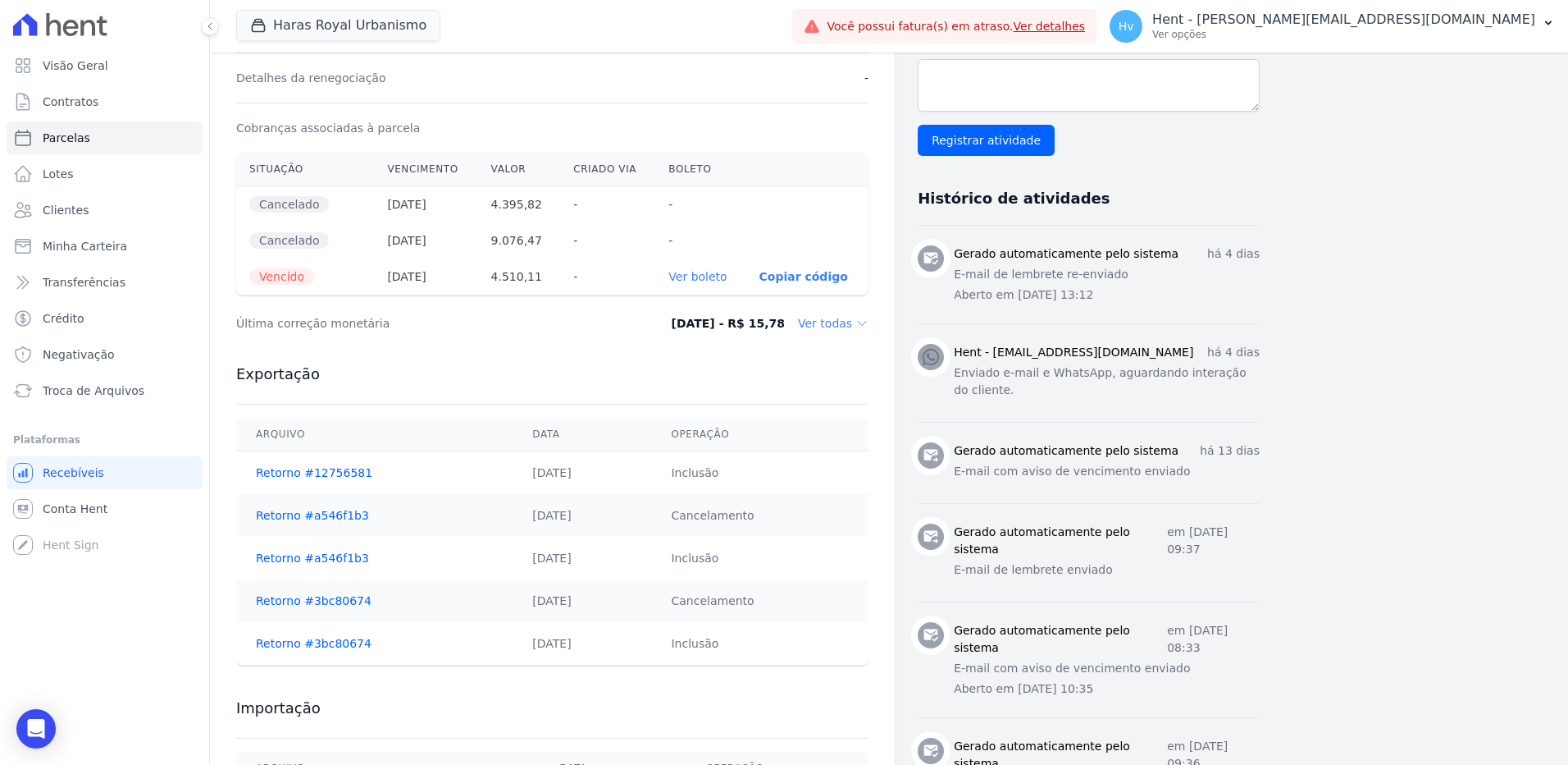
click at [721, 272] on link "Ver boleto" at bounding box center [697, 276] width 58 height 13
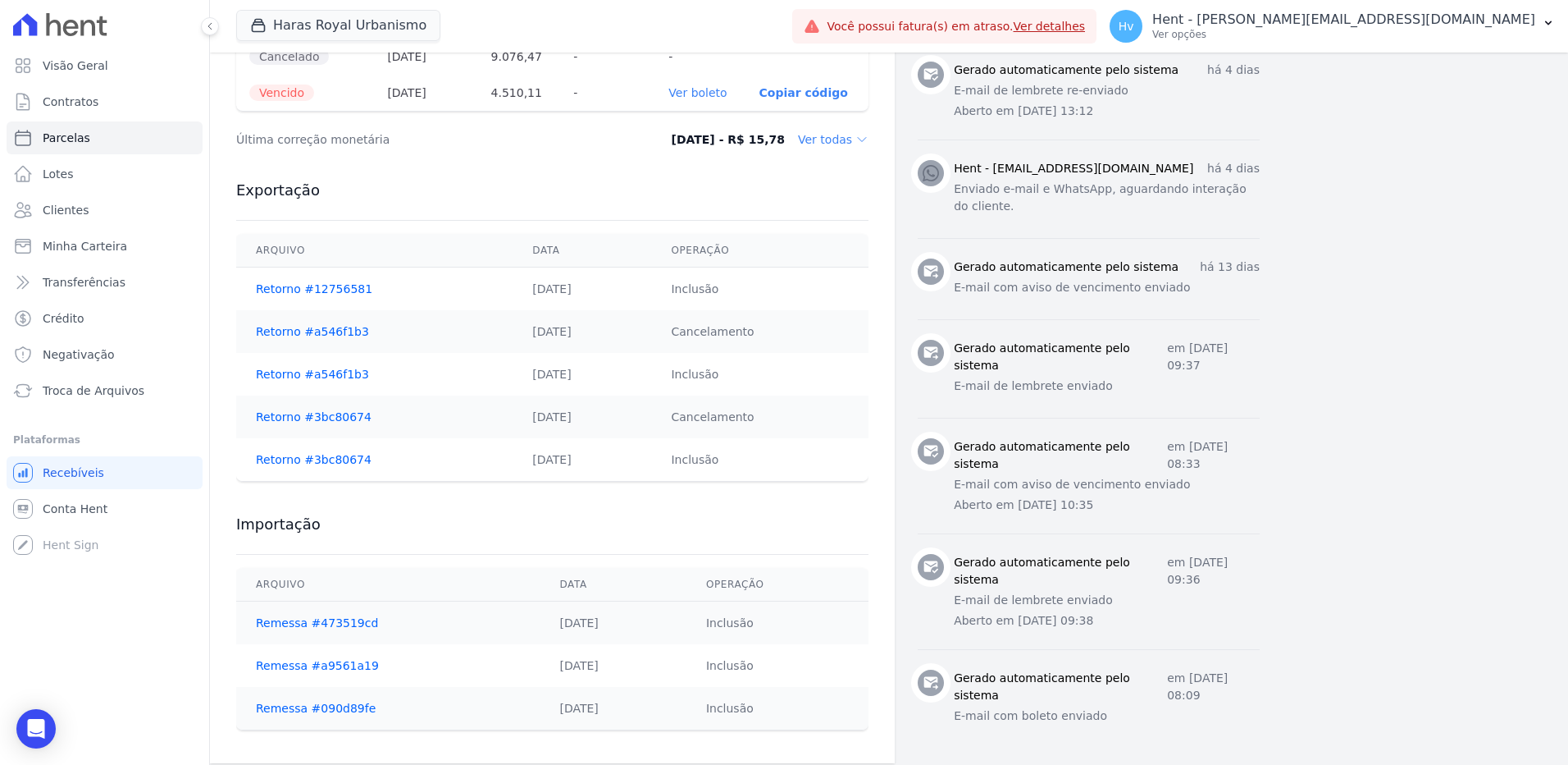
scroll to position [688, 0]
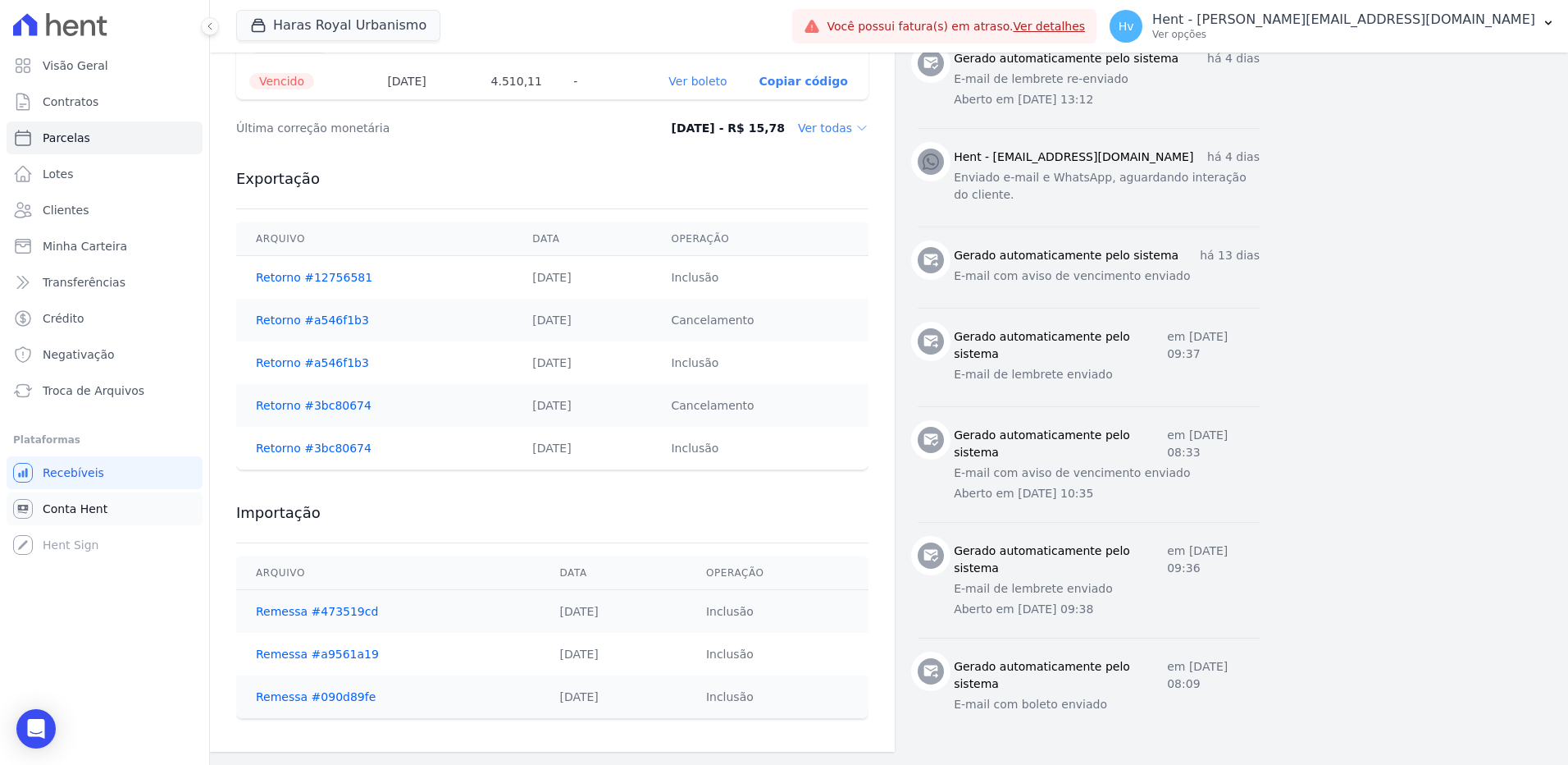
click at [93, 504] on span "Conta Hent" at bounding box center [74, 509] width 65 height 17
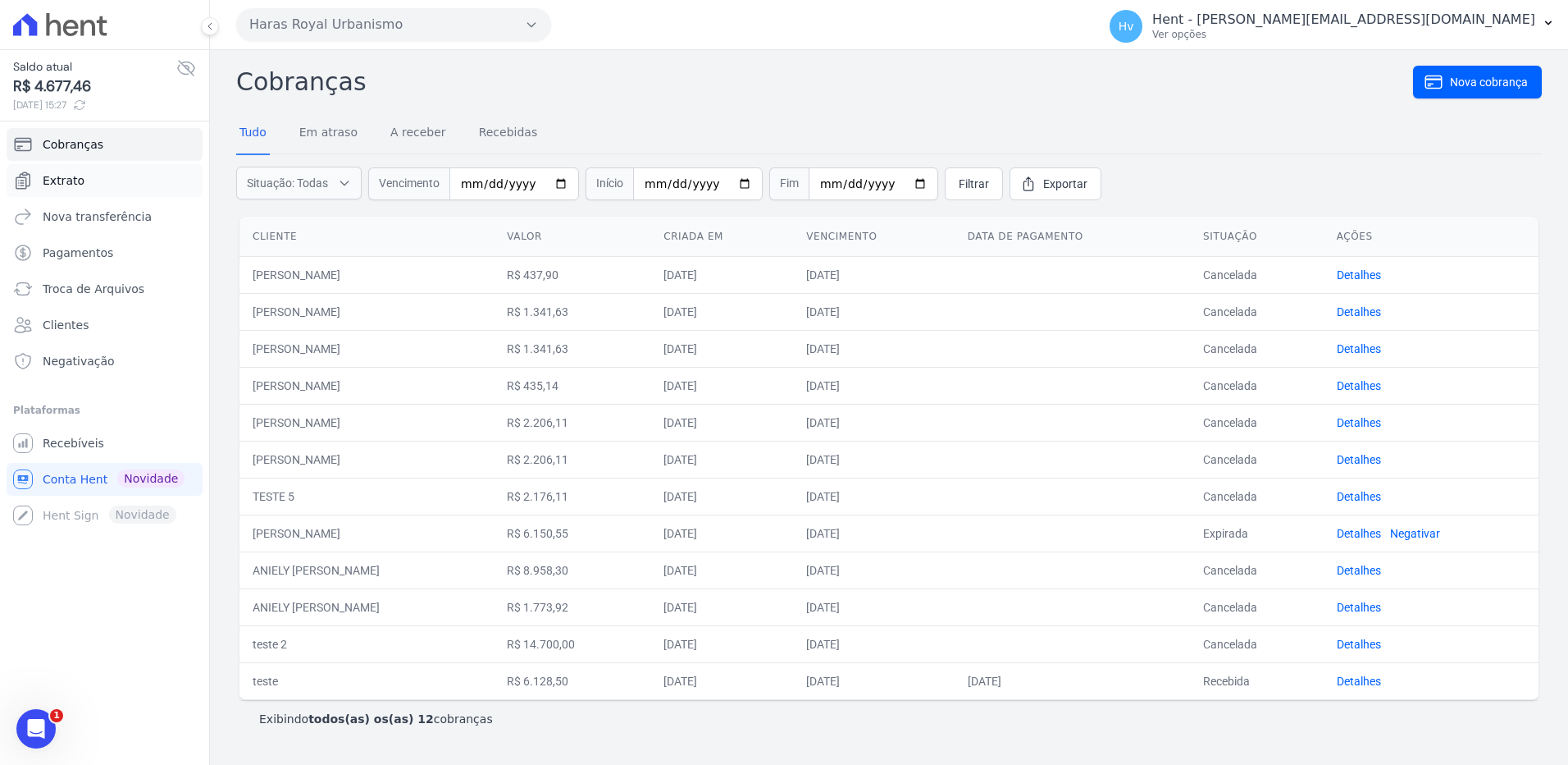
click at [75, 182] on span "Extrato" at bounding box center [63, 180] width 42 height 17
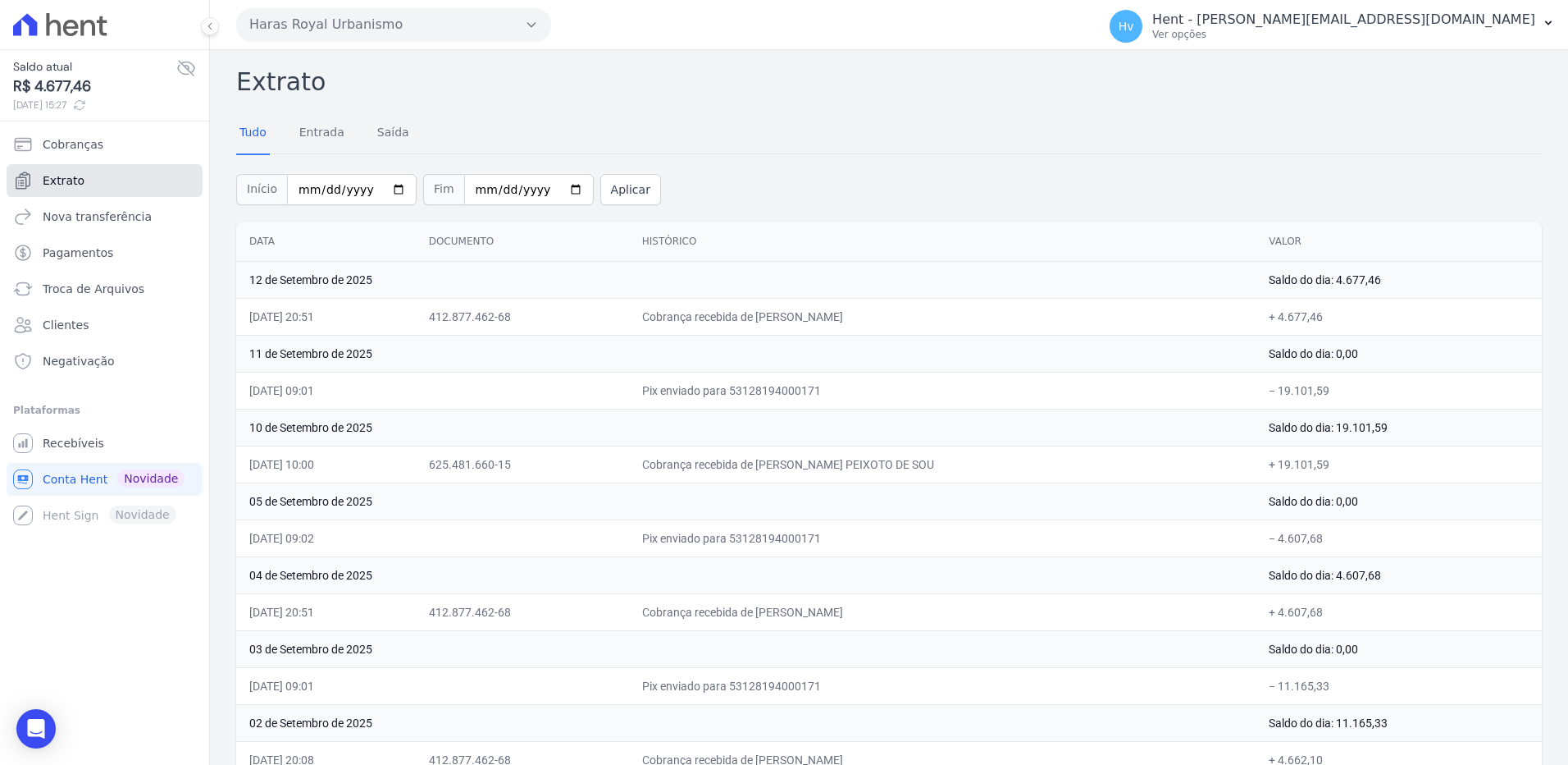
click at [75, 178] on span "Extrato" at bounding box center [63, 180] width 42 height 17
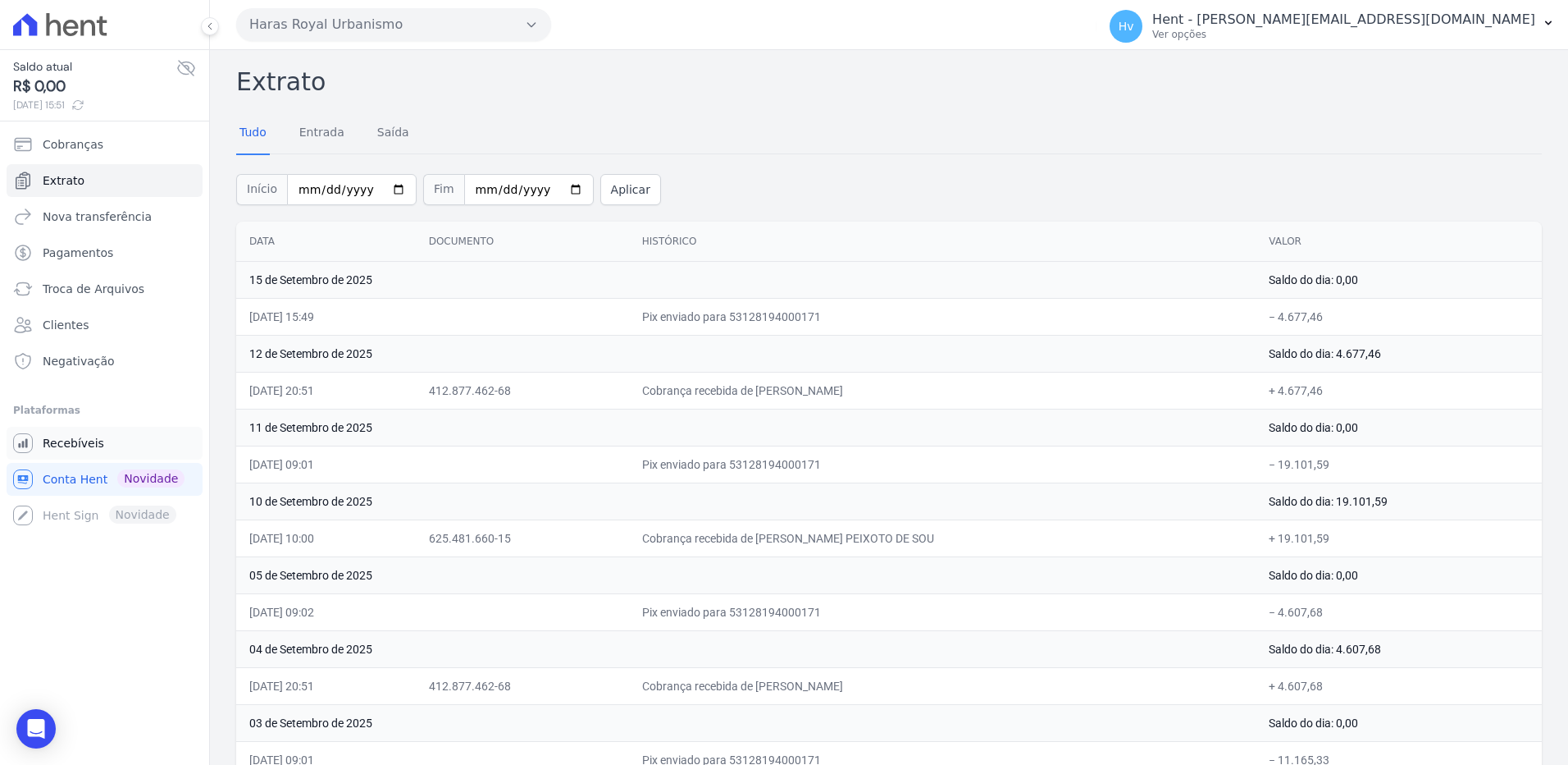
click at [94, 434] on link "Recebíveis" at bounding box center [104, 442] width 196 height 33
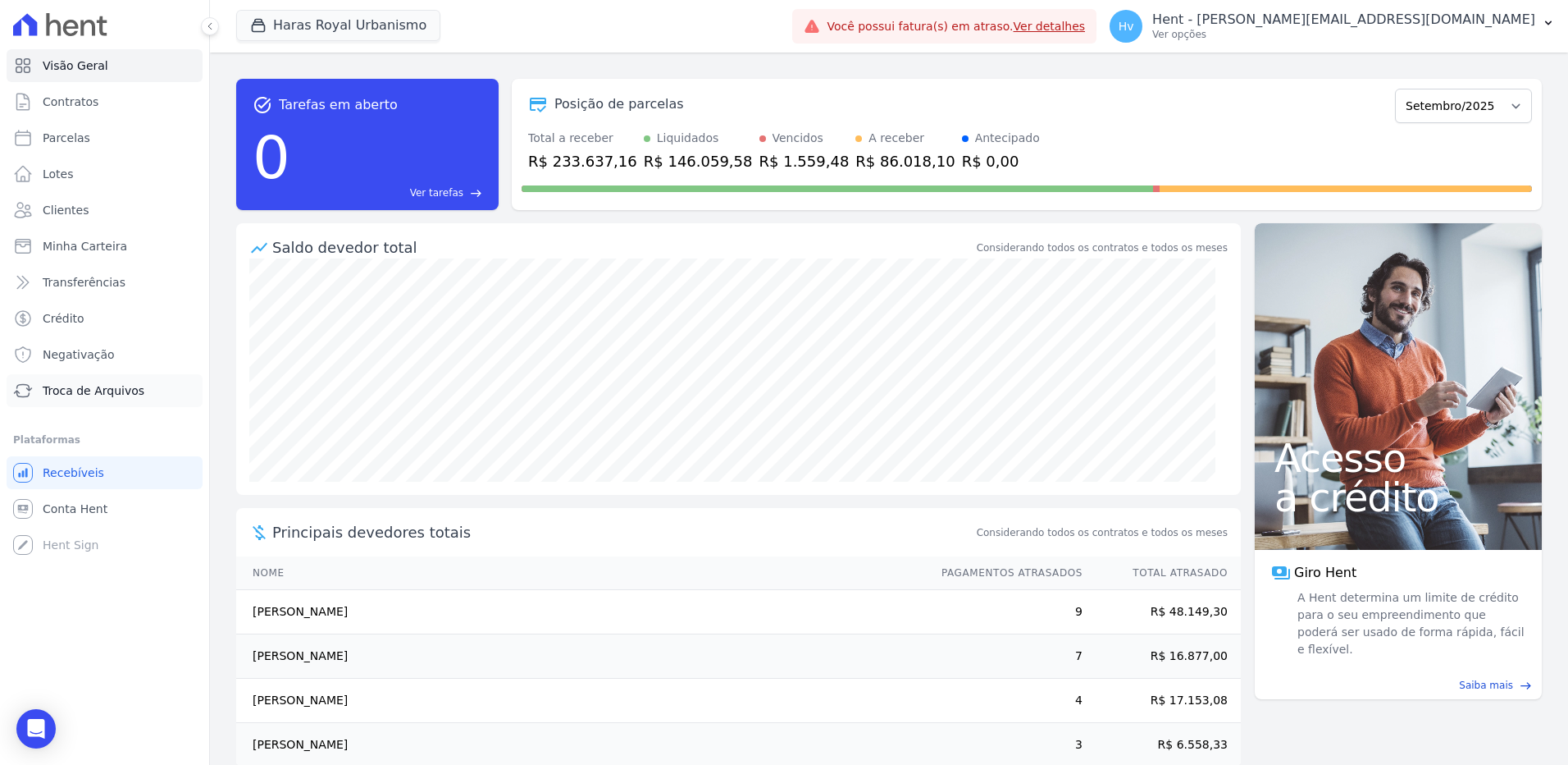
click at [90, 386] on span "Troca de Arquivos" at bounding box center [93, 390] width 102 height 17
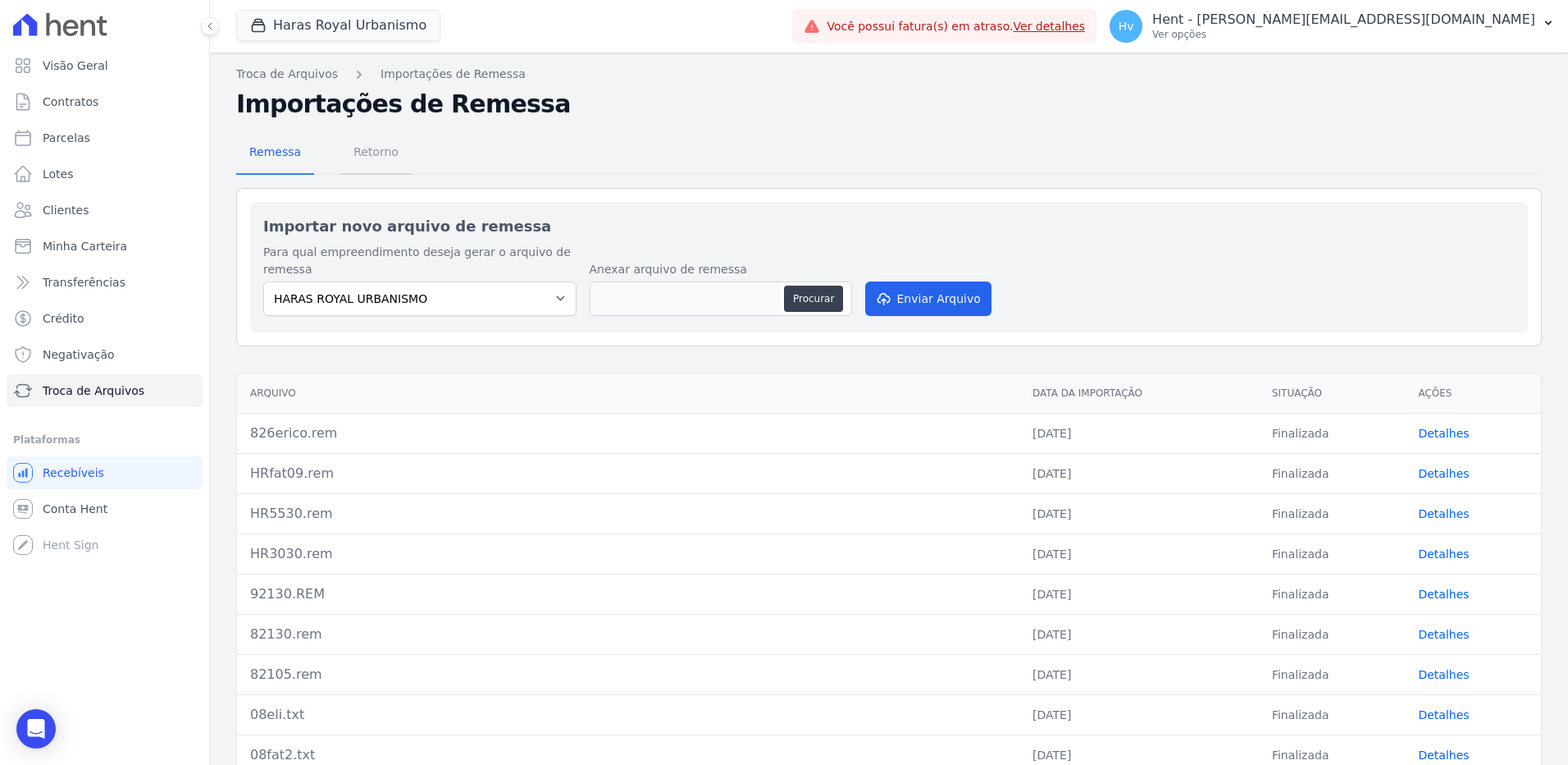
click at [355, 143] on span "Retorno" at bounding box center [376, 151] width 65 height 33
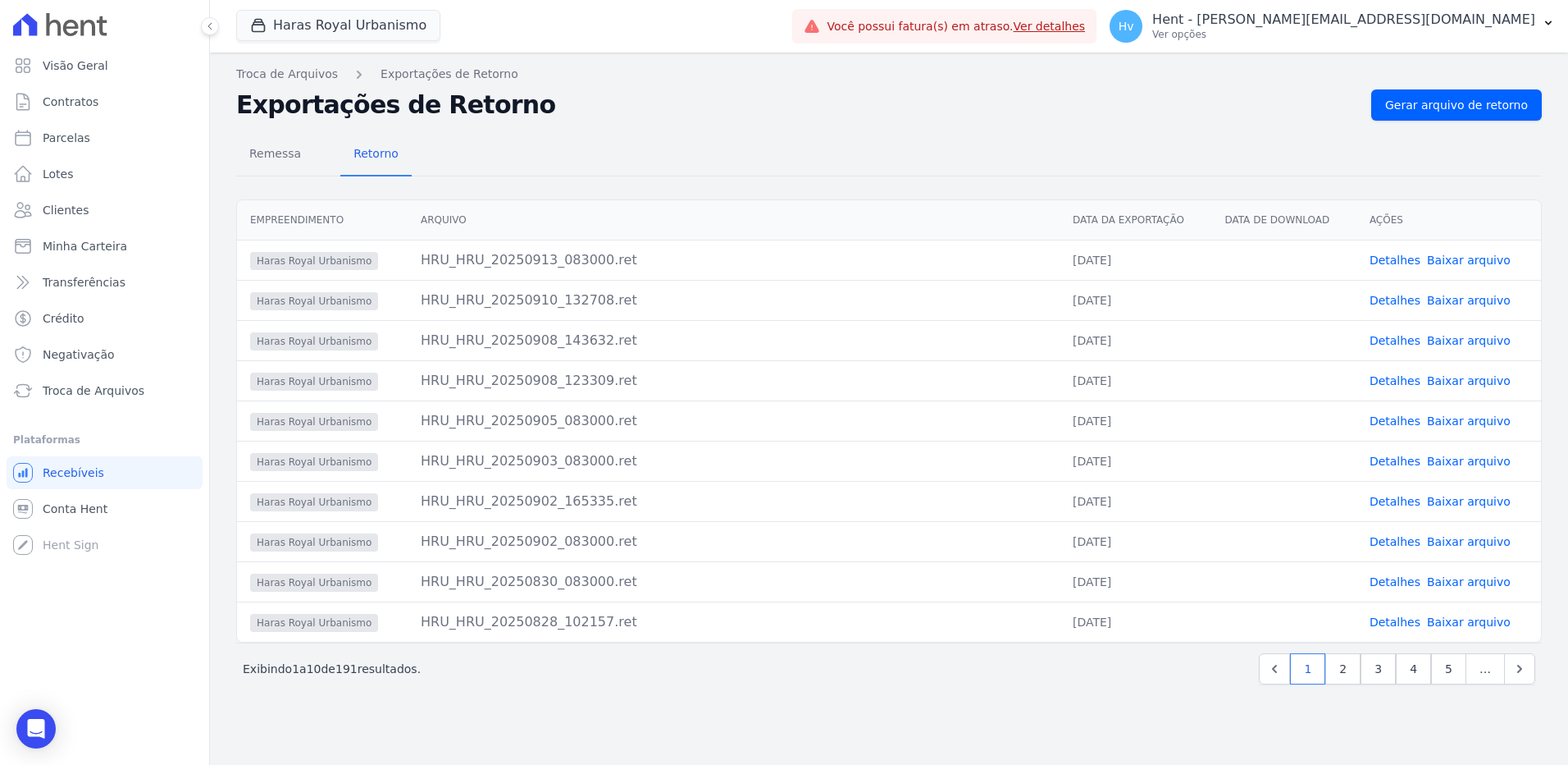
click at [1459, 262] on link "Baixar arquivo" at bounding box center [1468, 260] width 84 height 13
click at [1412, 257] on link "Detalhes" at bounding box center [1396, 260] width 51 height 13
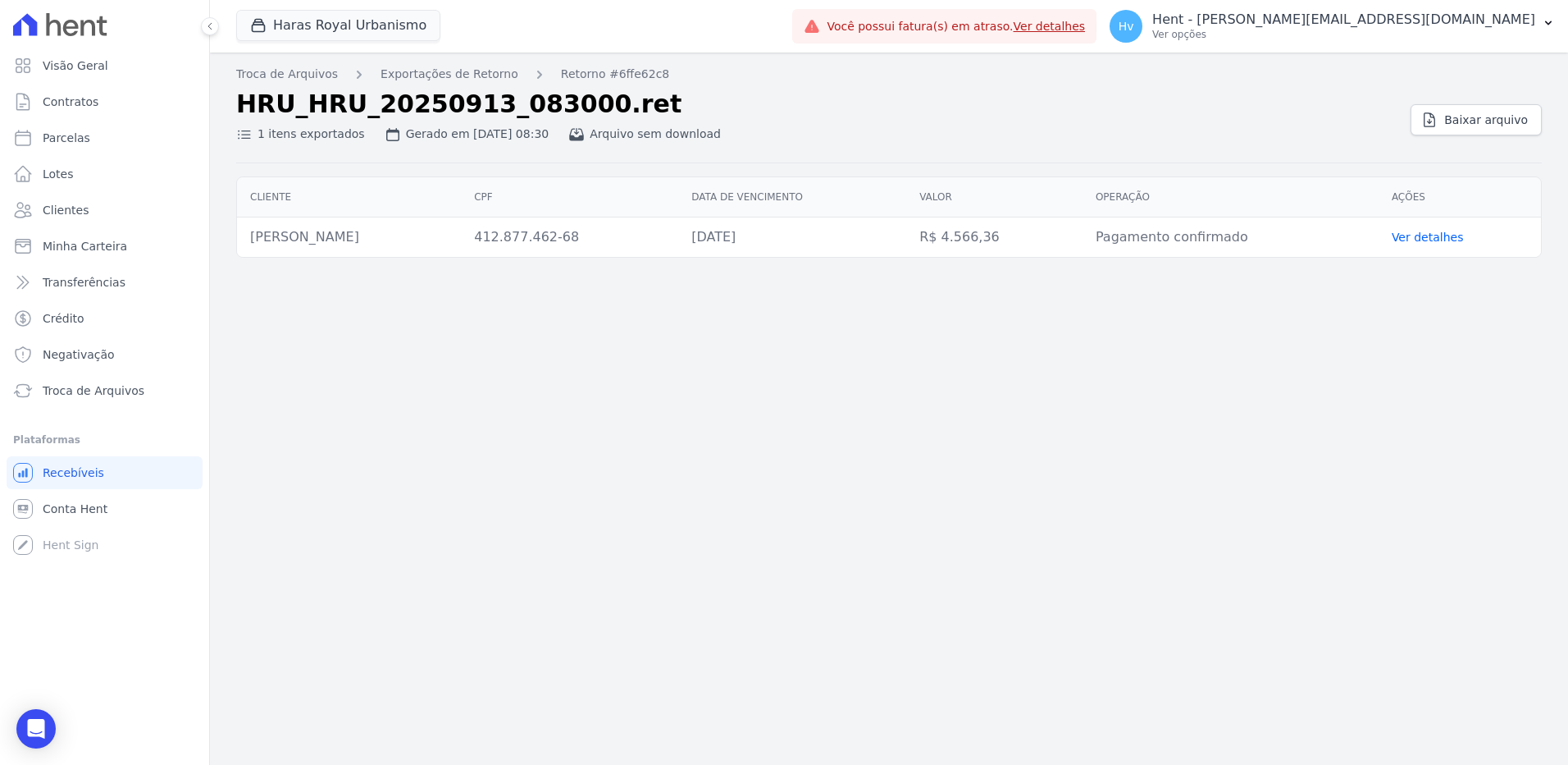
click at [1427, 241] on link "Ver detalhes" at bounding box center [1428, 237] width 72 height 13
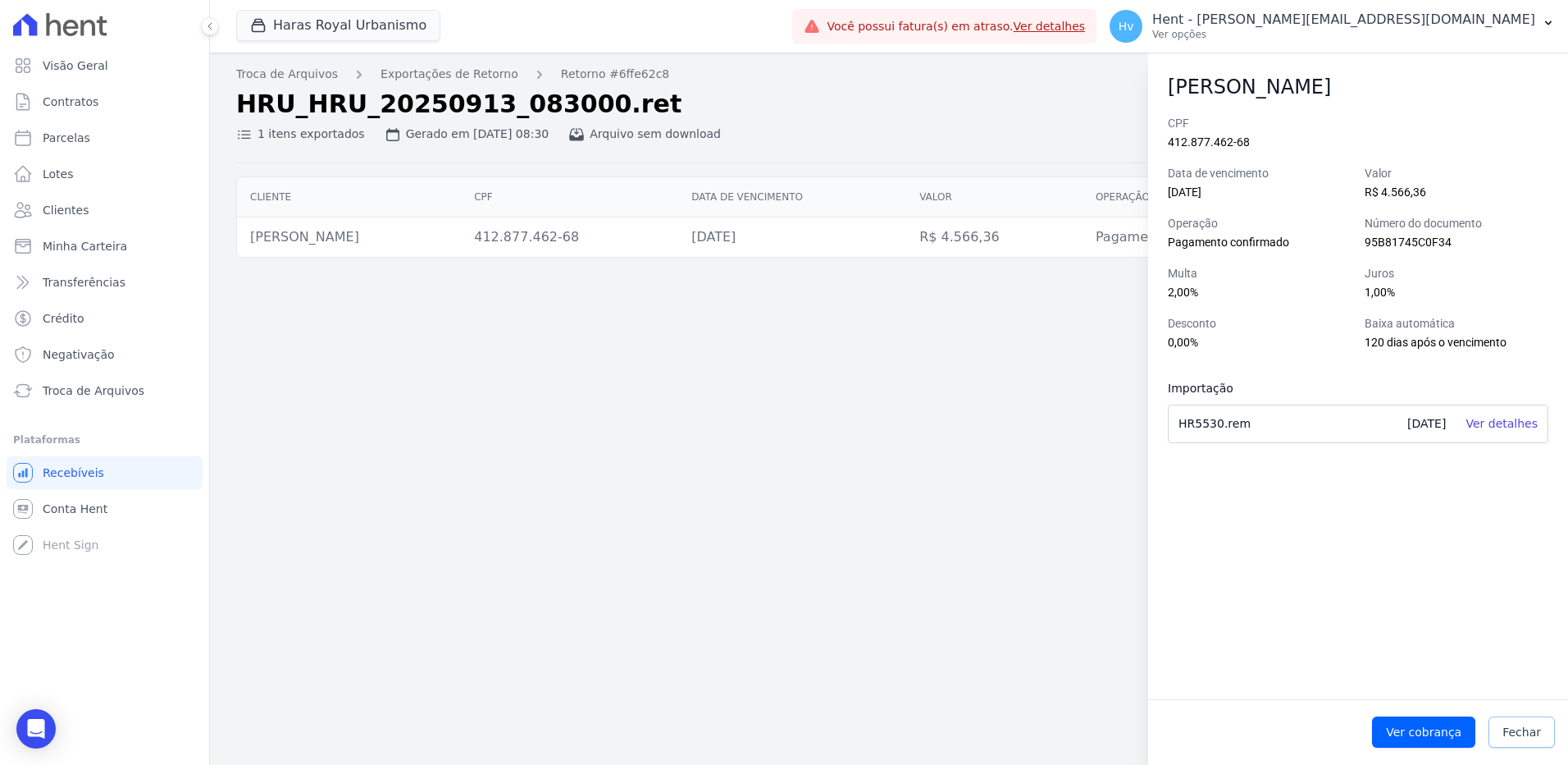
click at [1526, 734] on span "Fechar" at bounding box center [1522, 731] width 39 height 17
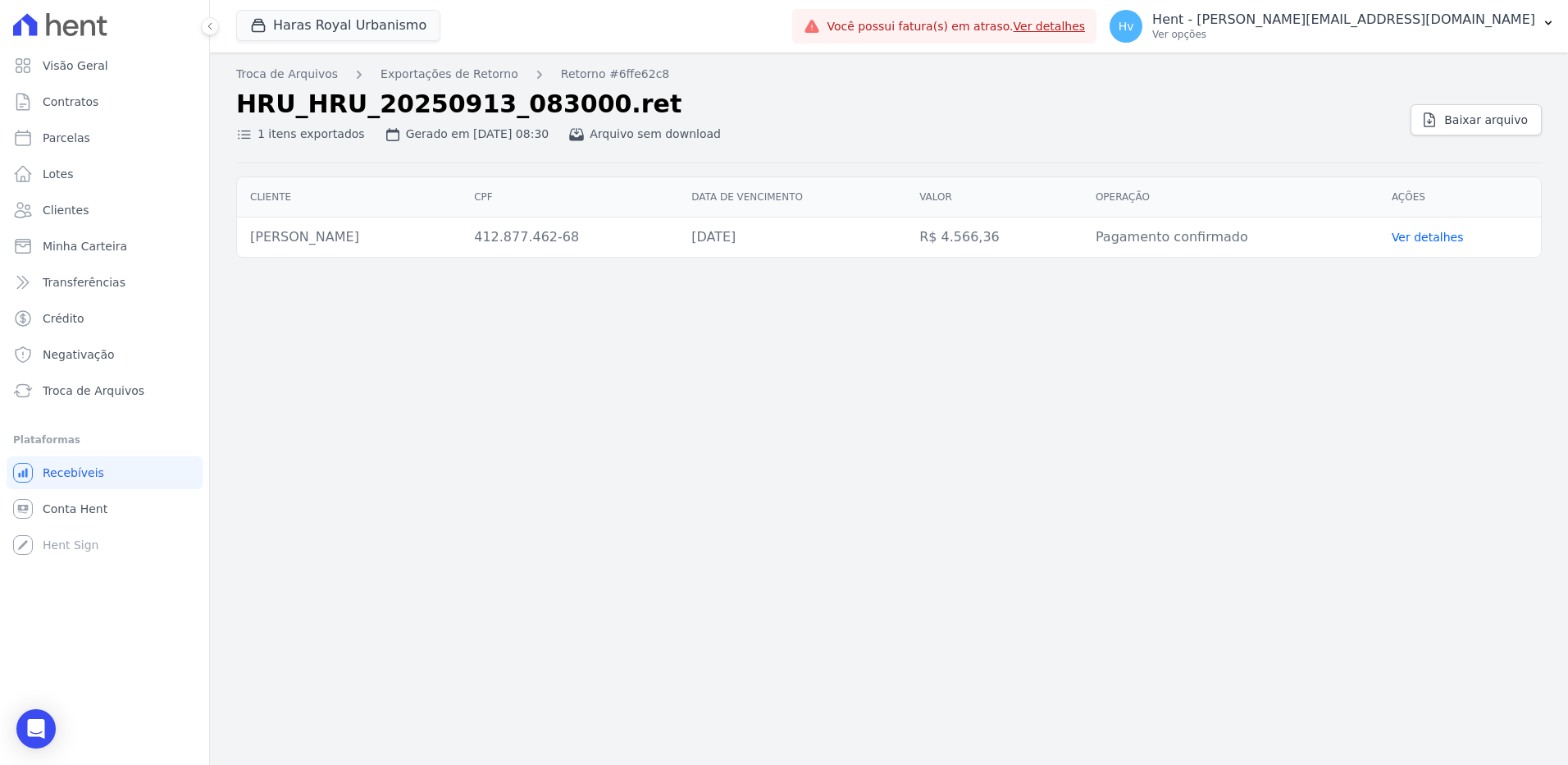
click at [599, 484] on div "Troca de Arquivos Exportações de Retorno Retorno #6ffe62c8 HRU_HRU_20250913_083…" at bounding box center [889, 408] width 1359 height 712
click at [65, 142] on span "Parcelas" at bounding box center [66, 138] width 48 height 17
select select
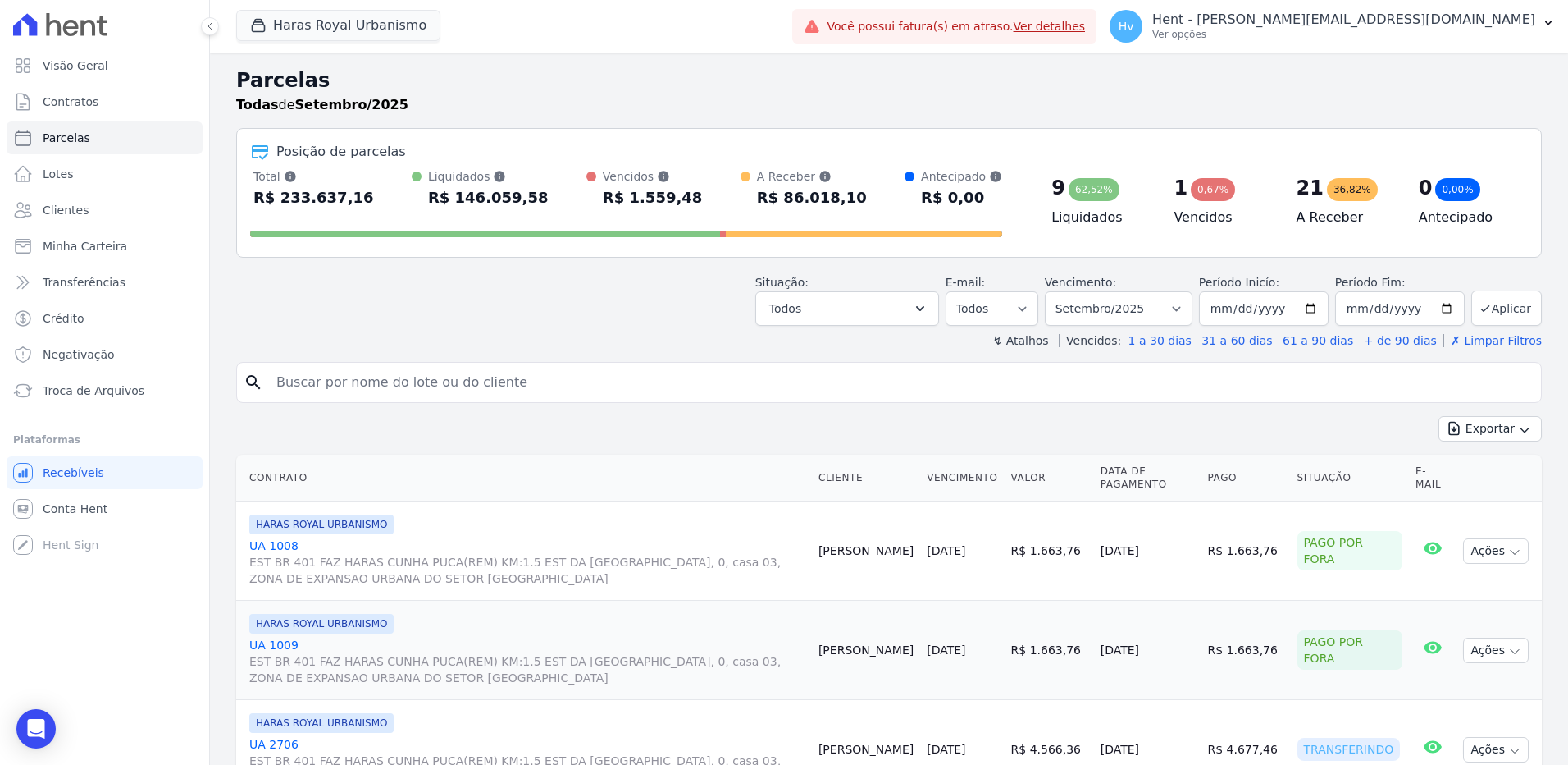
click at [462, 399] on div "search" at bounding box center [888, 382] width 1305 height 41
click at [470, 385] on input "search" at bounding box center [901, 382] width 1267 height 33
type input "eliomar"
select select
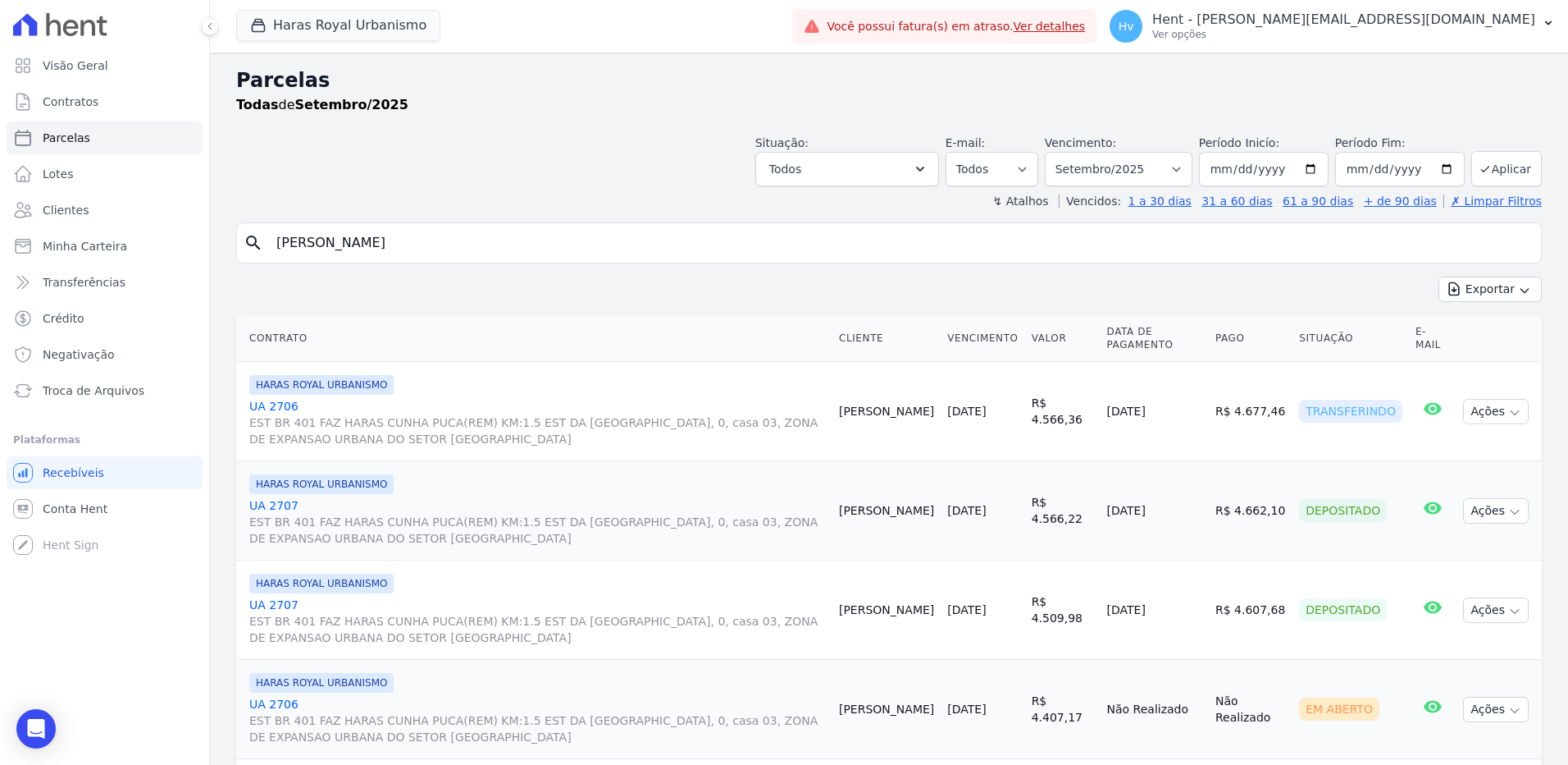
click at [286, 401] on link "UA 2706 EST BR 401 FAZ HARAS CUNHA PUCA(REM) KM:1.5 EST DA SERRA GRANDE, 0, cas…" at bounding box center [537, 423] width 576 height 50
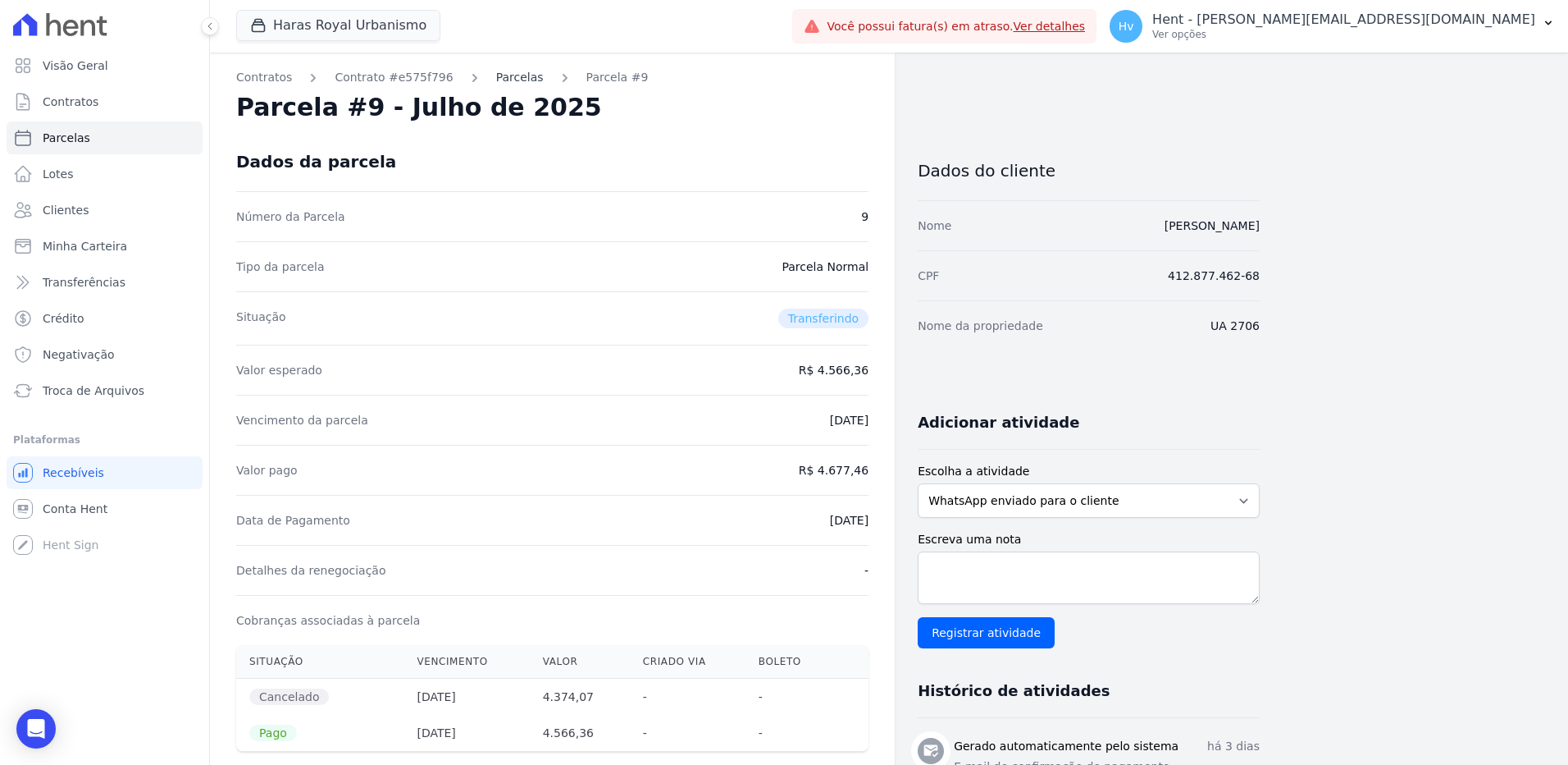
click at [514, 77] on link "Parcelas" at bounding box center [520, 77] width 48 height 17
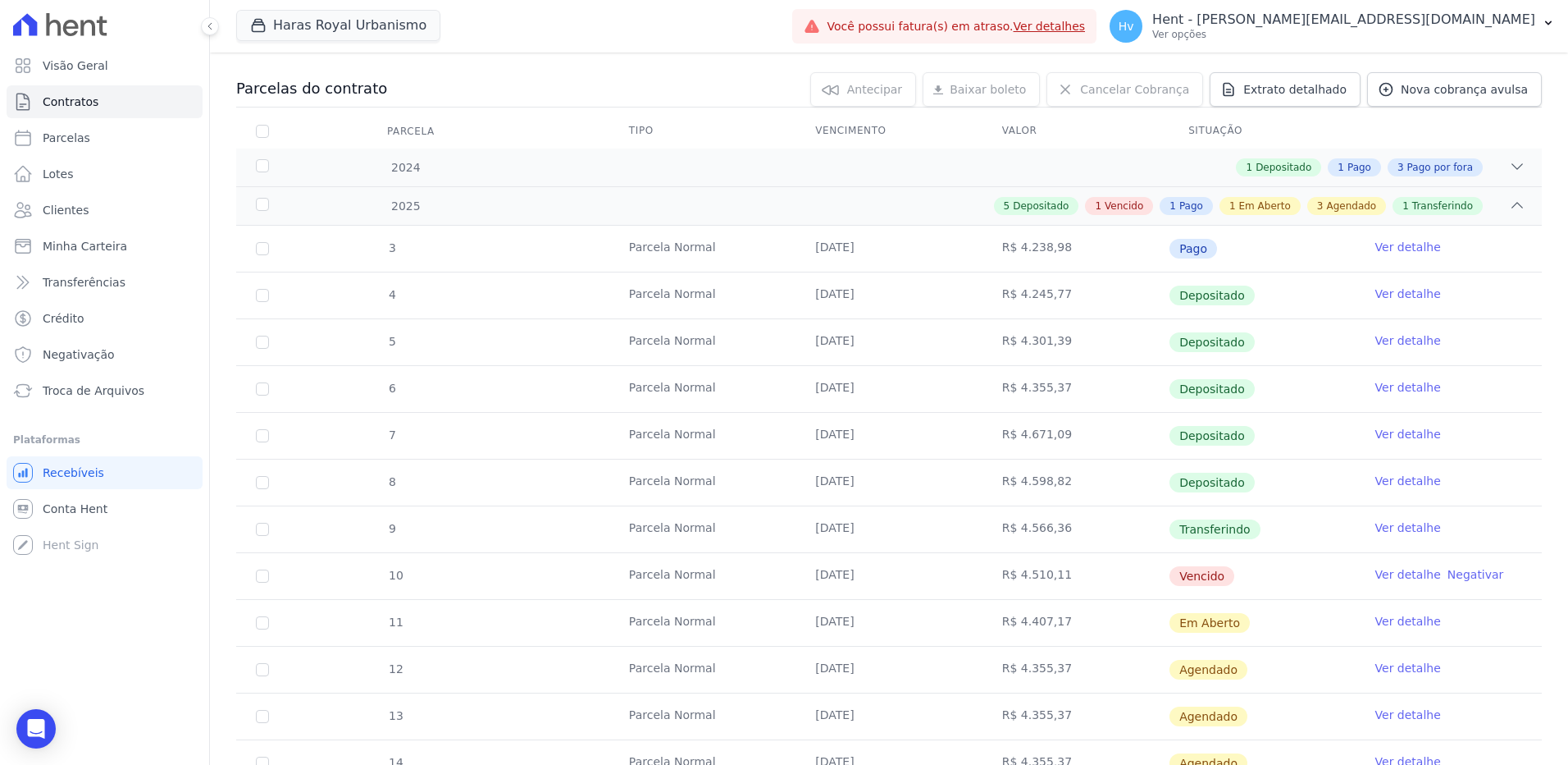
scroll to position [246, 0]
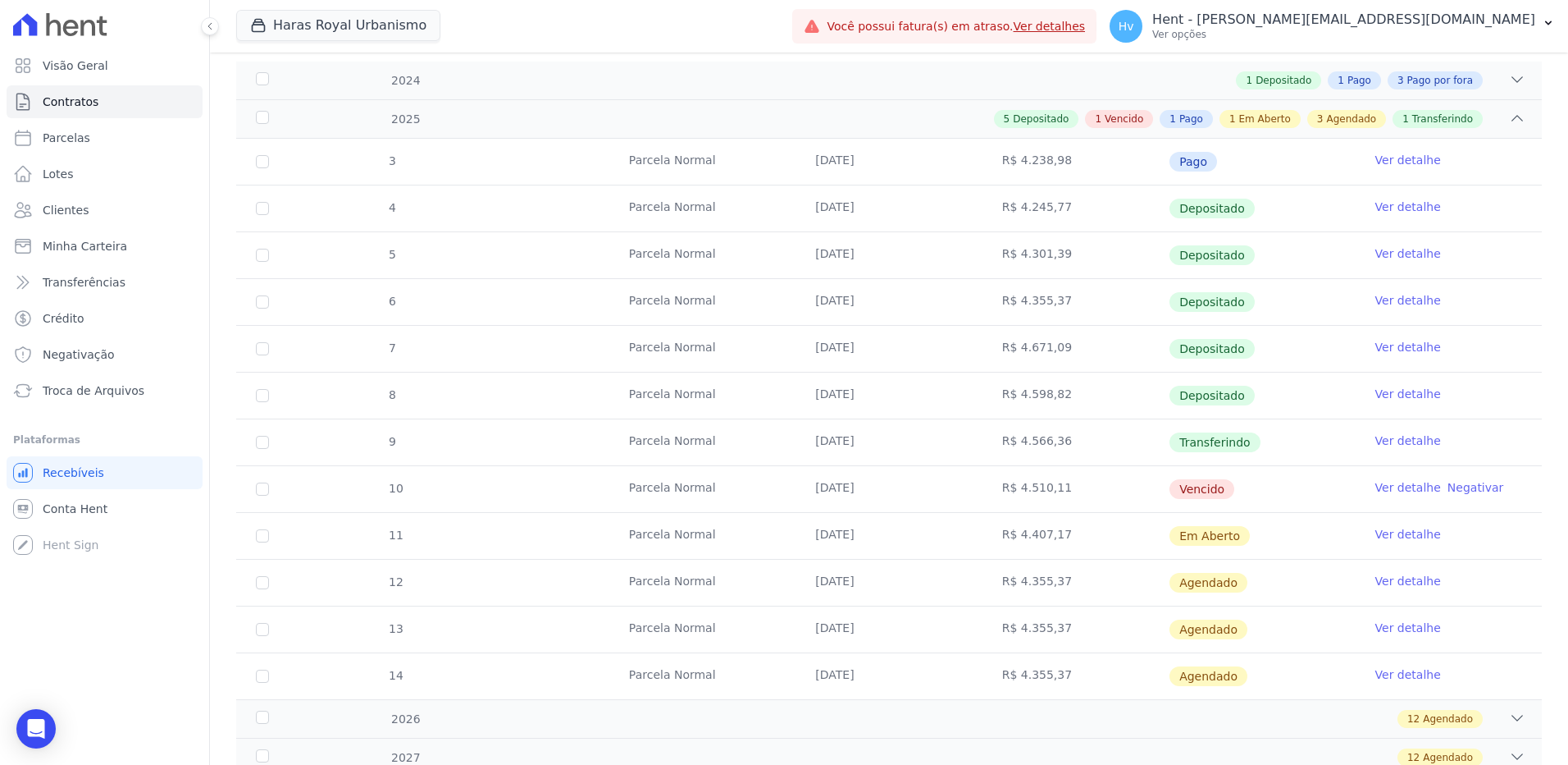
click at [1404, 443] on link "Ver detalhe" at bounding box center [1408, 440] width 65 height 17
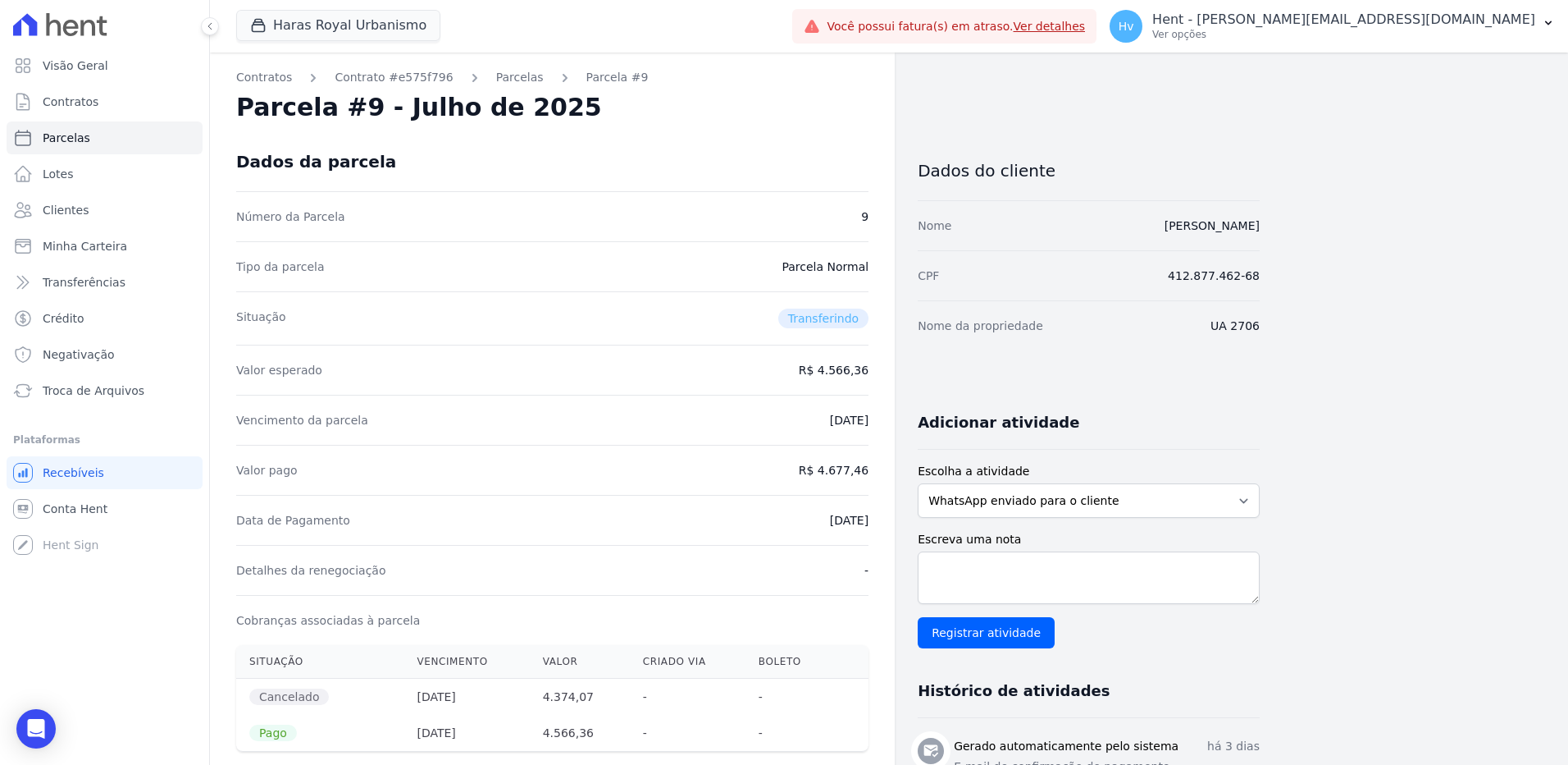
click at [506, 83] on link "Parcelas" at bounding box center [520, 77] width 48 height 17
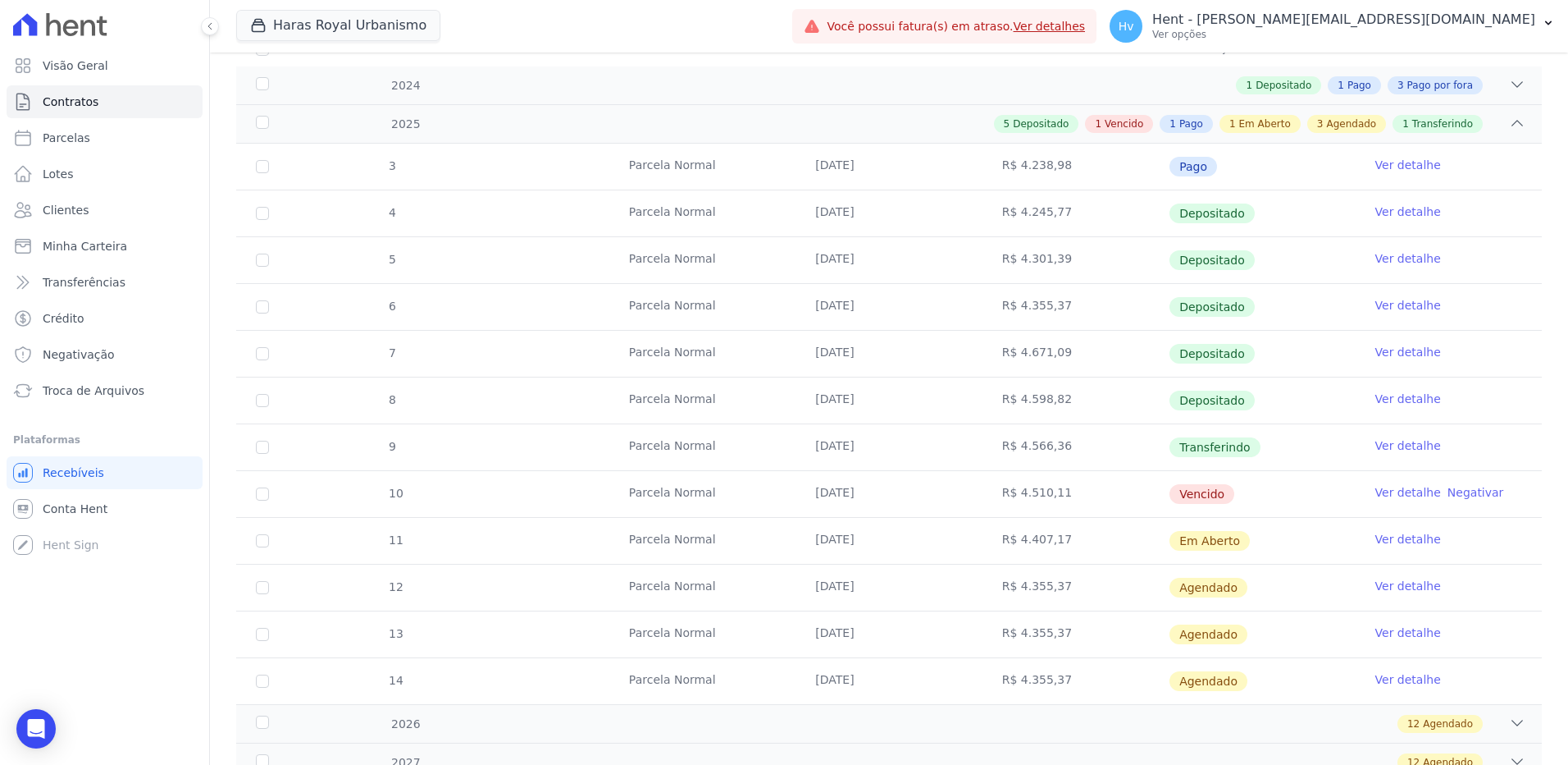
scroll to position [246, 0]
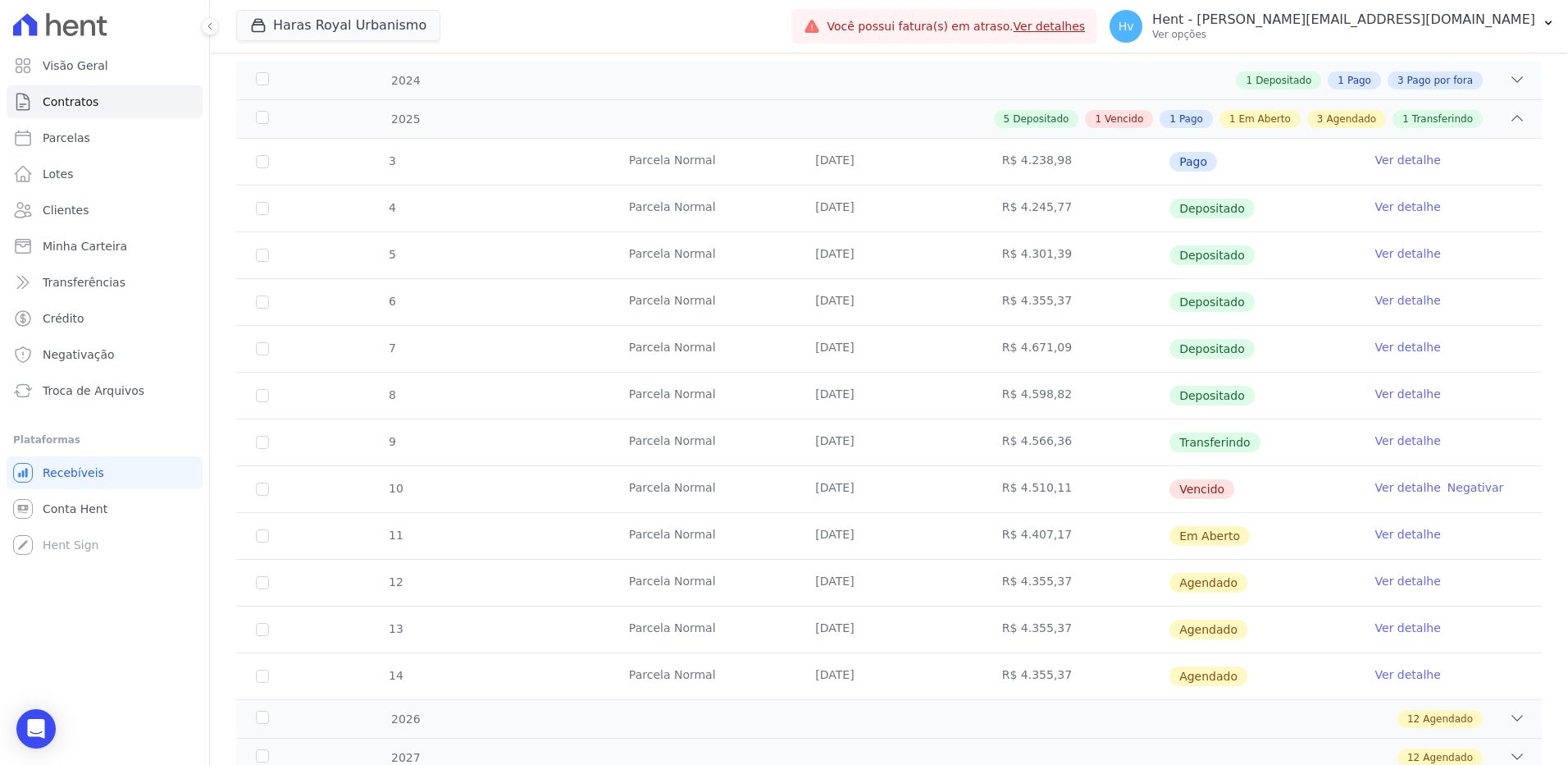
drag, startPoint x: 803, startPoint y: 447, endPoint x: 862, endPoint y: 442, distance: 59.2
click at [862, 442] on td "30/08/2025" at bounding box center [888, 442] width 186 height 46
drag, startPoint x: 862, startPoint y: 442, endPoint x: 849, endPoint y: 484, distance: 44.0
click at [849, 484] on td "30/08/2025" at bounding box center [888, 489] width 186 height 46
drag, startPoint x: 849, startPoint y: 484, endPoint x: 858, endPoint y: 532, distance: 48.8
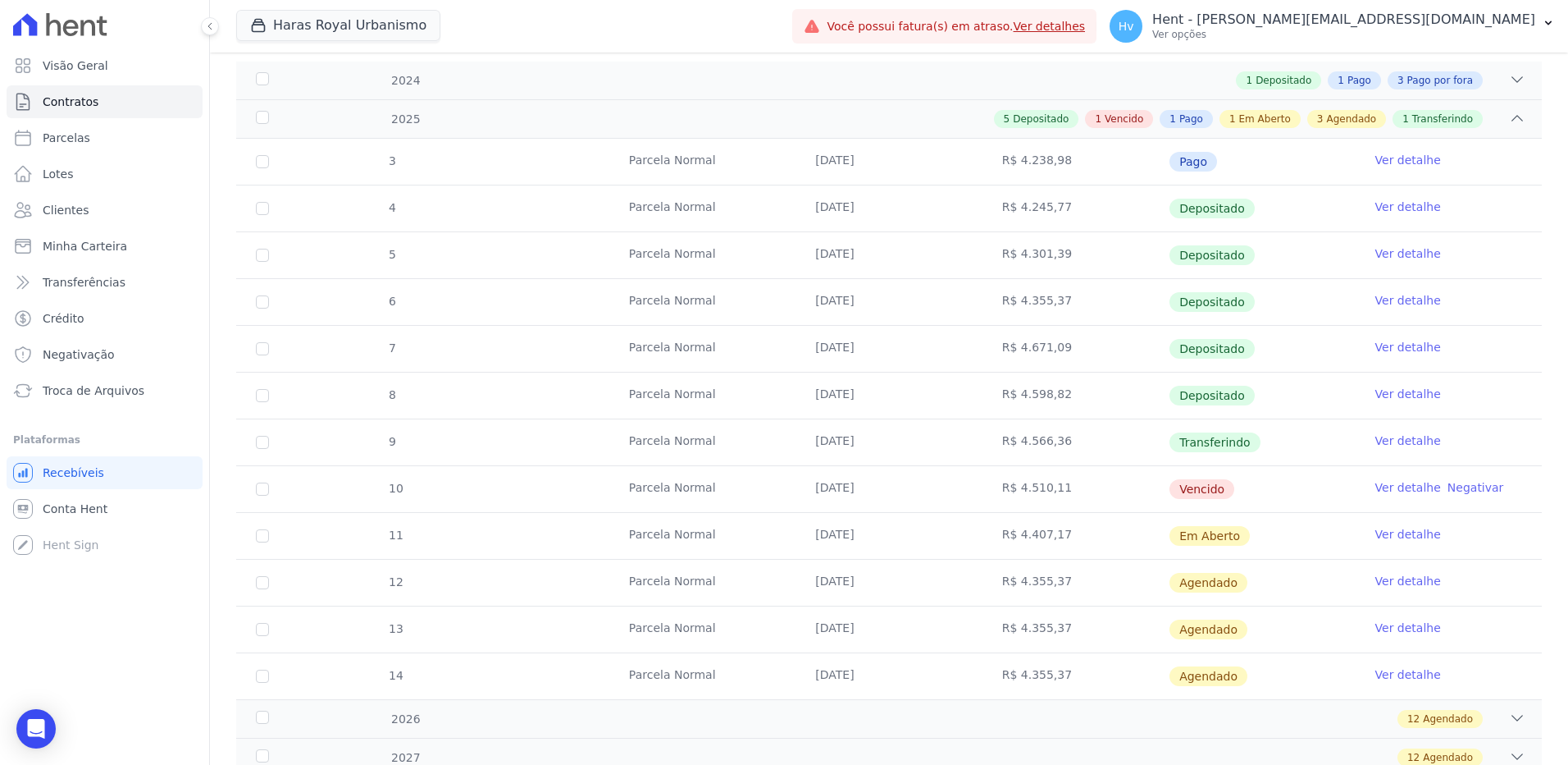
click at [858, 532] on td "15/09/2025" at bounding box center [888, 536] width 186 height 46
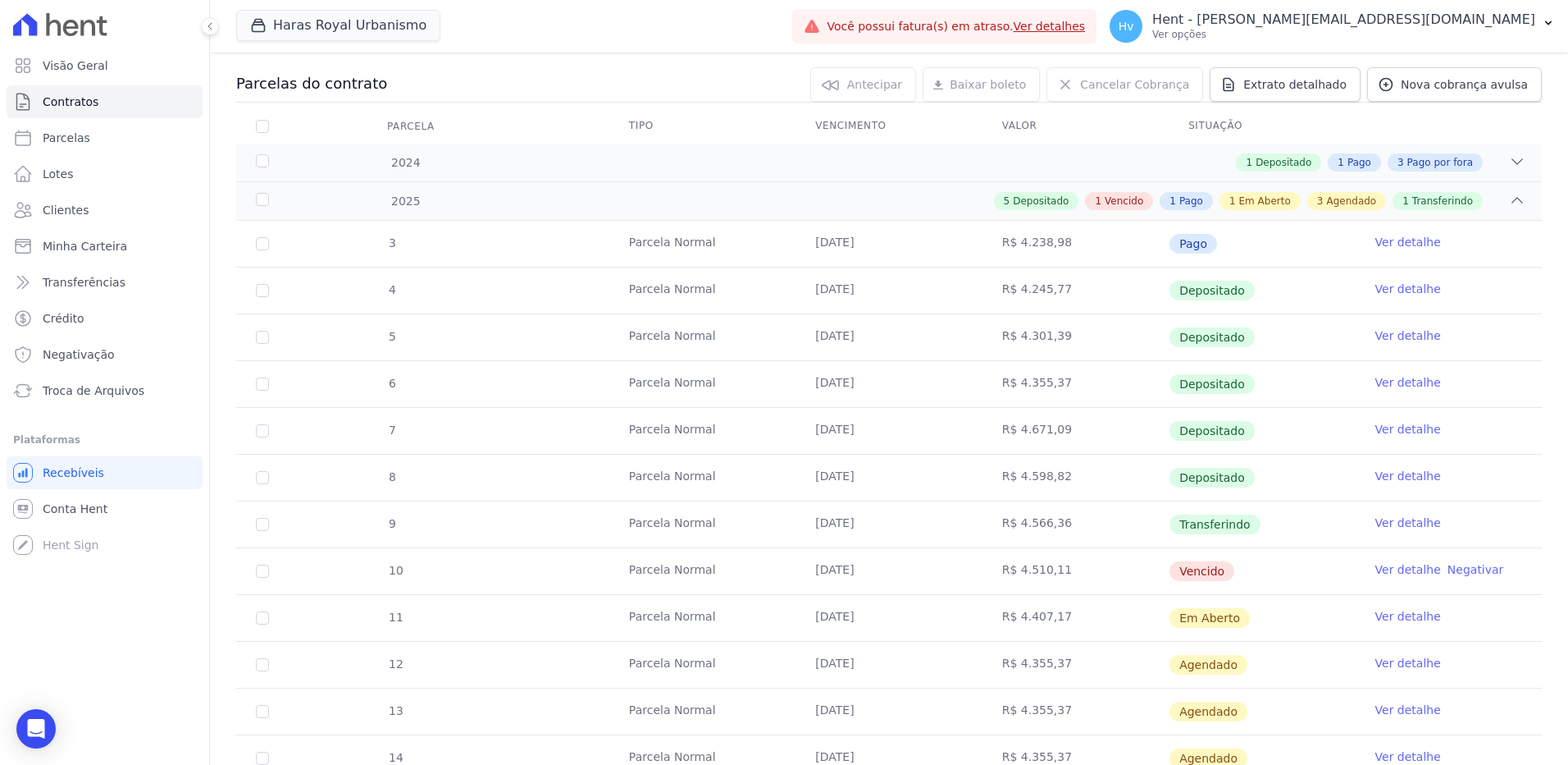
drag, startPoint x: 821, startPoint y: 428, endPoint x: 858, endPoint y: 425, distance: 37.1
click at [858, 425] on td "20/08/2025" at bounding box center [888, 431] width 186 height 46
drag, startPoint x: 858, startPoint y: 425, endPoint x: 864, endPoint y: 476, distance: 51.4
click at [864, 476] on td "18/08/2025" at bounding box center [888, 478] width 186 height 46
drag, startPoint x: 864, startPoint y: 476, endPoint x: 857, endPoint y: 523, distance: 47.5
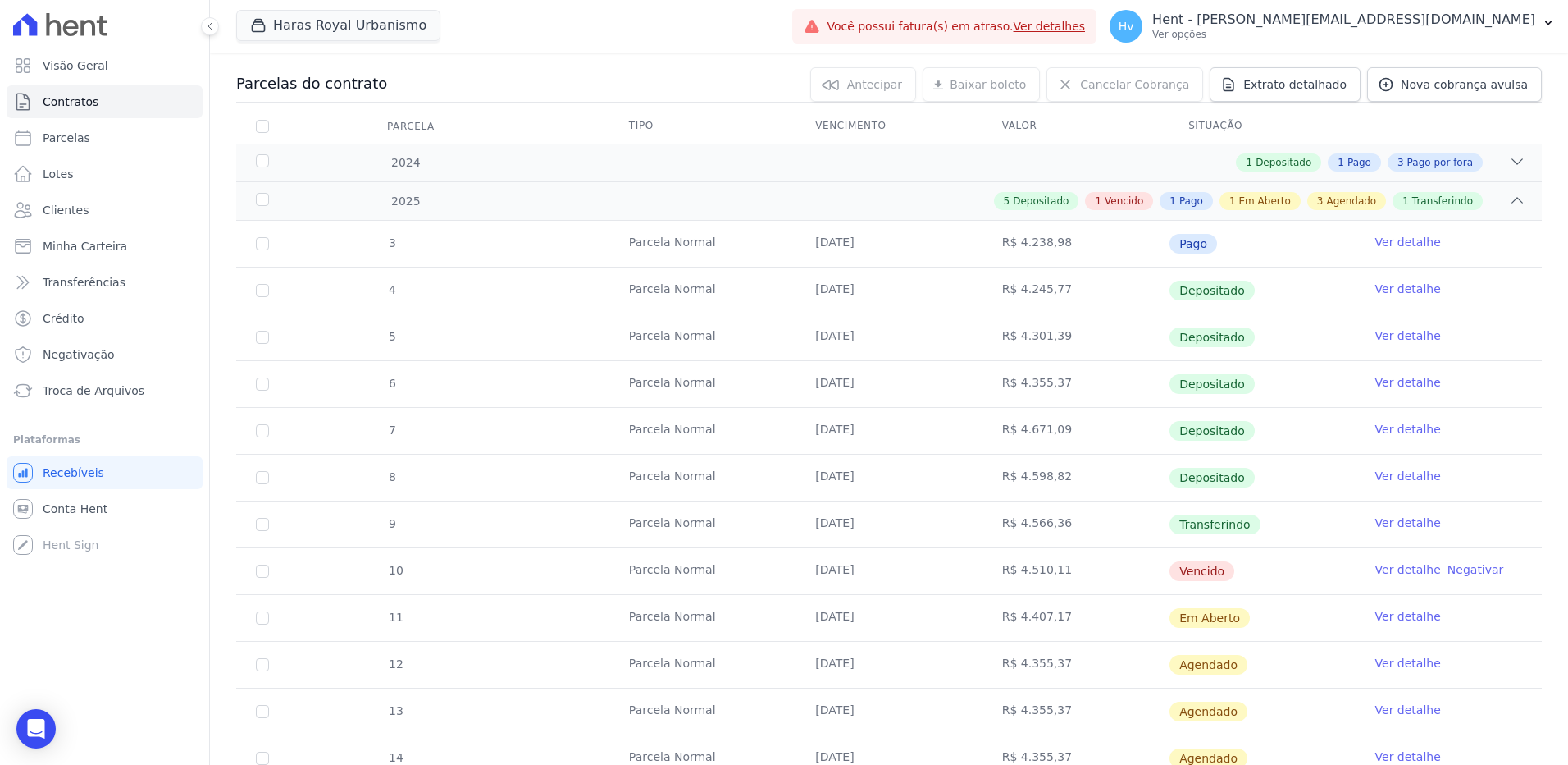
click at [857, 523] on td "30/08/2025" at bounding box center [888, 524] width 186 height 46
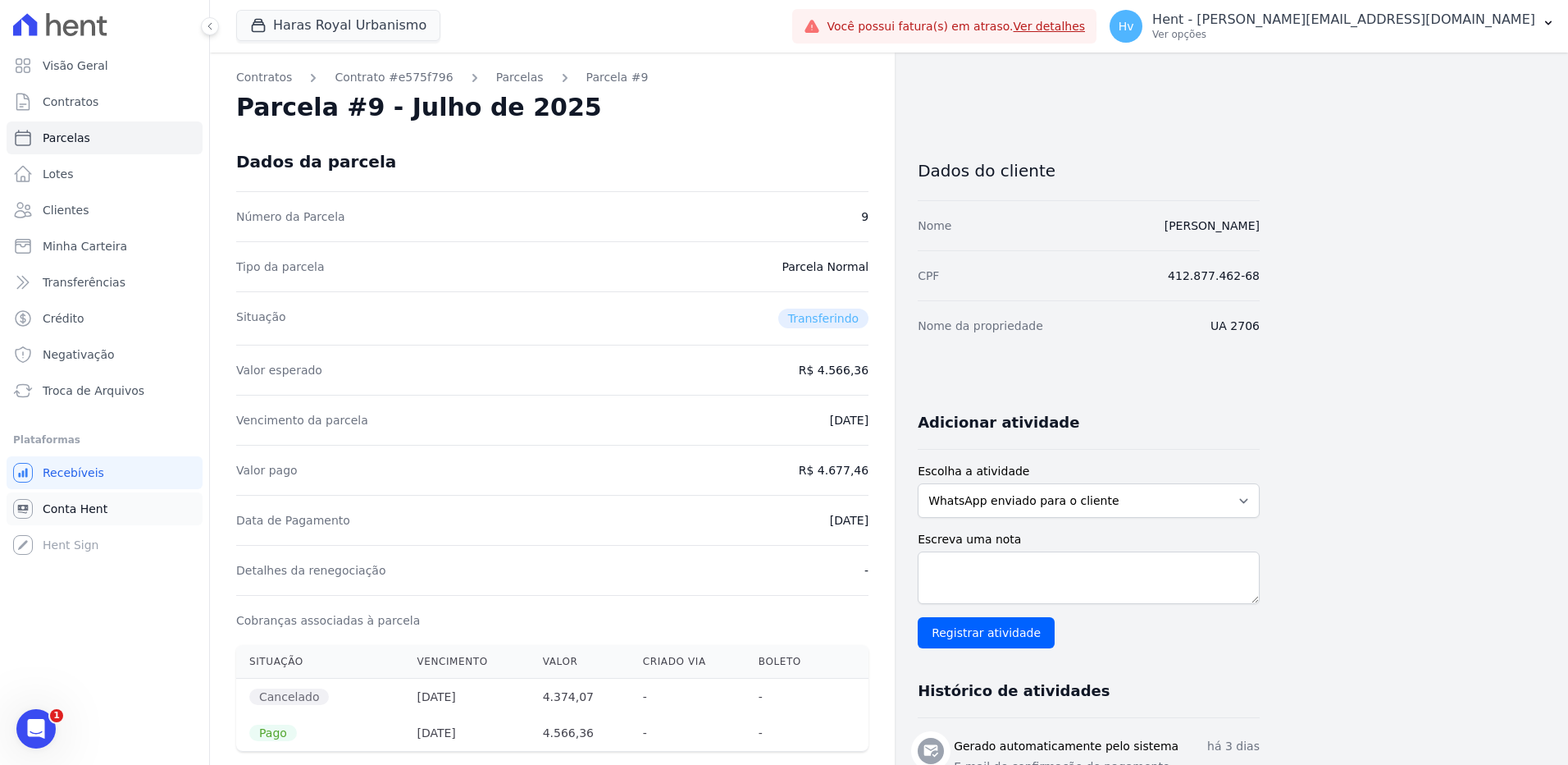
click at [73, 511] on span "Conta Hent" at bounding box center [74, 509] width 65 height 17
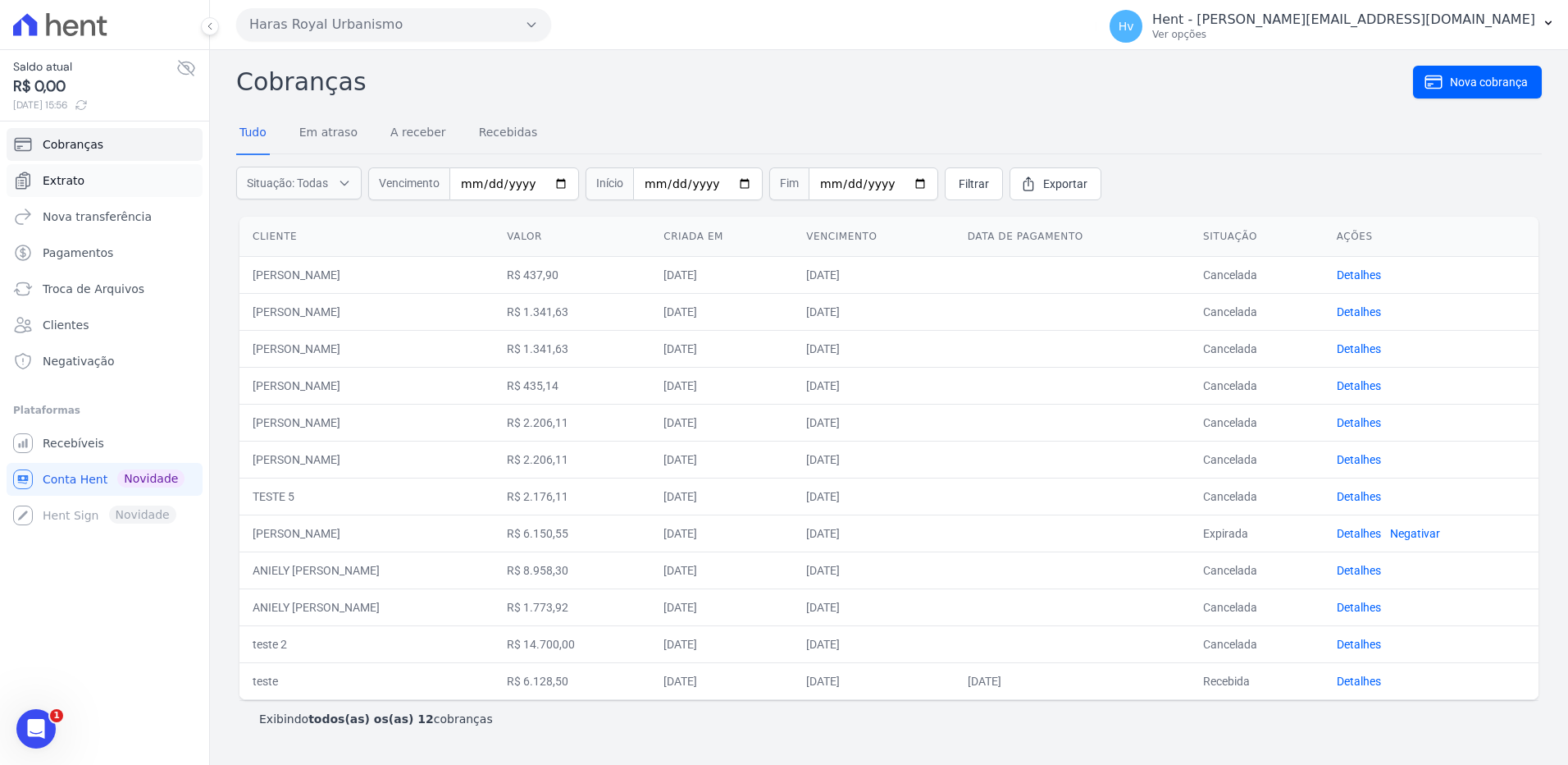
click at [87, 178] on link "Extrato" at bounding box center [104, 180] width 196 height 33
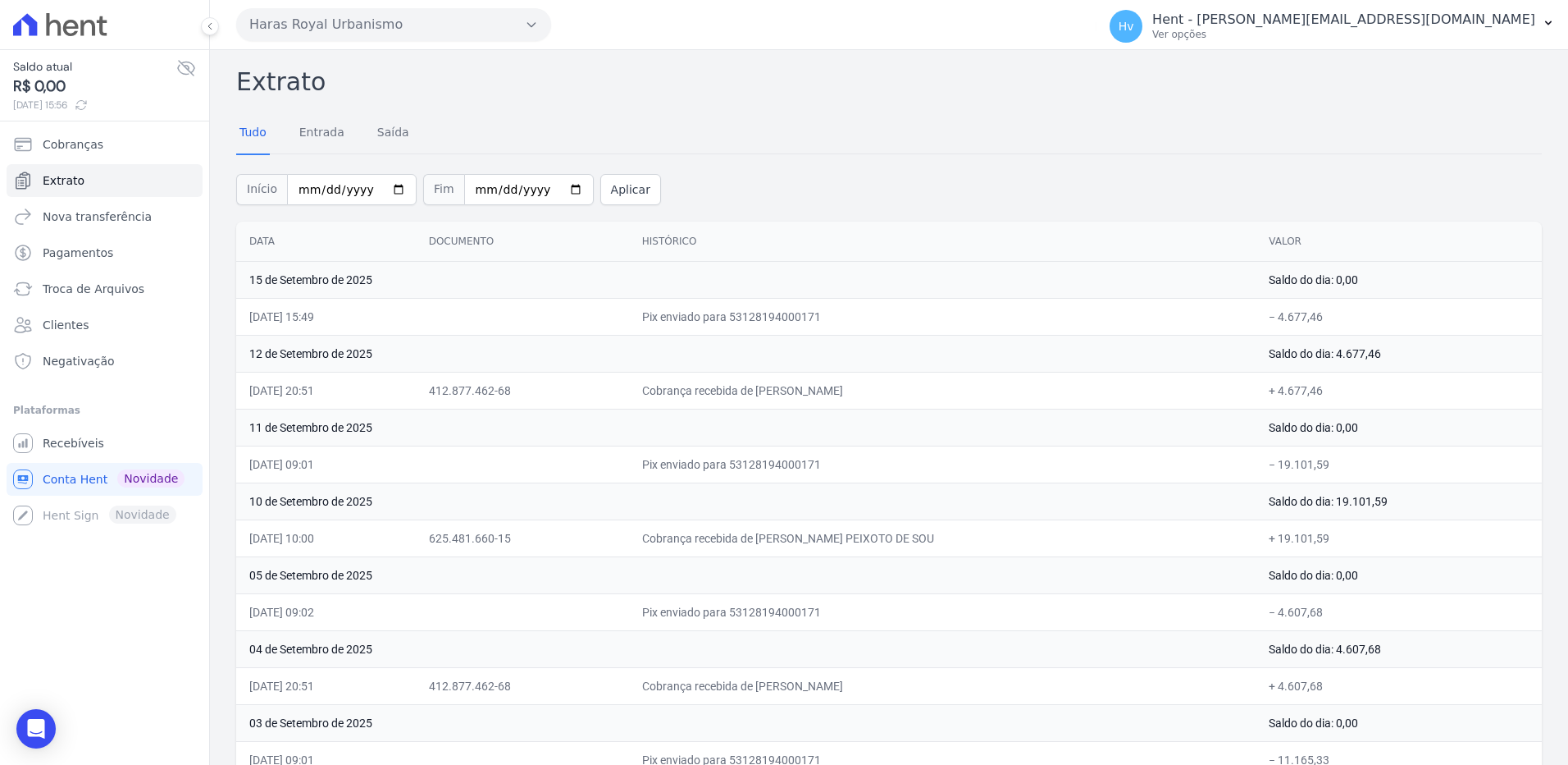
drag, startPoint x: 346, startPoint y: 396, endPoint x: 1040, endPoint y: 382, distance: 694.1
click at [1040, 382] on tr "12/09/2025, 20:51 412.877.462-68 Cobrança recebida de ELIOMAR AZEVEDO DOS SANTO…" at bounding box center [888, 390] width 1305 height 37
click at [351, 27] on button "Haras Royal Urbanismo" at bounding box center [393, 24] width 315 height 33
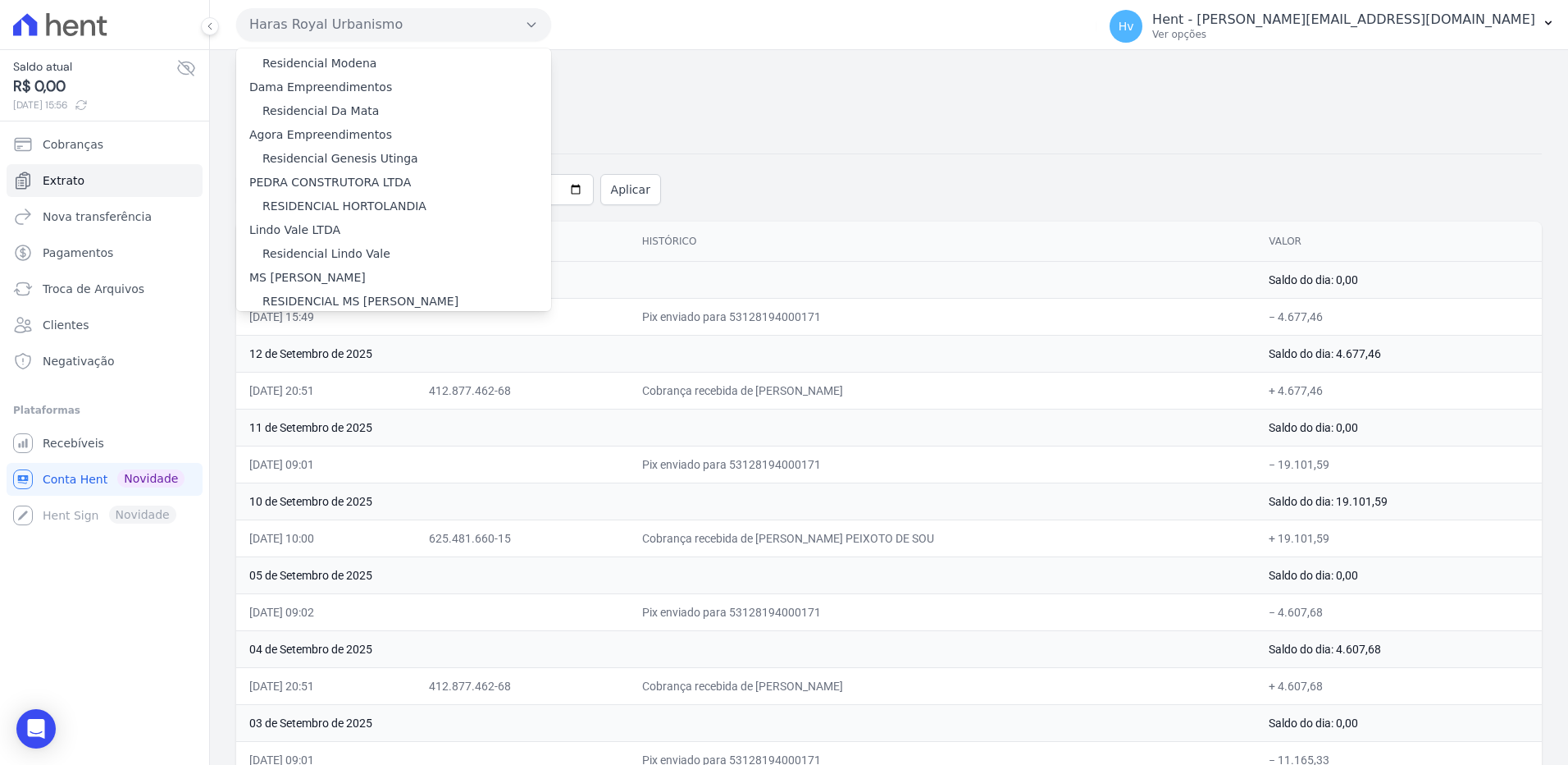
scroll to position [8318, 0]
click at [366, 402] on label "HARAS ROYAL RESIDENCE - [GEOGRAPHIC_DATA]" at bounding box center [403, 409] width 281 height 17
click at [0, 0] on input "HARAS ROYAL RESIDENCE - [GEOGRAPHIC_DATA]" at bounding box center [0, 0] width 0 height 0
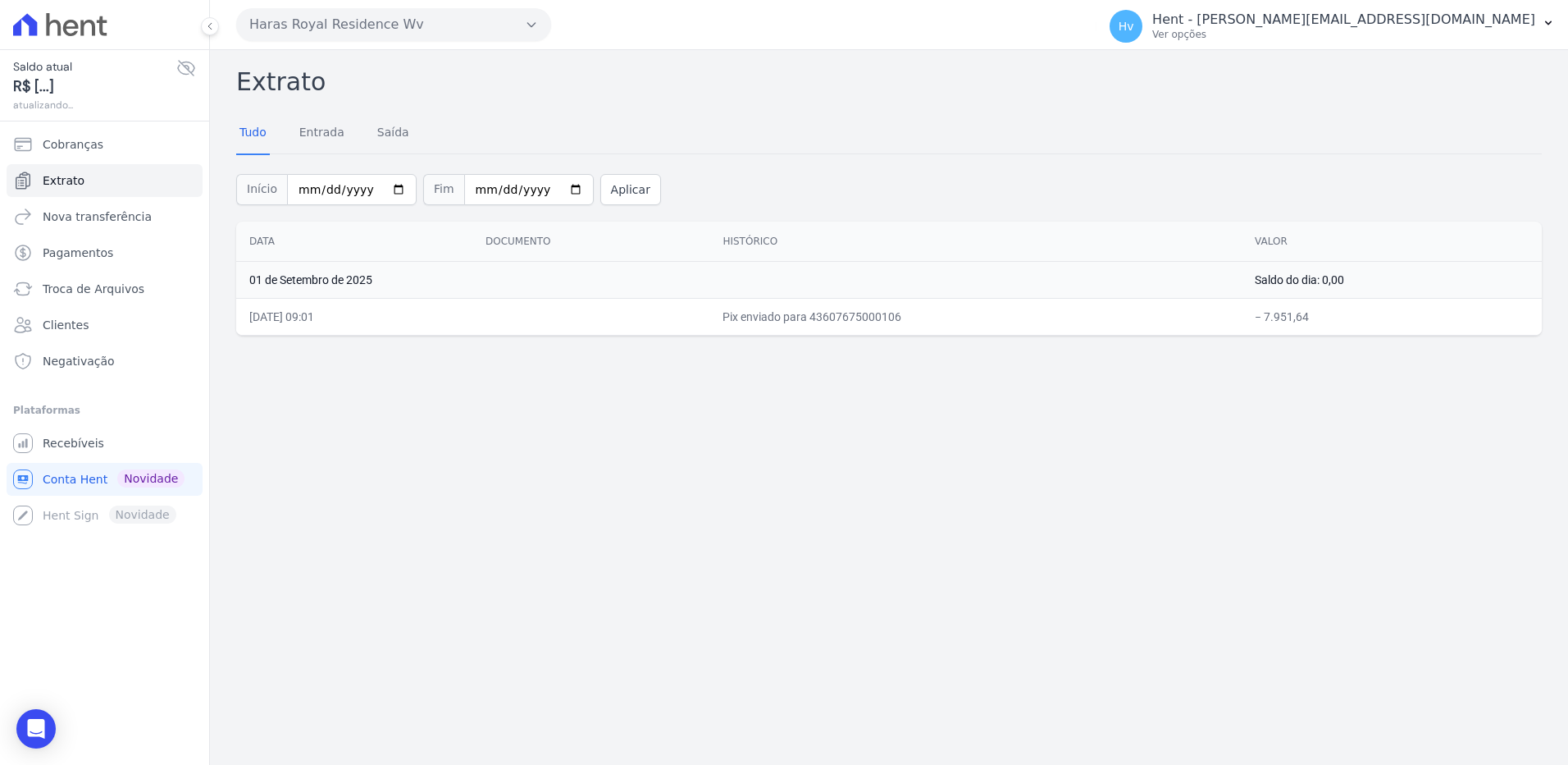
click at [540, 453] on div "Extrato Tudo Entrada Saída Início 2025-09-01 Fim 2025-09-15 Aplicar Data Docume…" at bounding box center [889, 408] width 1359 height 715
click at [74, 167] on link "Extrato" at bounding box center [104, 180] width 196 height 33
click at [784, 396] on div "Extrato Tudo Entrada Saída Início 2025-09-01 Fim 2025-09-15 Aplicar Data Docume…" at bounding box center [889, 408] width 1359 height 715
